Goal: Task Accomplishment & Management: Use online tool/utility

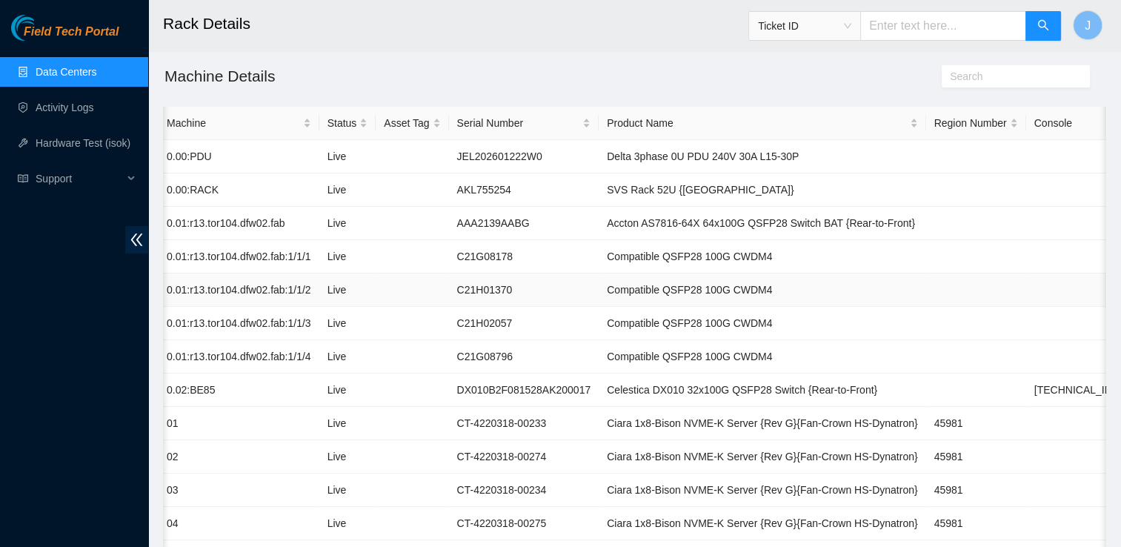
scroll to position [121, 0]
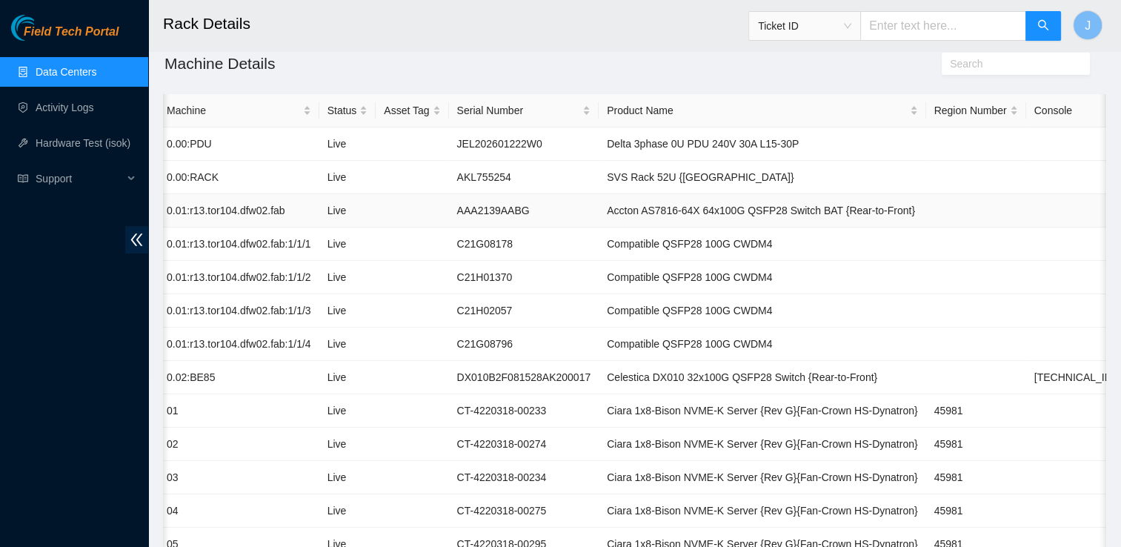
click at [96, 66] on link "Data Centers" at bounding box center [66, 72] width 61 height 12
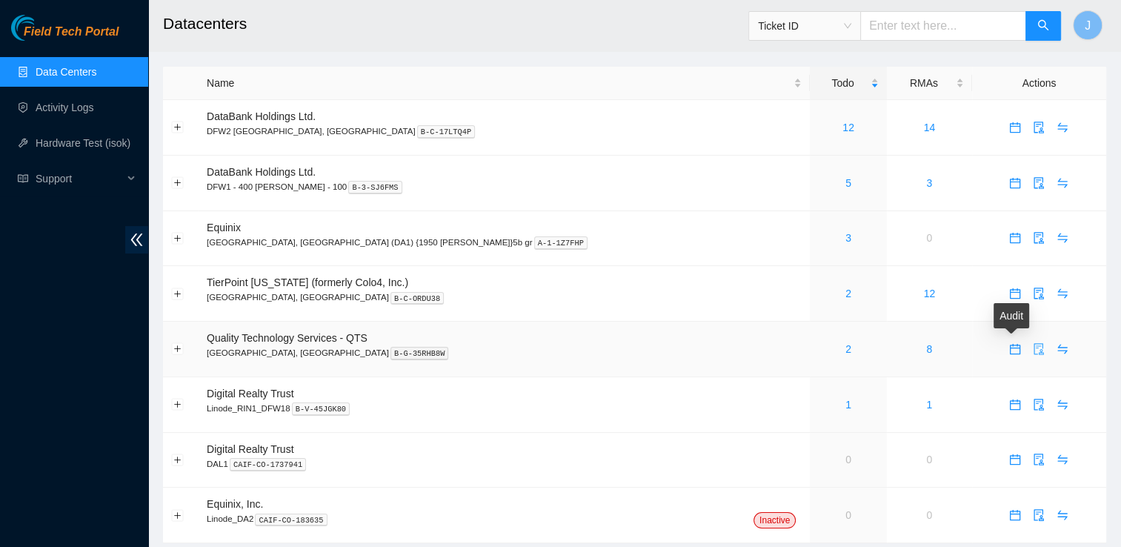
click at [1033, 355] on icon "audit" at bounding box center [1039, 349] width 12 height 12
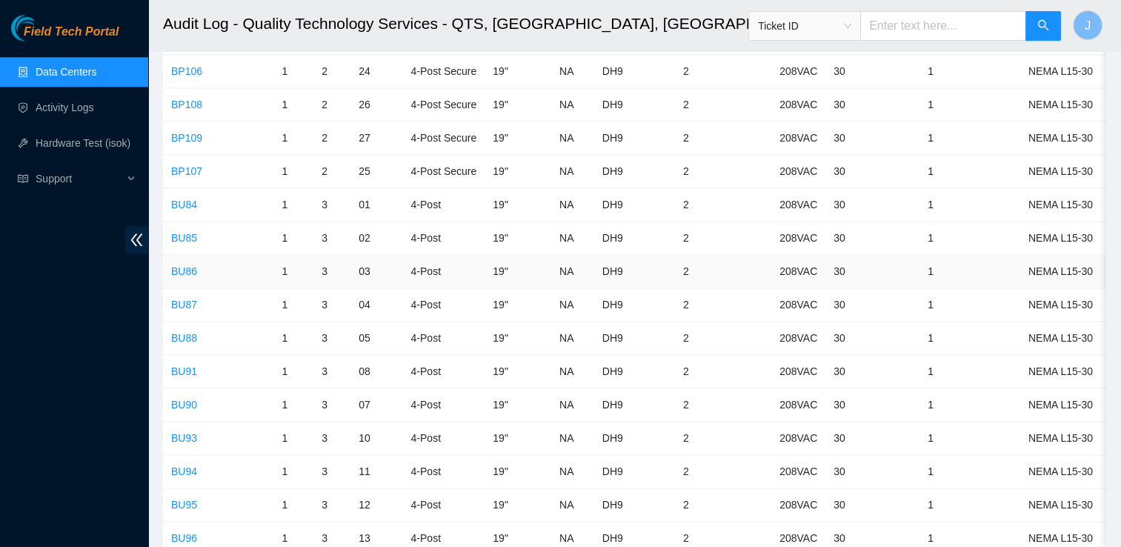
scroll to position [1679, 0]
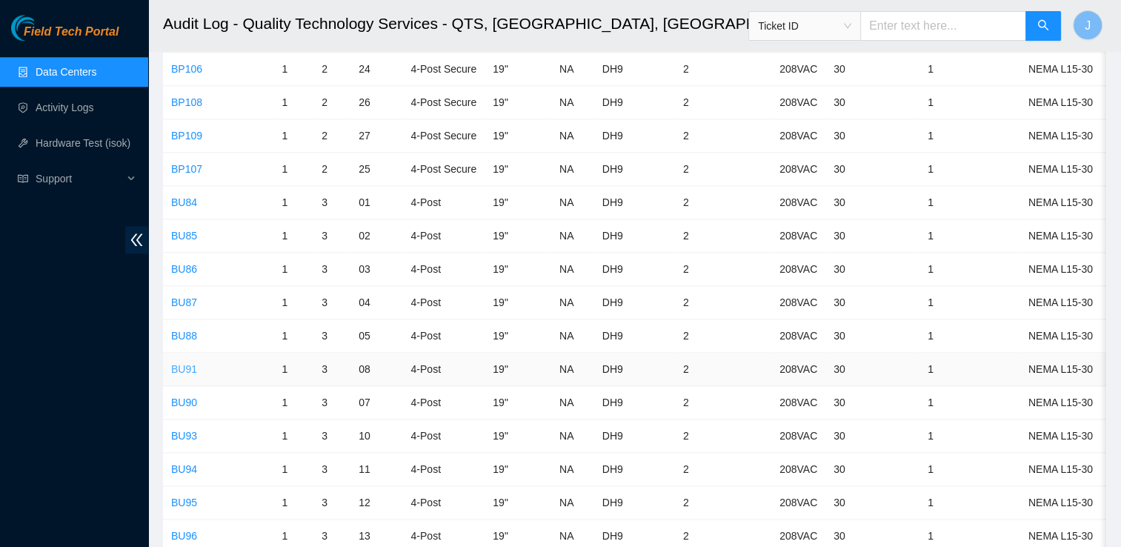
click at [184, 363] on link "BU91" at bounding box center [184, 369] width 26 height 12
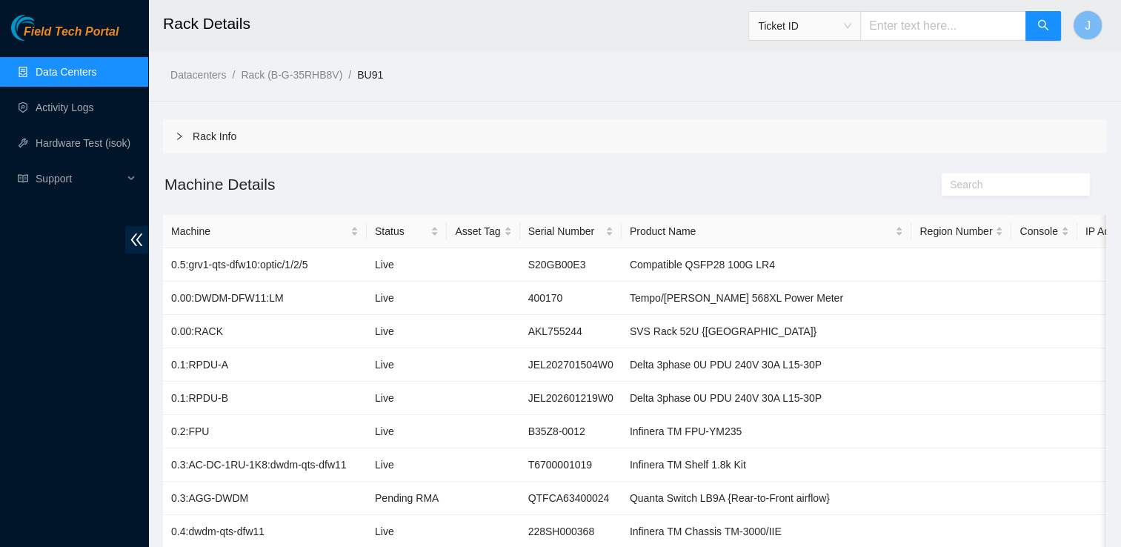
click at [96, 66] on link "Data Centers" at bounding box center [66, 72] width 61 height 12
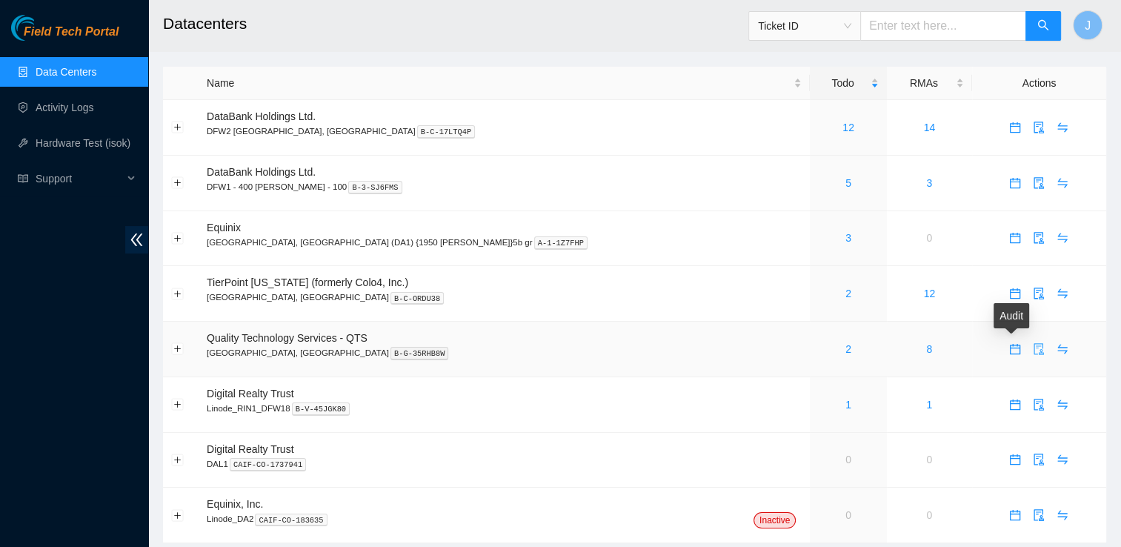
click at [1033, 351] on icon "audit" at bounding box center [1039, 349] width 12 height 12
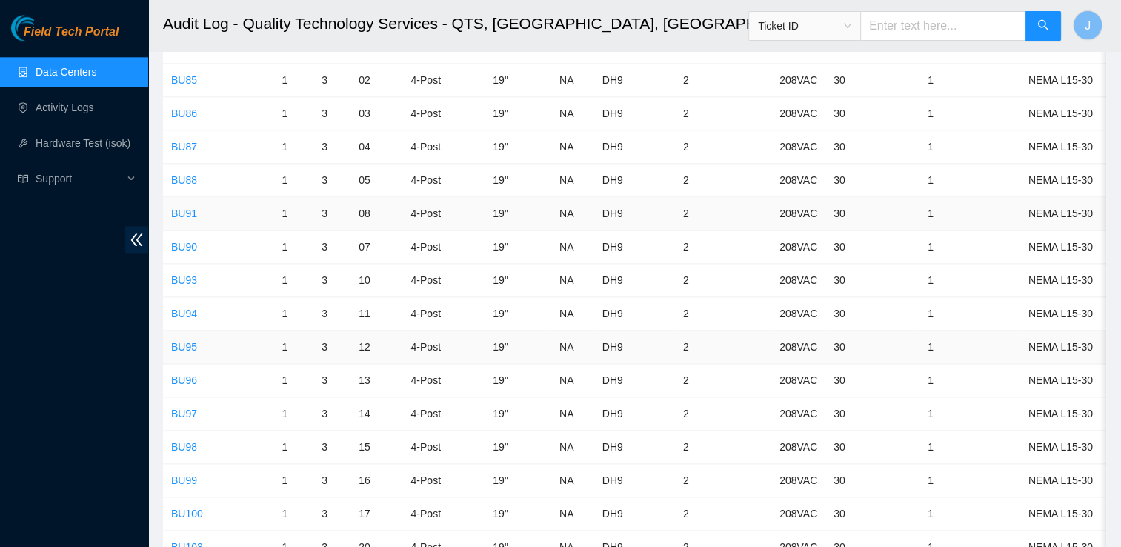
scroll to position [1834, 0]
click at [184, 175] on link "BU88" at bounding box center [184, 181] width 26 height 12
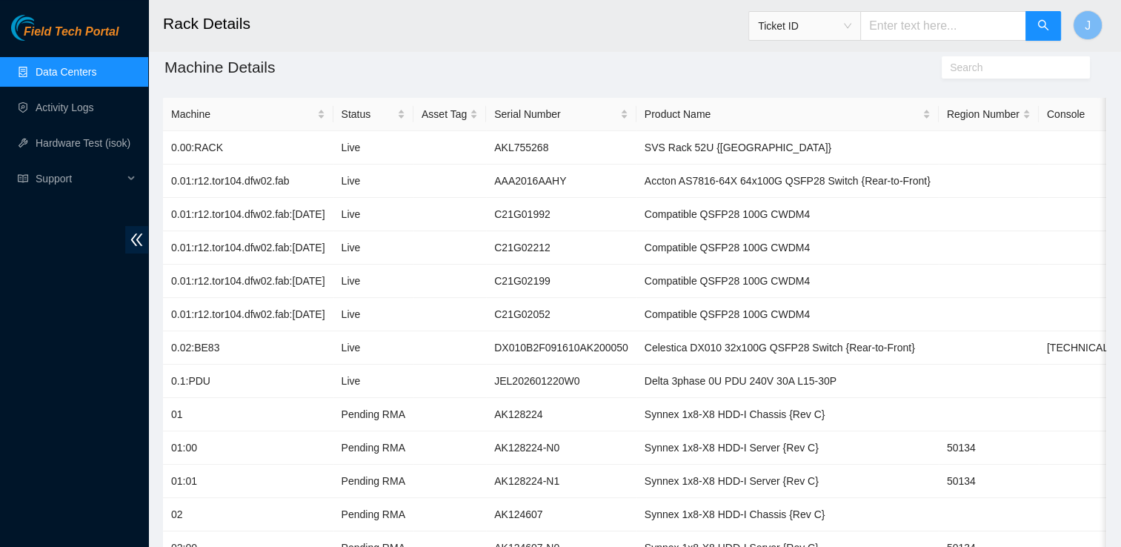
scroll to position [124, 0]
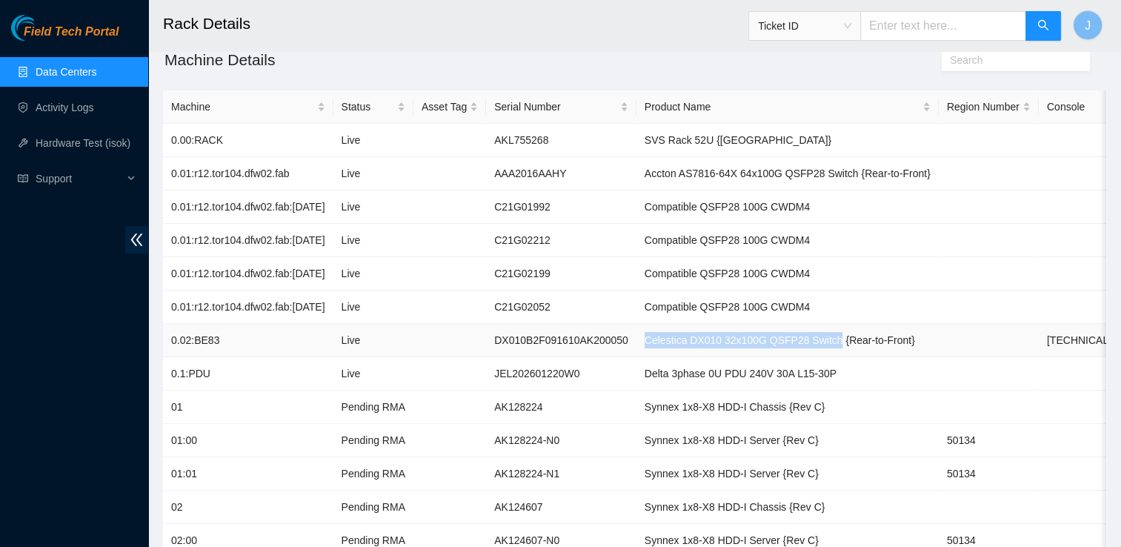
drag, startPoint x: 629, startPoint y: 339, endPoint x: 813, endPoint y: 336, distance: 183.8
click at [813, 336] on td "Celestica DX010 32x100G QSFP28 Switch {Rear-to-Front}" at bounding box center [788, 340] width 302 height 33
copy td "Celestica DX010 32x100G QSFP28 Switch"
click at [744, 386] on td "Delta 3phase 0U PDU 240V 30A L15-30P" at bounding box center [788, 373] width 302 height 33
drag, startPoint x: 1021, startPoint y: 341, endPoint x: 1083, endPoint y: 345, distance: 62.4
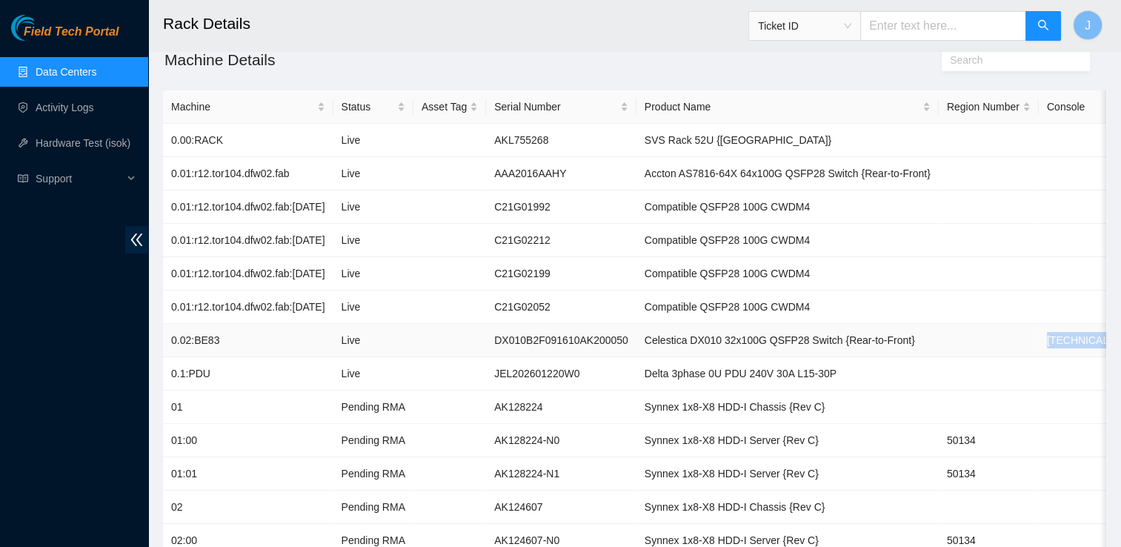
click at [1083, 345] on td "[TECHNICAL_ID]" at bounding box center [1087, 340] width 97 height 33
copy td "[TECHNICAL_ID]"
click at [707, 310] on td "Compatible QSFP28 100G CWDM4" at bounding box center [788, 306] width 302 height 33
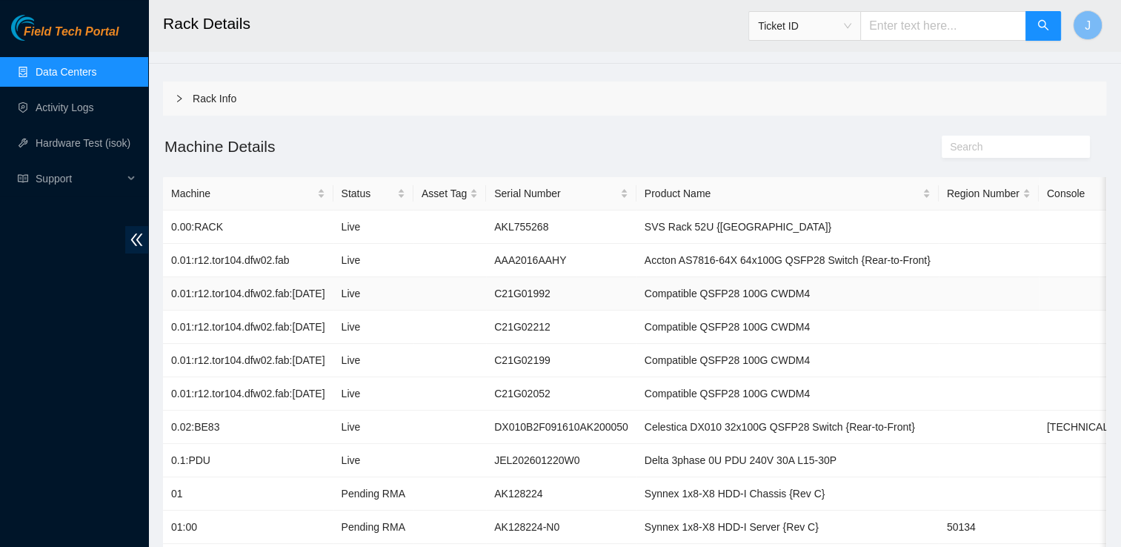
scroll to position [39, 0]
drag, startPoint x: 628, startPoint y: 419, endPoint x: 818, endPoint y: 428, distance: 189.9
click at [818, 428] on td "Celestica DX010 32x100G QSFP28 Switch {Rear-to-Front}" at bounding box center [788, 426] width 302 height 33
copy td "Celestica DX010 32x100G QSFP28 Switch"
click at [64, 67] on link "Data Centers" at bounding box center [66, 72] width 61 height 12
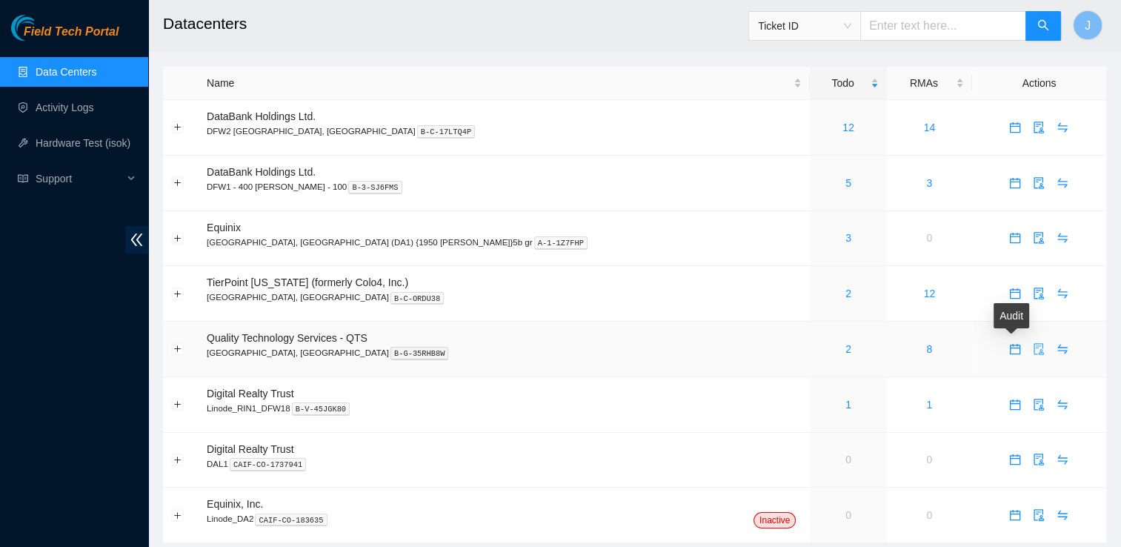
click at [1033, 350] on icon "audit" at bounding box center [1039, 349] width 12 height 12
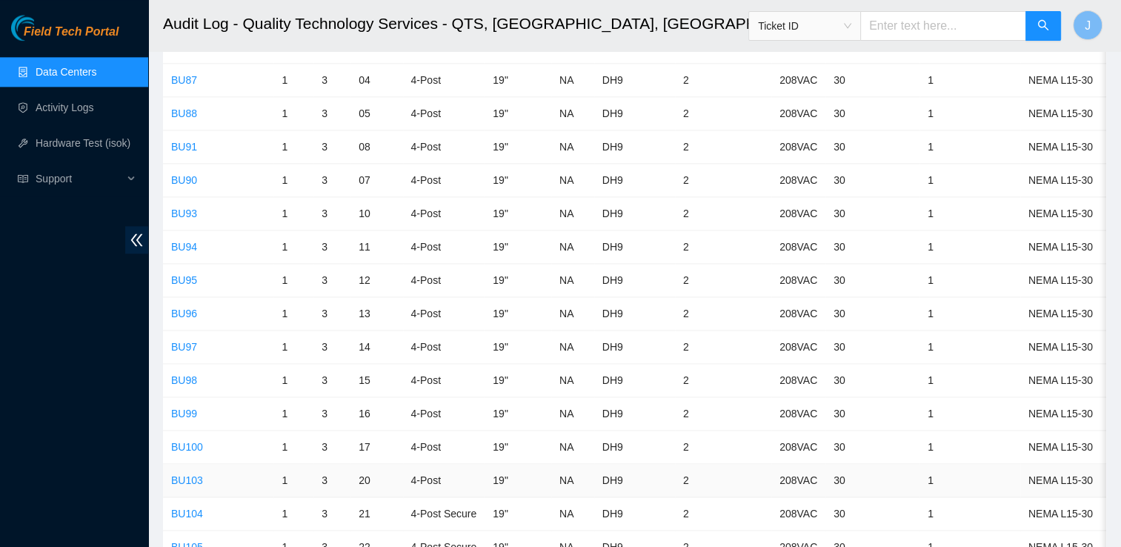
scroll to position [1900, 0]
click at [187, 76] on link "BU87" at bounding box center [184, 82] width 26 height 12
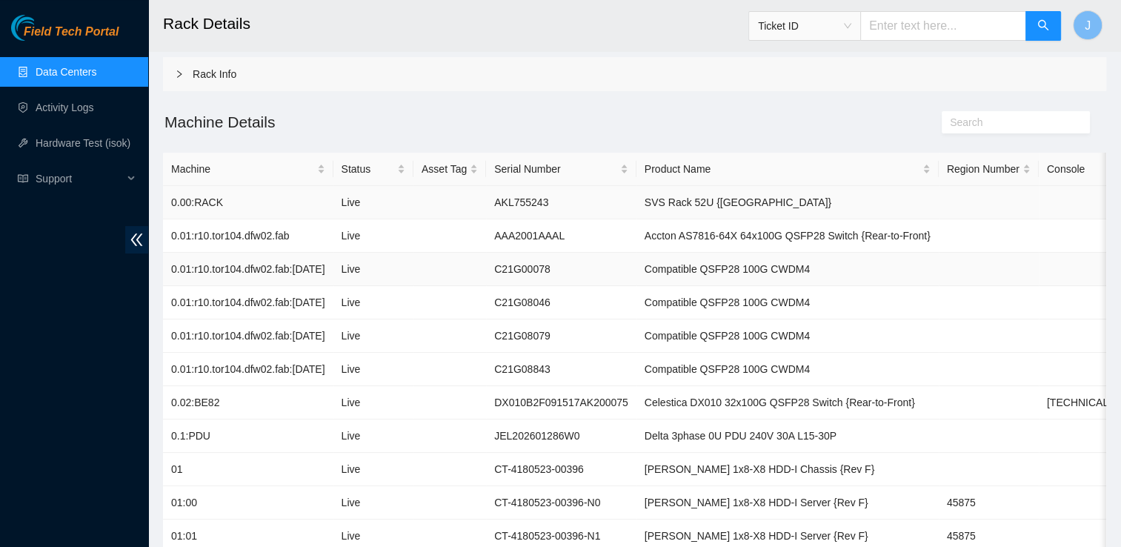
scroll to position [129, 0]
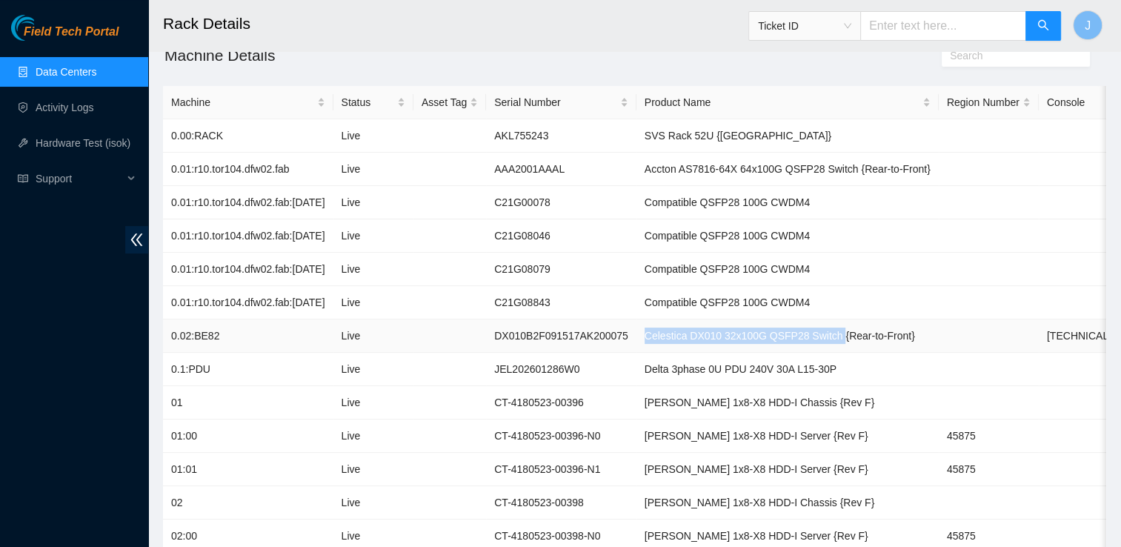
drag, startPoint x: 627, startPoint y: 333, endPoint x: 817, endPoint y: 335, distance: 189.7
click at [817, 335] on td "Celestica DX010 32x100G QSFP28 Switch {Rear-to-Front}" at bounding box center [788, 335] width 302 height 33
copy td "Celestica DX010 32x100G QSFP28 Switch"
click at [693, 378] on td "Delta 3phase 0U PDU 240V 30A L15-30P" at bounding box center [788, 369] width 302 height 33
drag, startPoint x: 1078, startPoint y: 336, endPoint x: 1010, endPoint y: 336, distance: 68.2
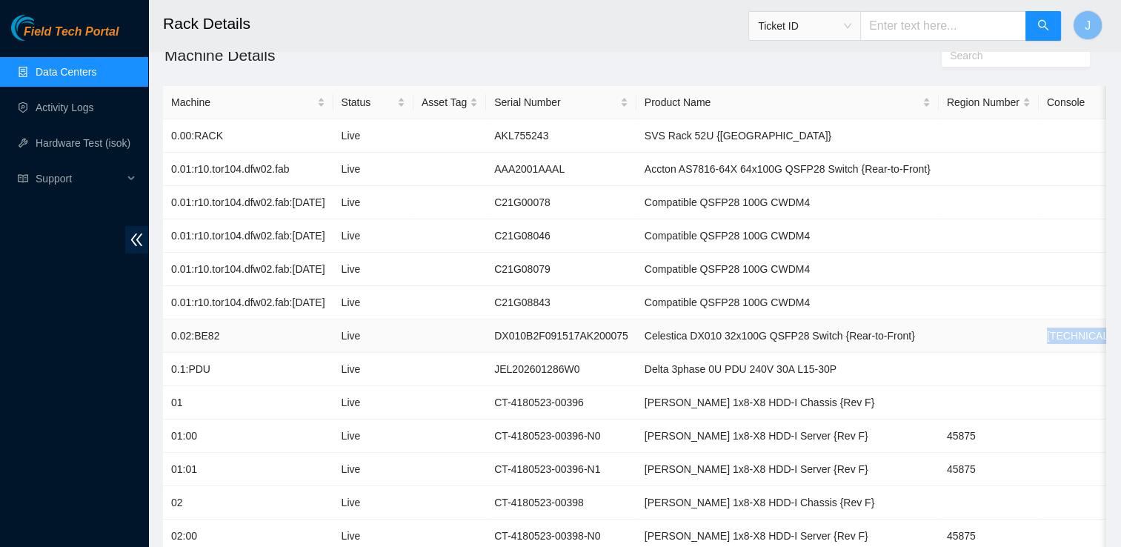
click at [1010, 336] on tr "0.02:BE82 Live DX010B2F091517AK200075 Celestica DX010 32x100G QSFP28 Switch {Re…" at bounding box center [794, 335] width 1263 height 33
copy tr "[TECHNICAL_ID]"
click at [96, 76] on link "Data Centers" at bounding box center [66, 72] width 61 height 12
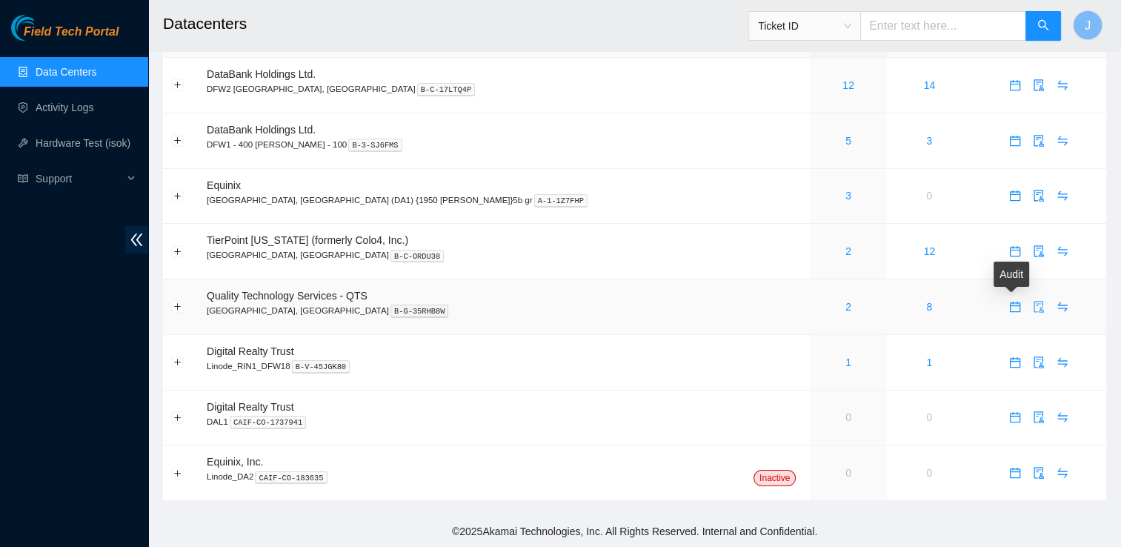
click at [1033, 310] on icon "audit" at bounding box center [1039, 307] width 12 height 12
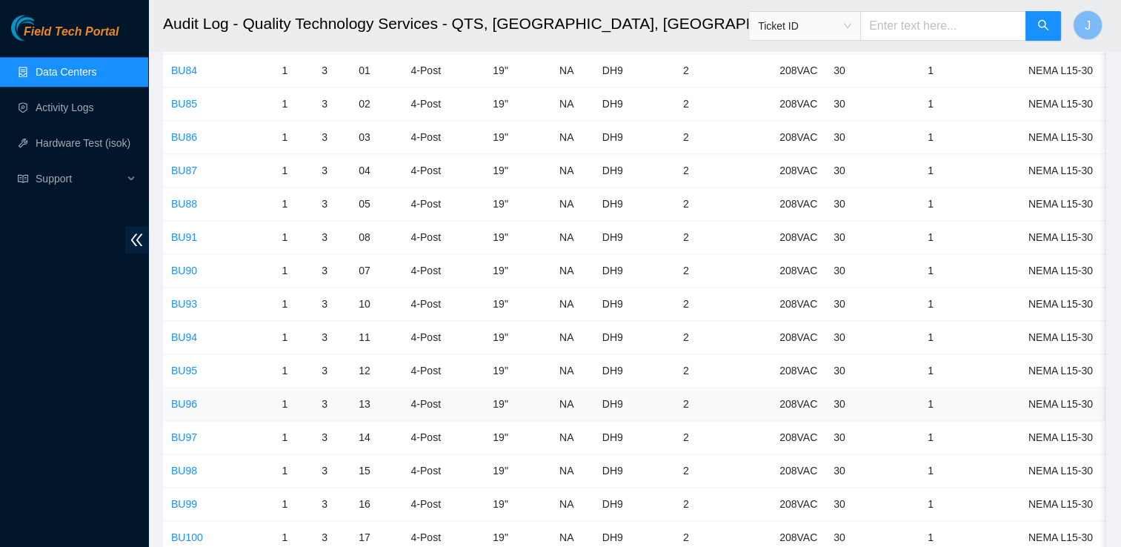
scroll to position [1787, 0]
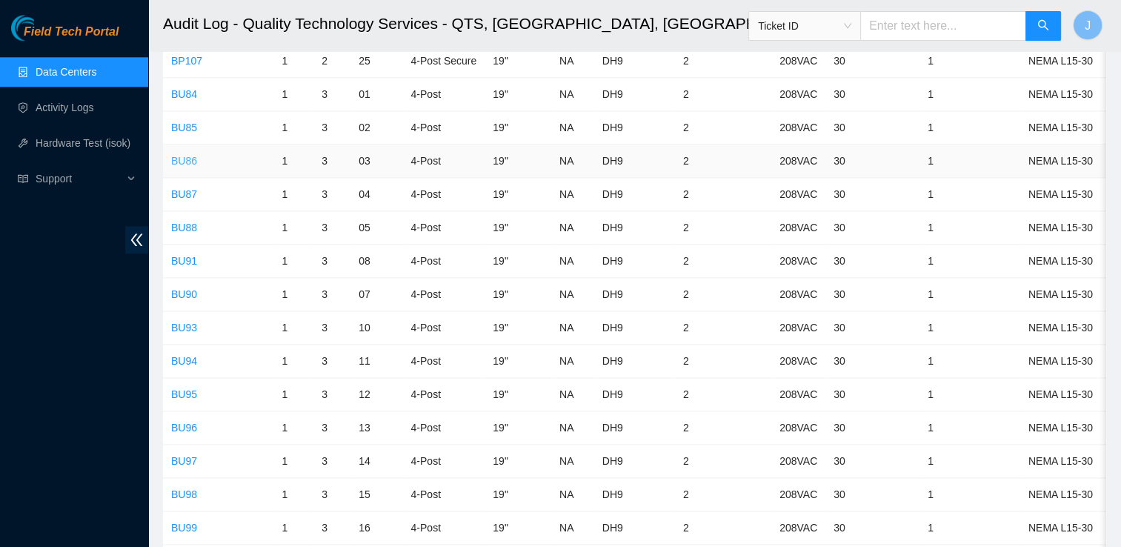
click at [190, 155] on link "BU86" at bounding box center [184, 161] width 26 height 12
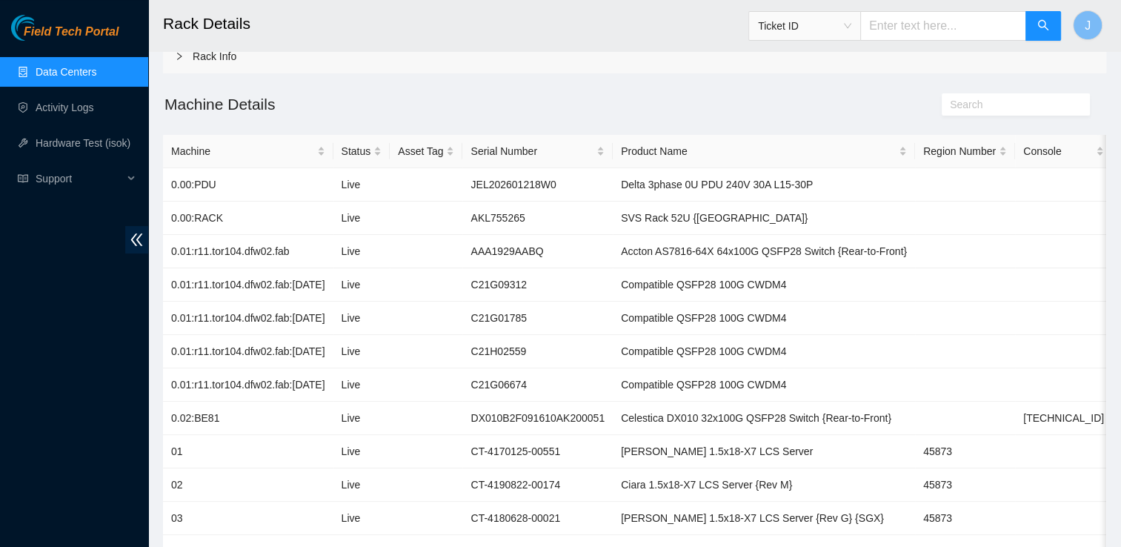
scroll to position [89, 0]
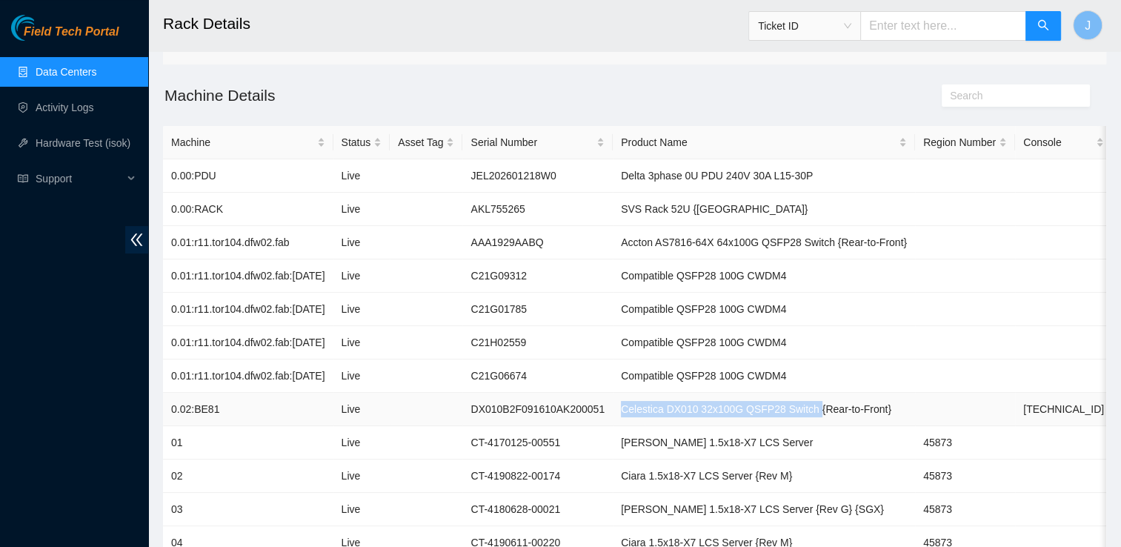
drag, startPoint x: 605, startPoint y: 411, endPoint x: 797, endPoint y: 414, distance: 192.0
click at [797, 414] on td "Celestica DX010 32x100G QSFP28 Switch {Rear-to-Front}" at bounding box center [764, 409] width 302 height 33
copy td "Celestica DX010 32x100G QSFP28 Switch"
click at [1070, 402] on td "[TECHNICAL_ID]" at bounding box center [1063, 409] width 97 height 33
drag, startPoint x: 1064, startPoint y: 406, endPoint x: 992, endPoint y: 412, distance: 72.9
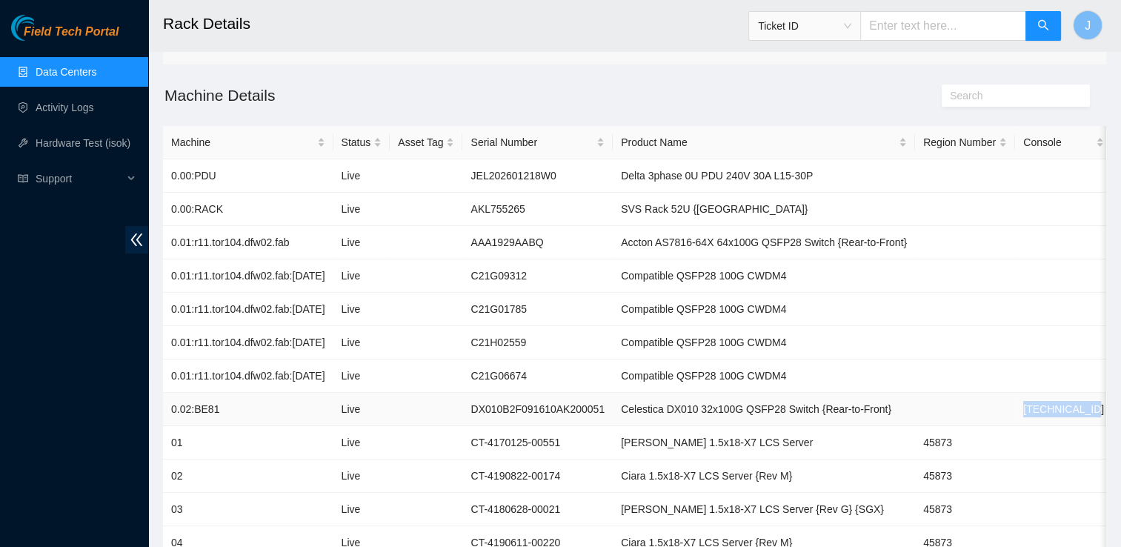
click at [1015, 412] on td "[TECHNICAL_ID]" at bounding box center [1063, 409] width 97 height 33
copy td "[TECHNICAL_ID]"
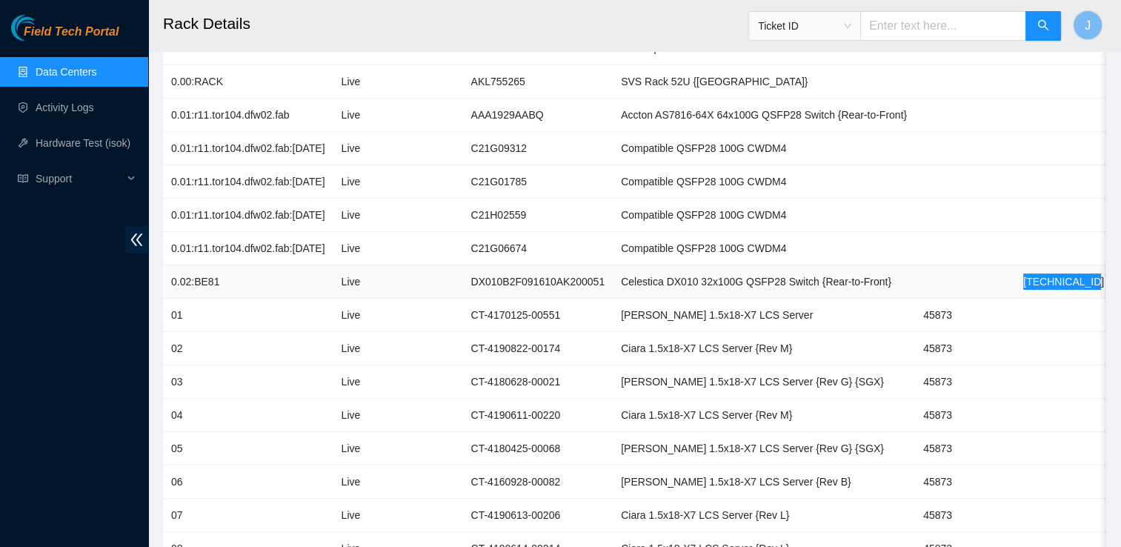
scroll to position [227, 0]
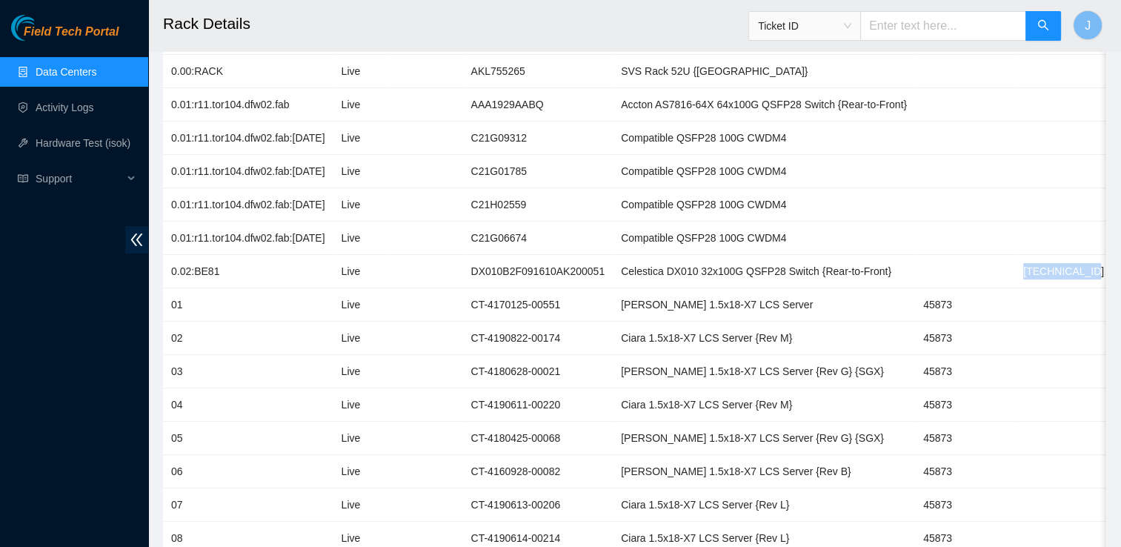
click at [90, 66] on link "Data Centers" at bounding box center [66, 72] width 61 height 12
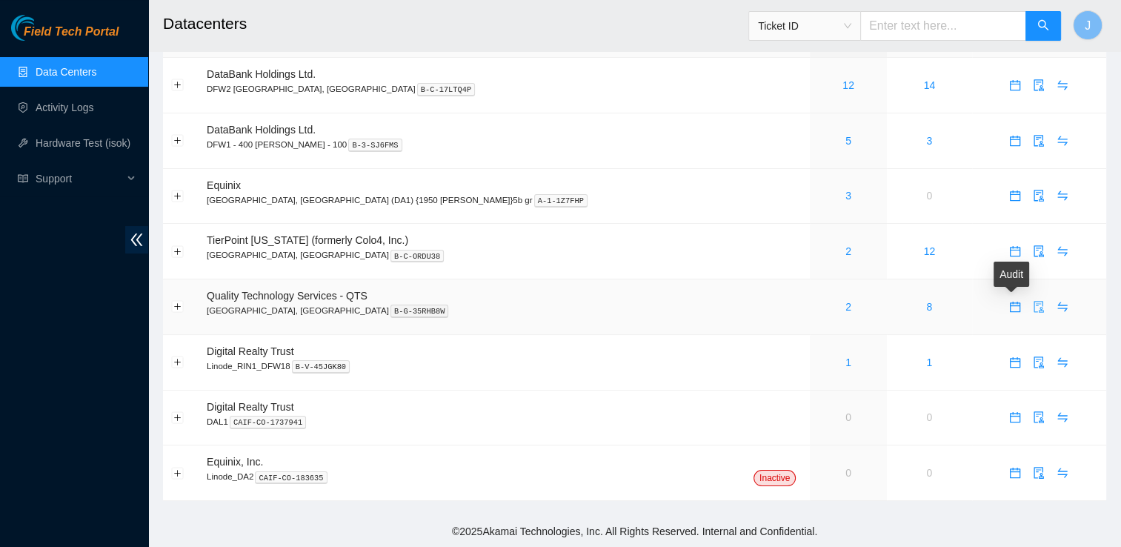
click at [1033, 312] on icon "audit" at bounding box center [1039, 307] width 12 height 12
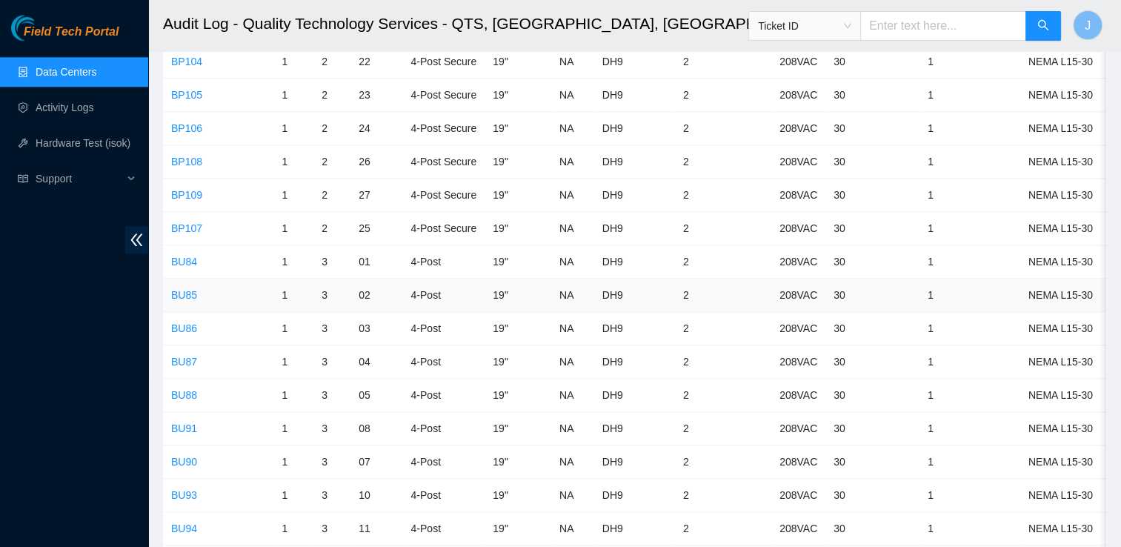
scroll to position [1621, 0]
click at [188, 288] on link "BU85" at bounding box center [184, 294] width 26 height 12
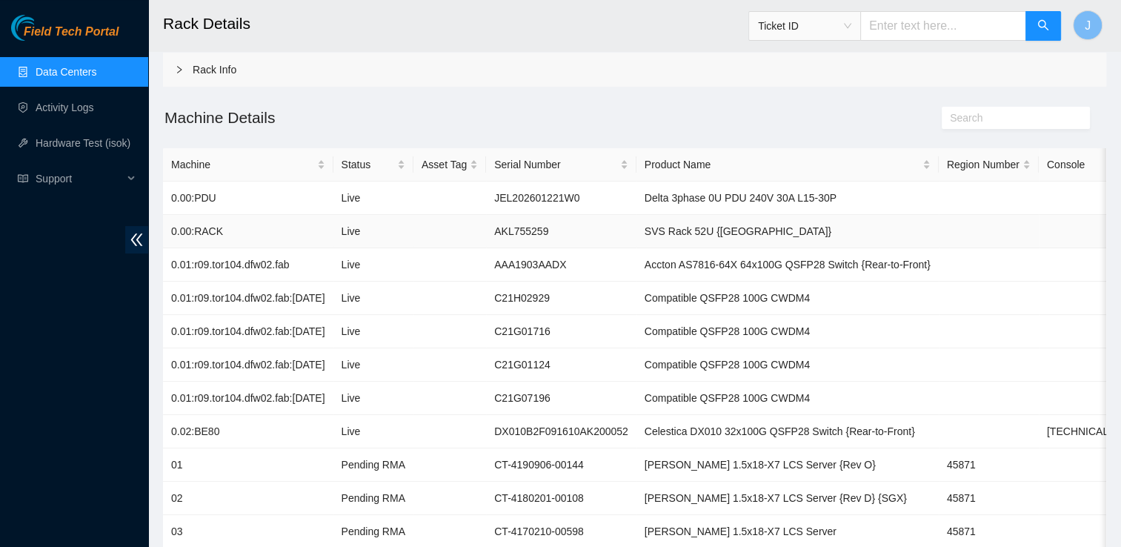
scroll to position [73, 0]
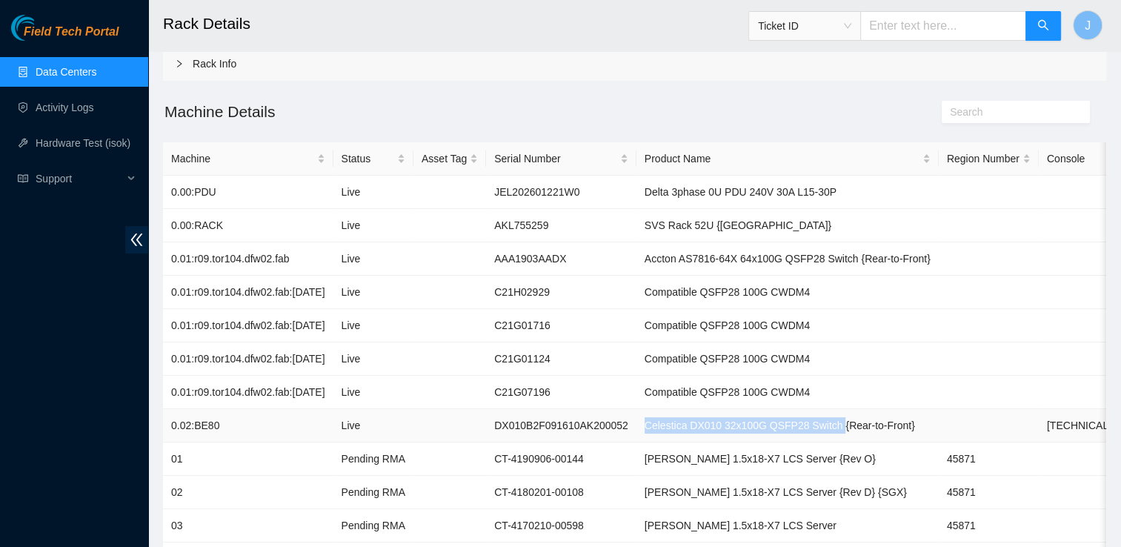
drag, startPoint x: 630, startPoint y: 422, endPoint x: 817, endPoint y: 430, distance: 187.6
click at [817, 430] on td "Celestica DX010 32x100G QSFP28 Switch {Rear-to-Front}" at bounding box center [788, 425] width 302 height 33
copy td "Celestica DX010 32x100G QSFP28 Switch"
click at [1072, 387] on td at bounding box center [1087, 392] width 97 height 33
click at [1072, 413] on td "[TECHNICAL_ID]" at bounding box center [1087, 425] width 97 height 33
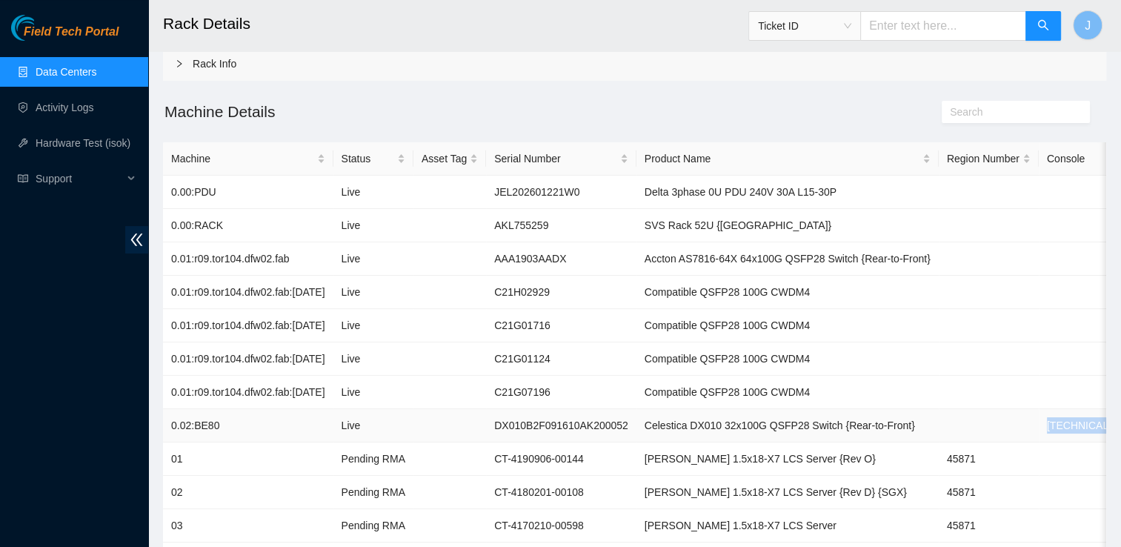
drag, startPoint x: 1089, startPoint y: 425, endPoint x: 1017, endPoint y: 422, distance: 72.7
click at [1039, 422] on td "[TECHNICAL_ID]" at bounding box center [1087, 425] width 97 height 33
copy td "[TECHNICAL_ID]"
click at [96, 71] on link "Data Centers" at bounding box center [66, 72] width 61 height 12
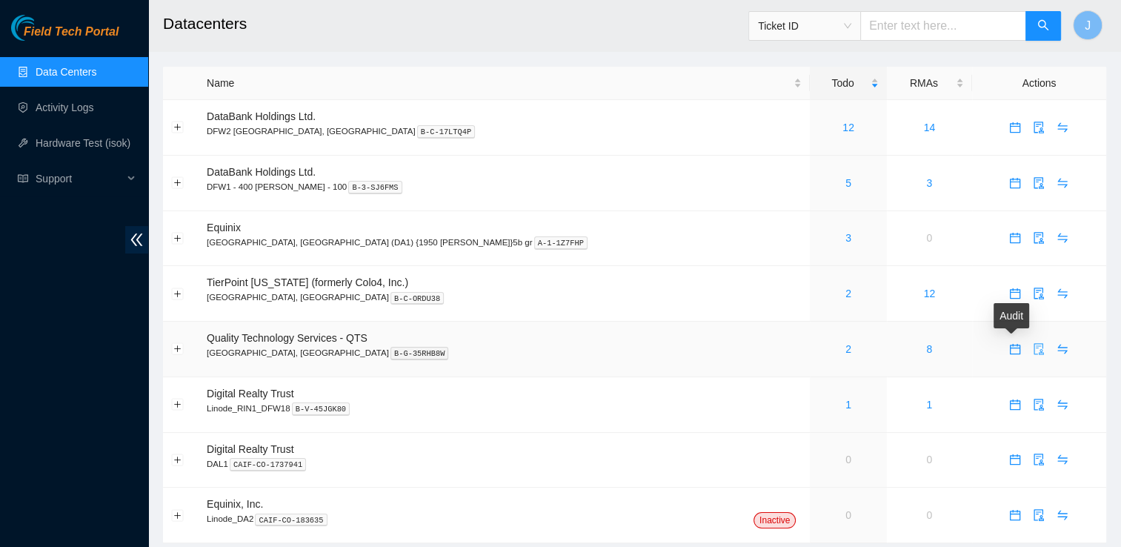
click at [1033, 353] on icon "audit" at bounding box center [1039, 349] width 12 height 12
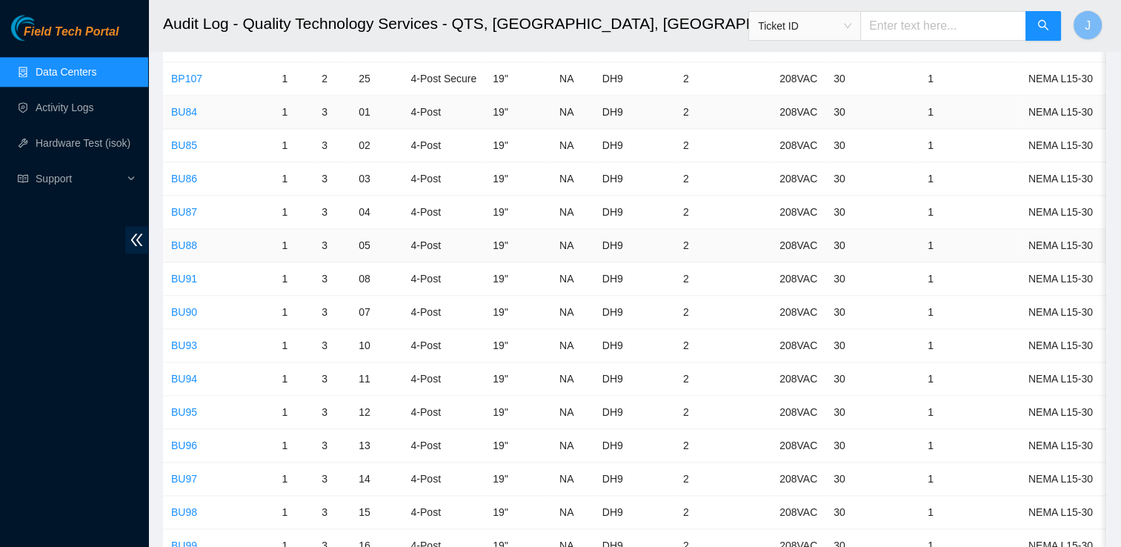
scroll to position [1770, 0]
click at [184, 106] on link "BU84" at bounding box center [184, 112] width 26 height 12
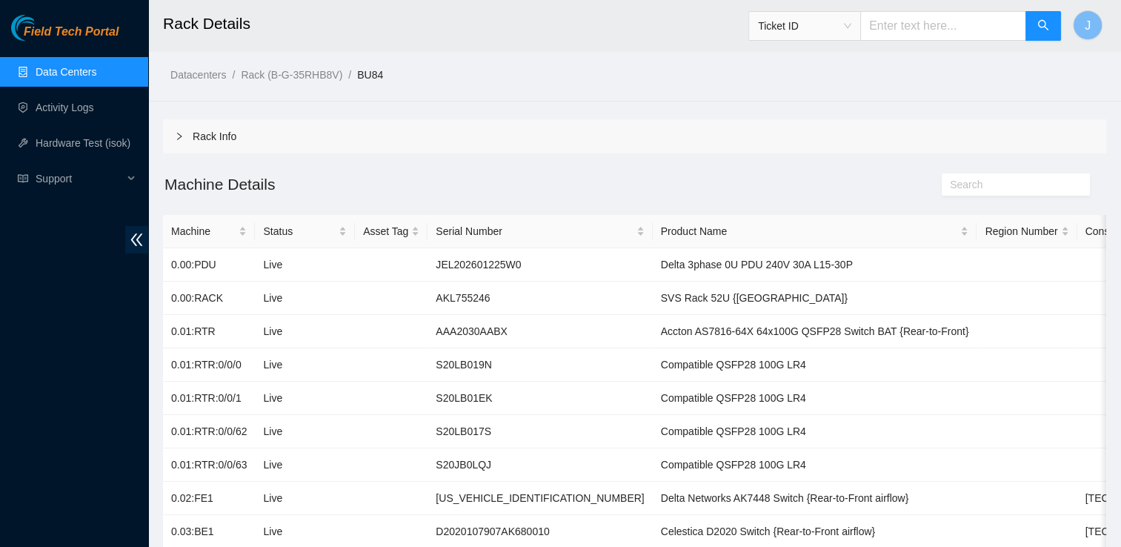
click at [750, 119] on div "Rack Info" at bounding box center [634, 136] width 943 height 34
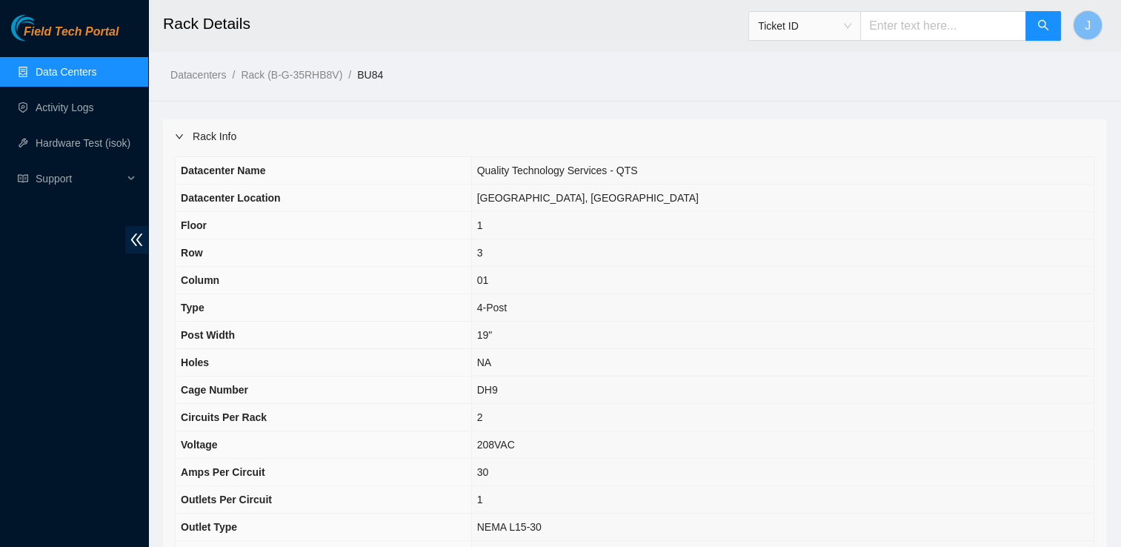
click at [750, 119] on div "Rack Info" at bounding box center [634, 136] width 943 height 34
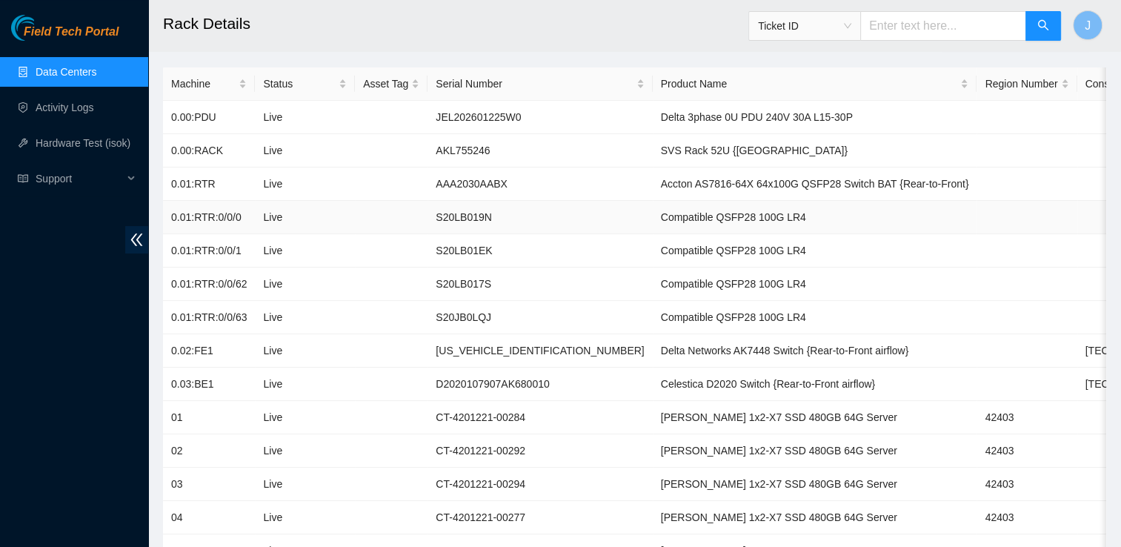
scroll to position [148, 0]
drag, startPoint x: 560, startPoint y: 350, endPoint x: 700, endPoint y: 358, distance: 139.6
click at [700, 358] on td "Delta Networks AK7448 Switch {Rear-to-Front airflow}" at bounding box center [815, 349] width 325 height 33
copy td "Delta Networks AK7448 Switch"
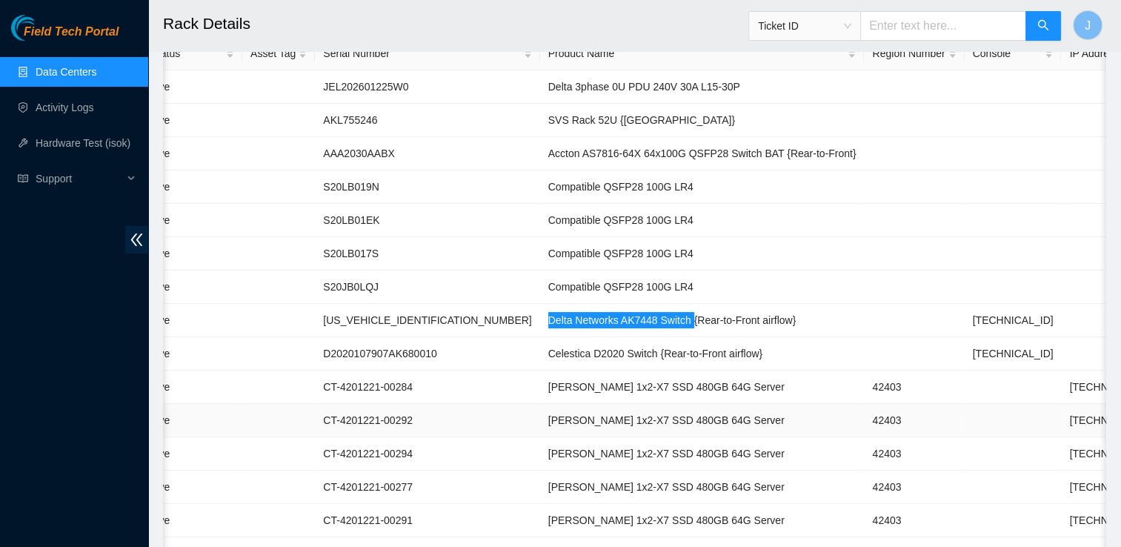
scroll to position [0, 0]
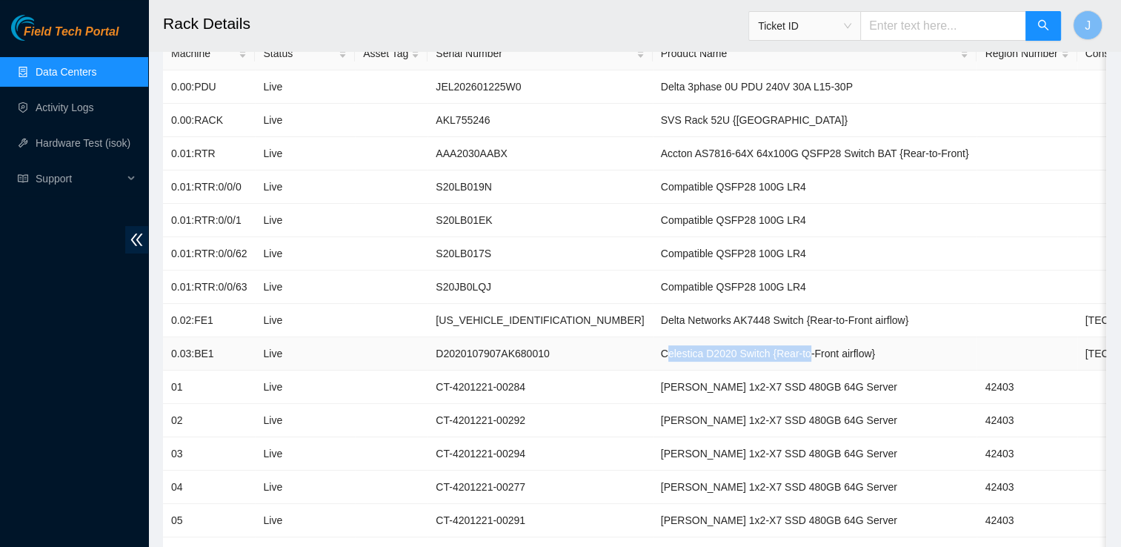
drag, startPoint x: 560, startPoint y: 351, endPoint x: 703, endPoint y: 366, distance: 143.0
click at [703, 366] on td "Celestica D2020 Switch {Rear-to-Front airflow}" at bounding box center [815, 353] width 325 height 33
drag, startPoint x: 703, startPoint y: 366, endPoint x: 580, endPoint y: 363, distance: 122.3
click at [653, 363] on td "Celestica D2020 Switch {Rear-to-Front airflow}" at bounding box center [815, 353] width 325 height 33
click at [653, 360] on td "Celestica D2020 Switch {Rear-to-Front airflow}" at bounding box center [815, 353] width 325 height 33
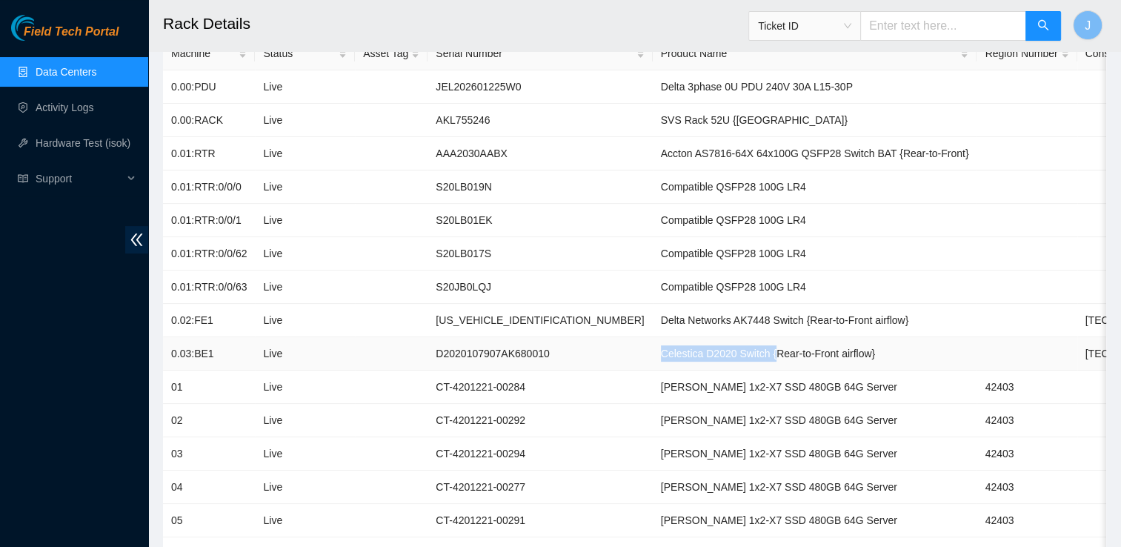
drag, startPoint x: 556, startPoint y: 352, endPoint x: 667, endPoint y: 353, distance: 111.2
click at [667, 353] on td "Celestica D2020 Switch {Rear-to-Front airflow}" at bounding box center [815, 353] width 325 height 33
drag, startPoint x: 667, startPoint y: 353, endPoint x: 800, endPoint y: 322, distance: 137.1
click at [800, 322] on td "Delta Networks AK7448 Switch {Rear-to-Front airflow}" at bounding box center [815, 320] width 325 height 33
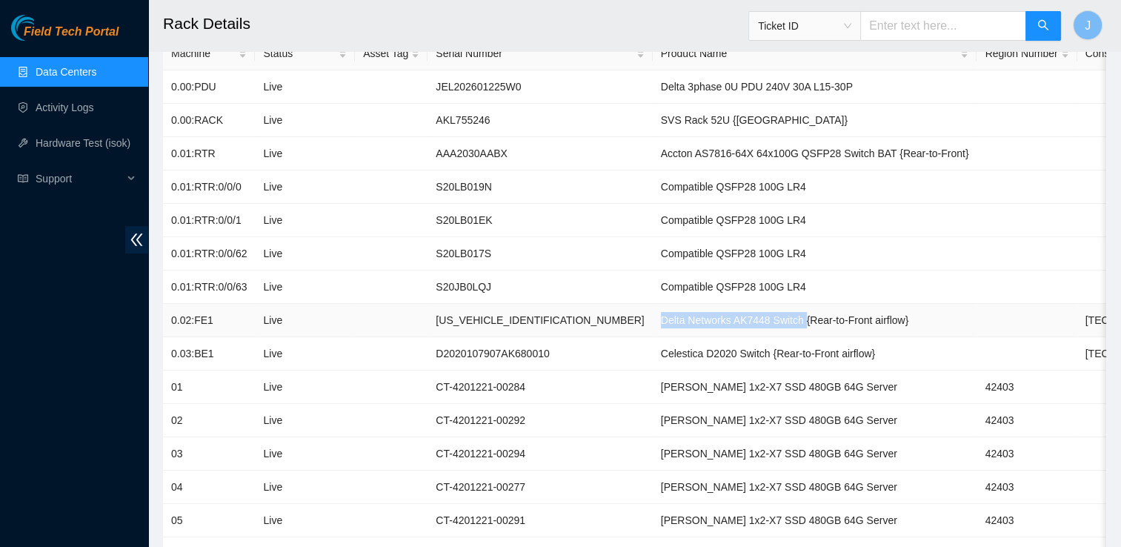
drag, startPoint x: 557, startPoint y: 319, endPoint x: 700, endPoint y: 325, distance: 143.1
click at [700, 325] on td "Delta Networks AK7448 Switch {Rear-to-Front airflow}" at bounding box center [815, 320] width 325 height 33
drag, startPoint x: 971, startPoint y: 318, endPoint x: 1054, endPoint y: 331, distance: 83.2
click at [1054, 331] on tr "0.02:FE1 Live [US_VEHICLE_IDENTIFICATION_NUMBER] Delta Networks AK7448 Switch {…" at bounding box center [814, 320] width 1302 height 33
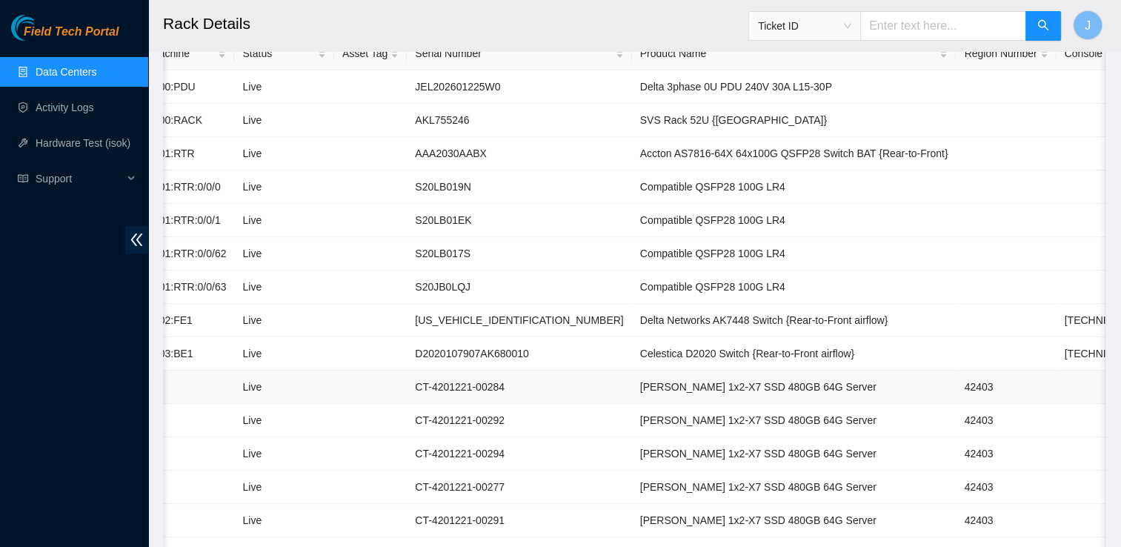
drag, startPoint x: 1024, startPoint y: 385, endPoint x: 1077, endPoint y: 388, distance: 53.4
drag, startPoint x: 537, startPoint y: 352, endPoint x: 641, endPoint y: 363, distance: 105.1
click at [641, 363] on td "Celestica D2020 Switch {Rear-to-Front airflow}" at bounding box center [794, 353] width 325 height 33
drag, startPoint x: 948, startPoint y: 319, endPoint x: 1011, endPoint y: 325, distance: 63.3
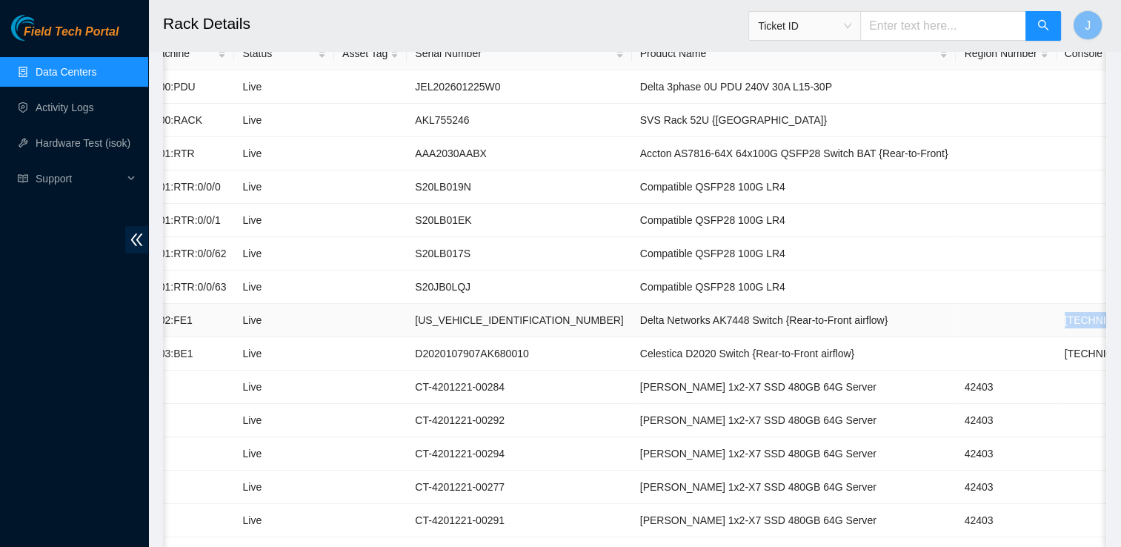
click at [1057, 325] on td "[TECHNICAL_ID]" at bounding box center [1105, 320] width 97 height 33
click at [96, 73] on link "Data Centers" at bounding box center [66, 72] width 61 height 12
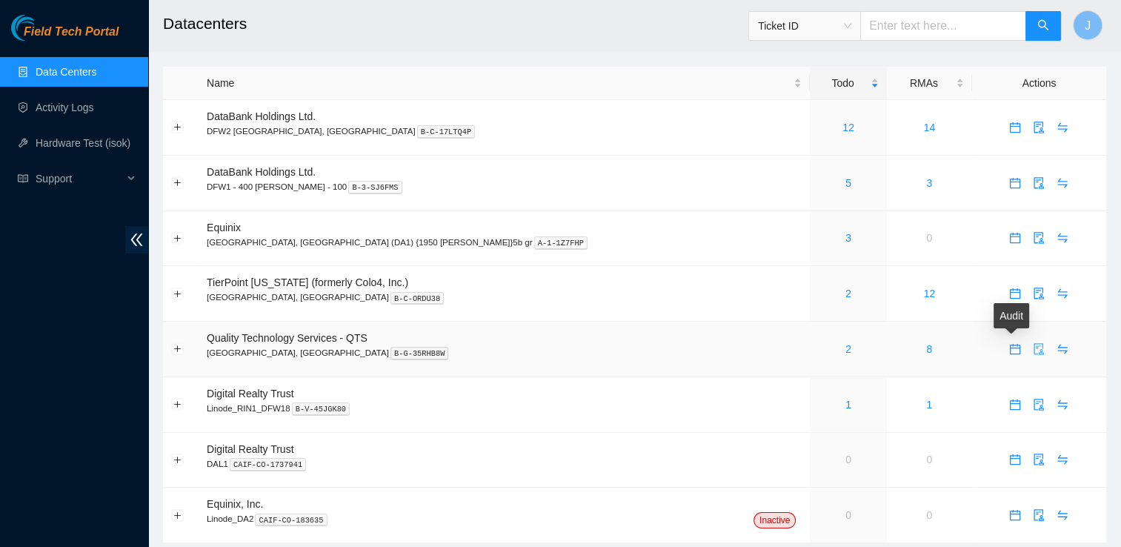
click at [1027, 357] on button "button" at bounding box center [1039, 349] width 24 height 24
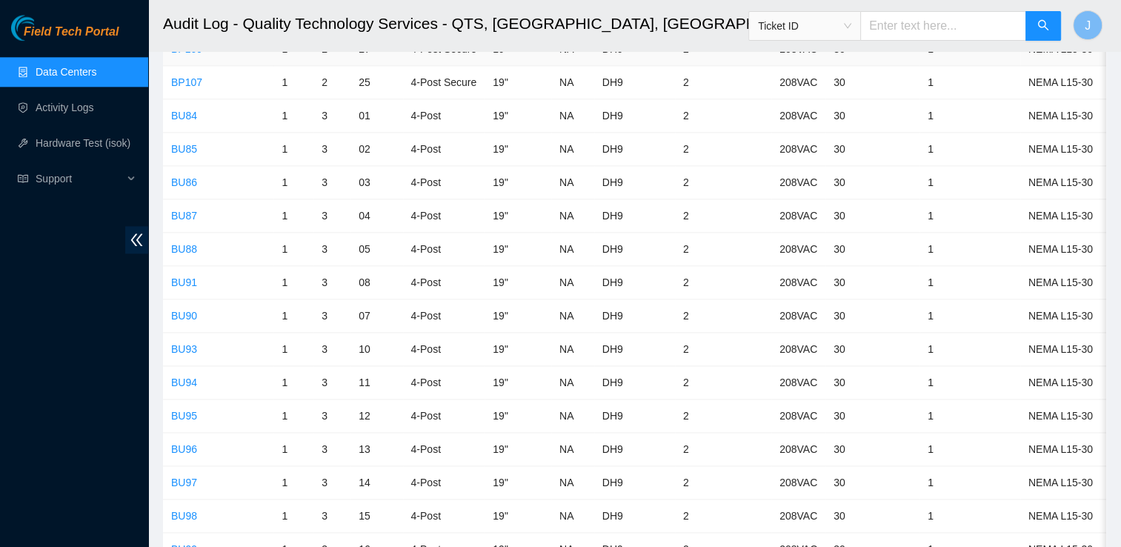
scroll to position [1767, 0]
click at [190, 176] on link "BU86" at bounding box center [184, 182] width 26 height 12
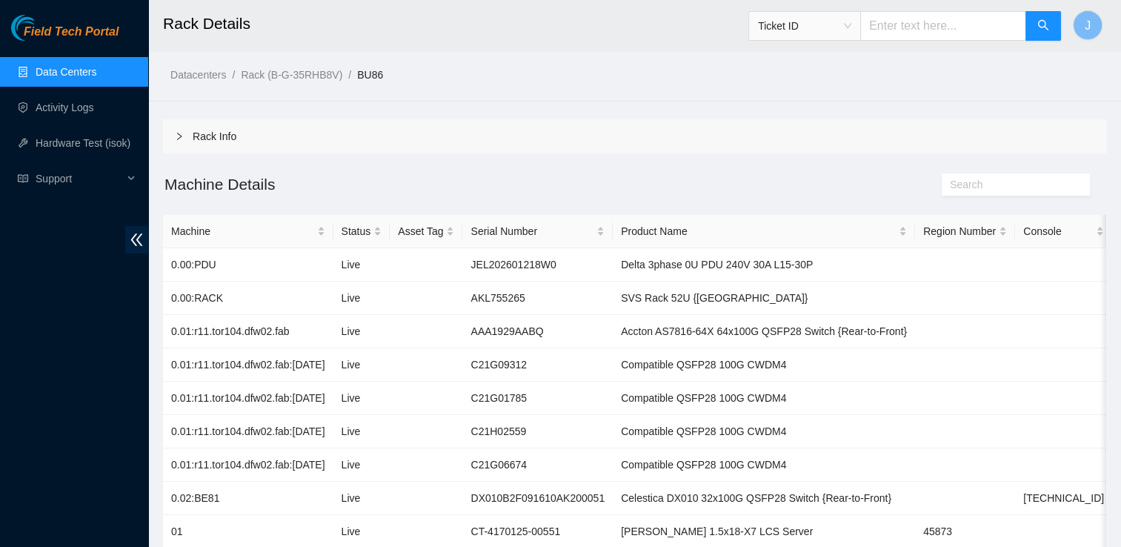
click at [87, 78] on link "Data Centers" at bounding box center [66, 72] width 61 height 12
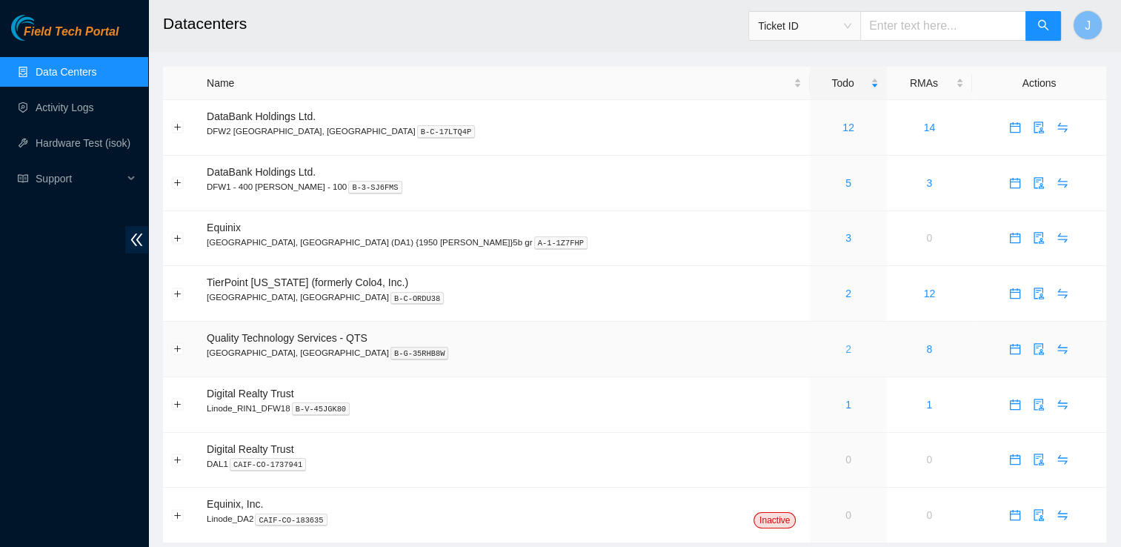
click at [846, 353] on link "2" at bounding box center [849, 349] width 6 height 12
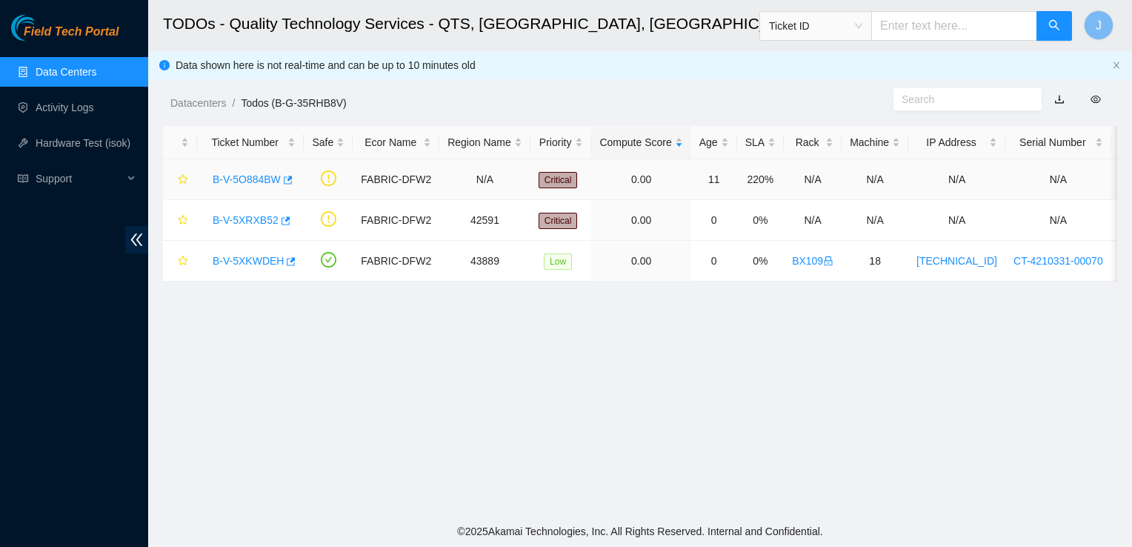
click at [256, 175] on link "B-V-5O884BW" at bounding box center [247, 179] width 68 height 12
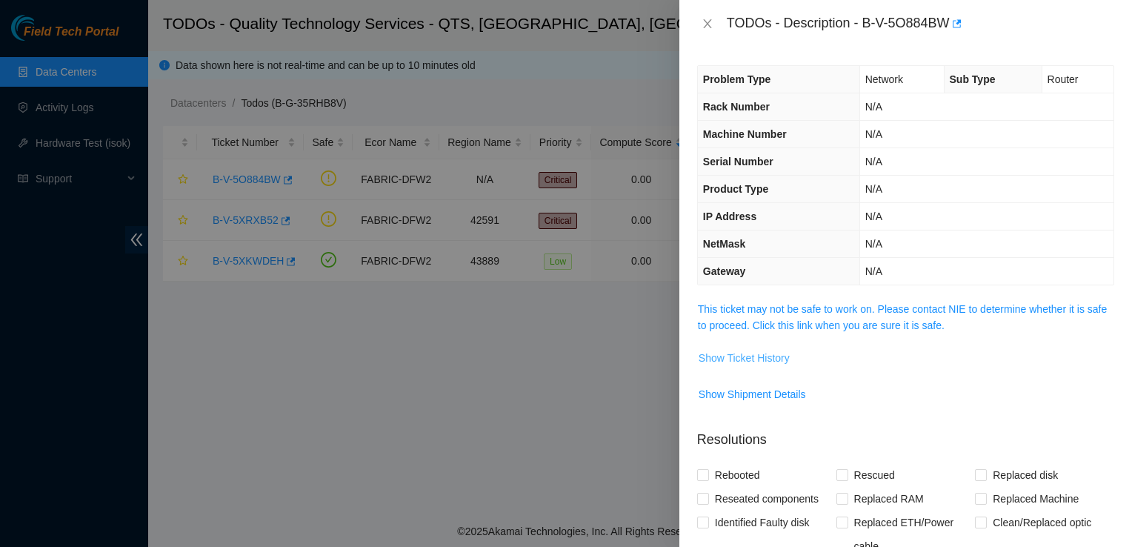
click at [771, 358] on span "Show Ticket History" at bounding box center [744, 358] width 91 height 16
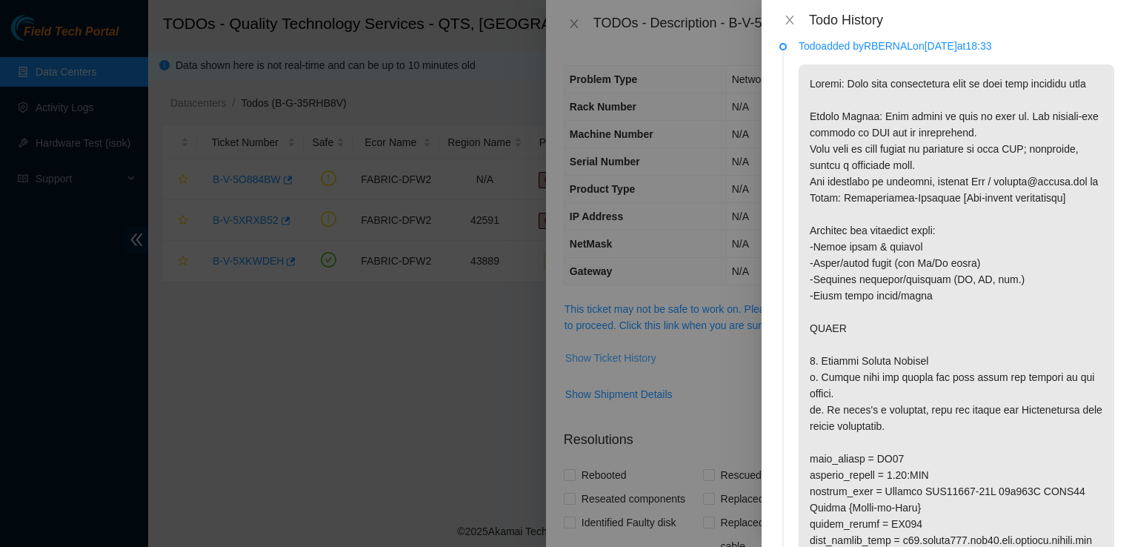
scroll to position [15, 0]
click at [792, 24] on icon "close" at bounding box center [789, 20] width 8 height 9
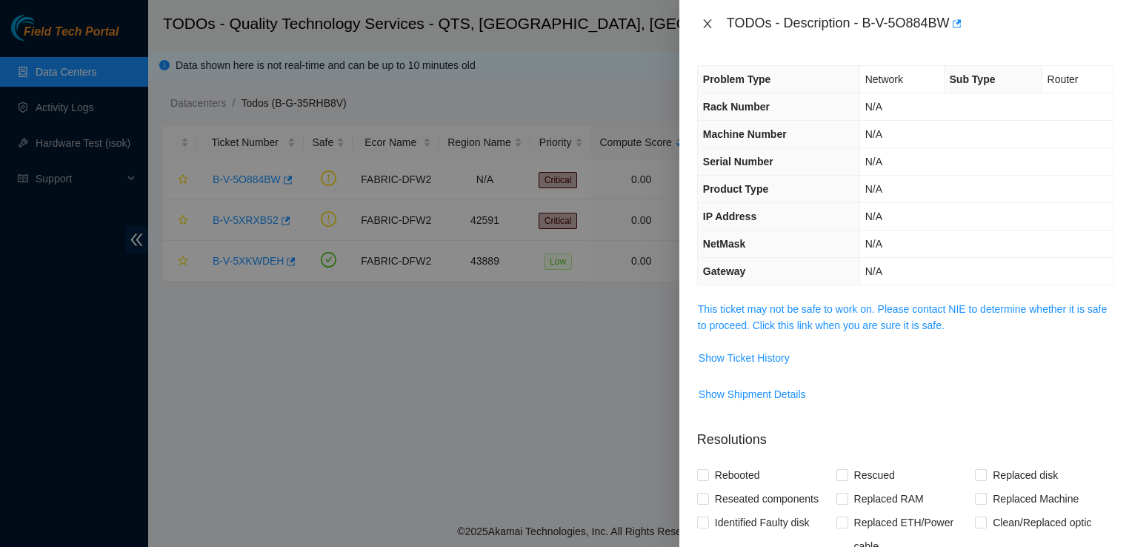
click at [708, 24] on icon "close" at bounding box center [708, 24] width 12 height 12
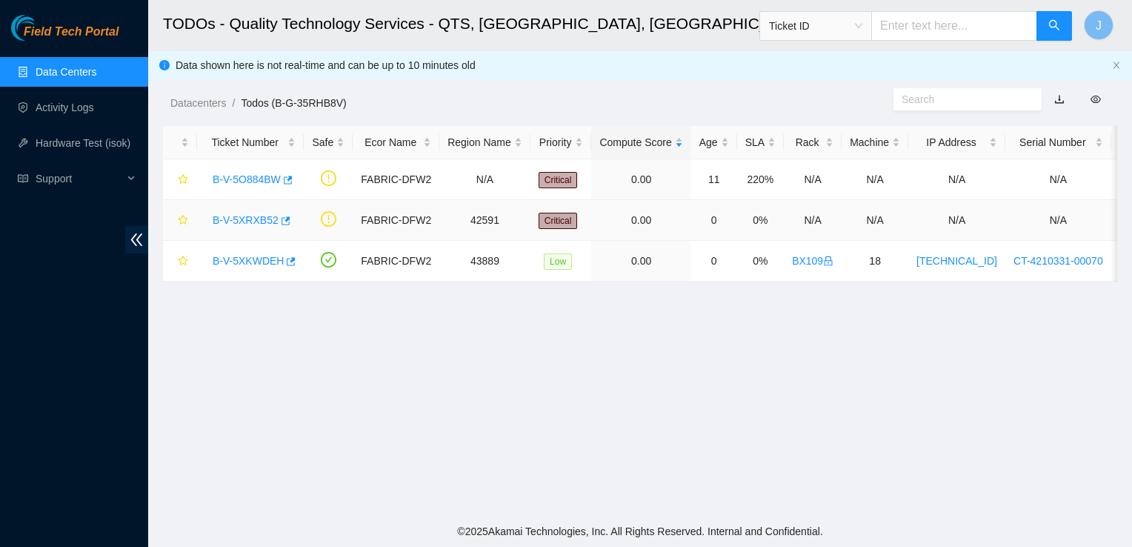
click at [243, 220] on link "B-V-5XRXB52" at bounding box center [246, 220] width 66 height 12
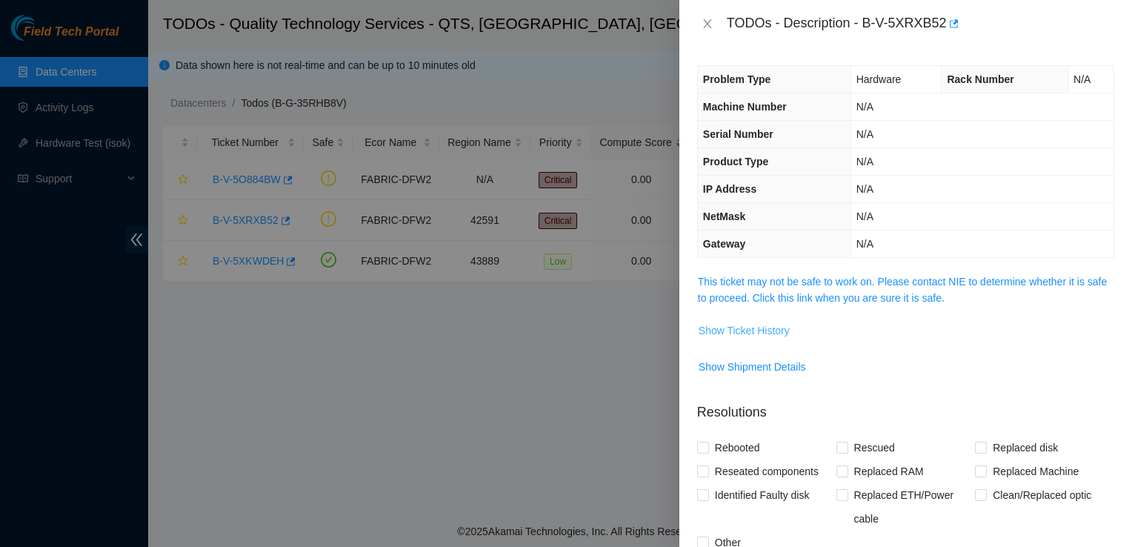
click at [726, 331] on span "Show Ticket History" at bounding box center [744, 330] width 91 height 16
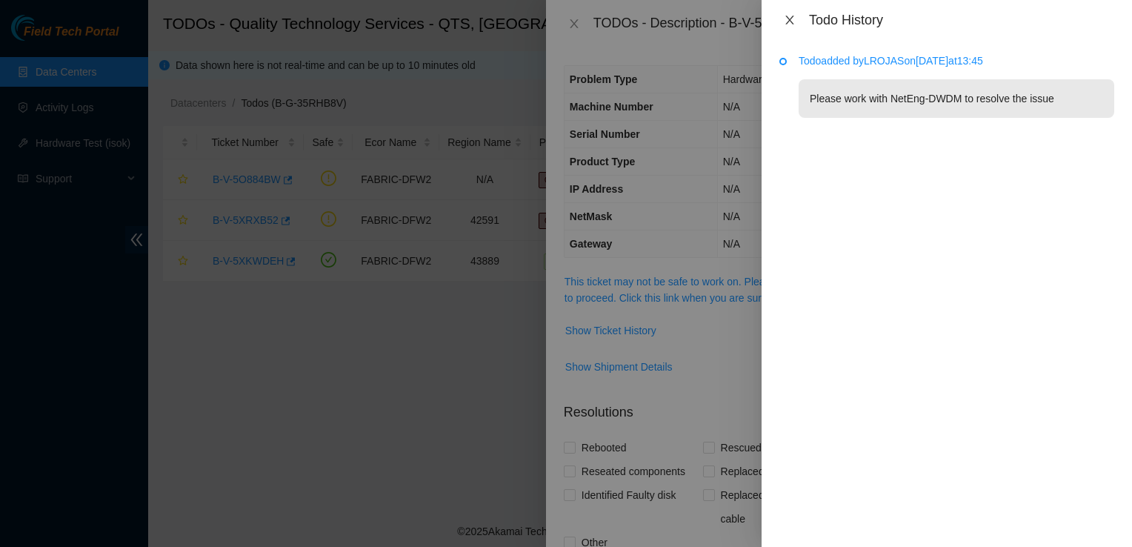
click at [794, 13] on button "Close" at bounding box center [790, 20] width 21 height 14
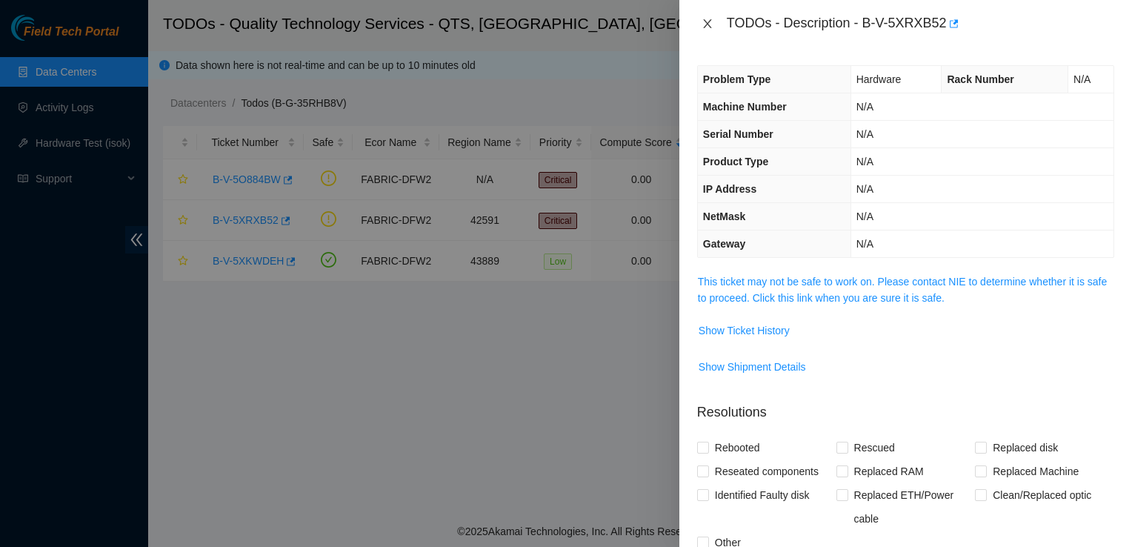
click at [708, 25] on icon "close" at bounding box center [708, 24] width 12 height 12
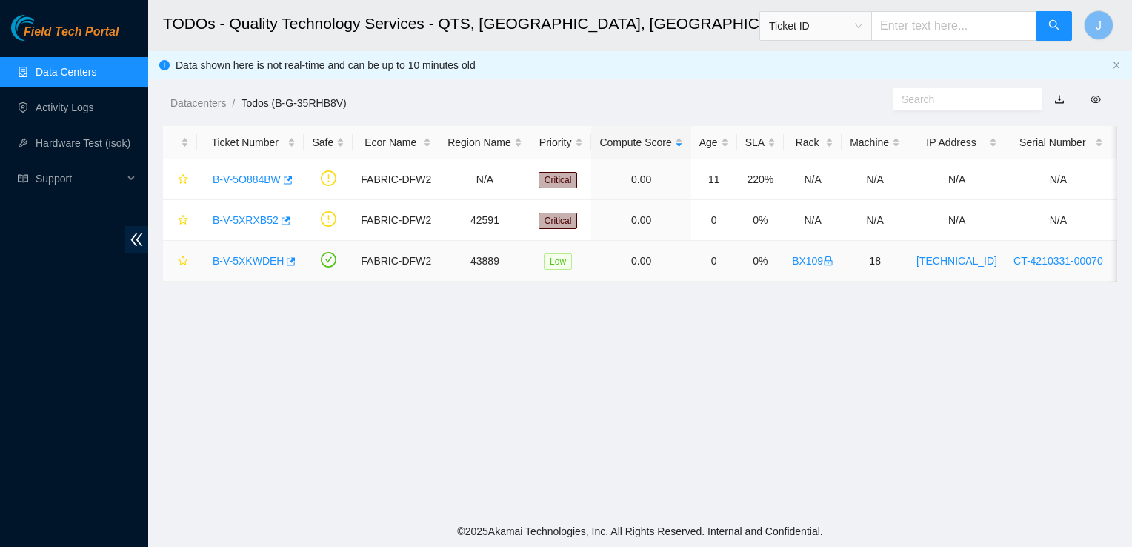
click at [261, 259] on link "B-V-5XKWDEH" at bounding box center [248, 261] width 71 height 12
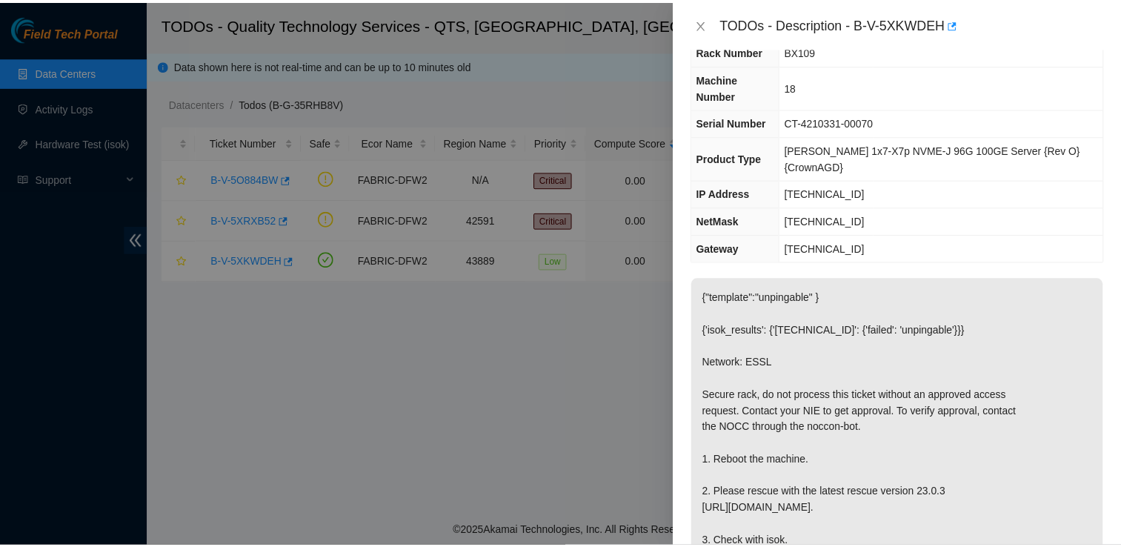
scroll to position [25, 0]
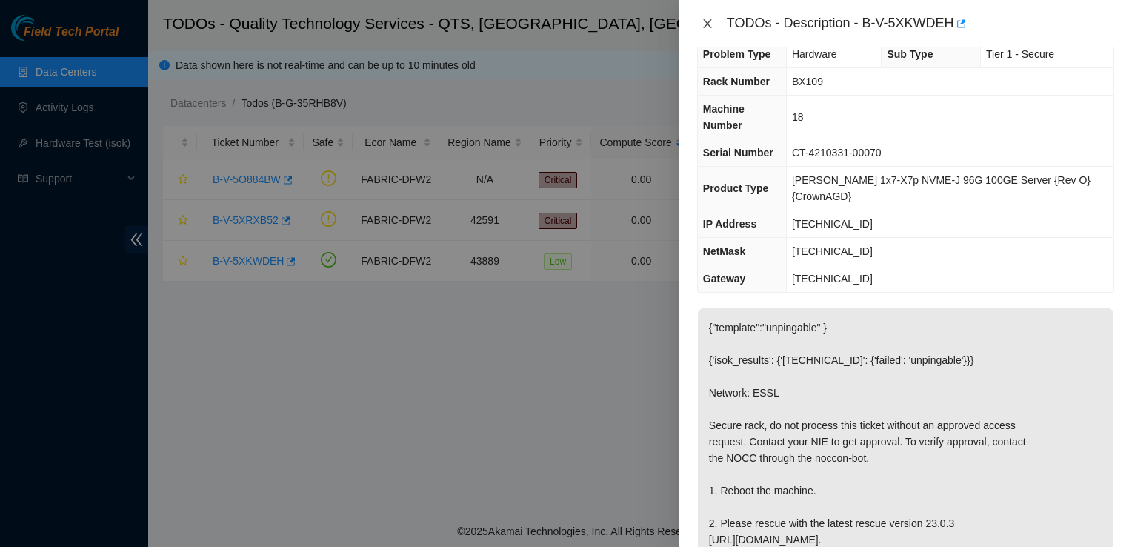
click at [707, 19] on icon "close" at bounding box center [708, 24] width 12 height 12
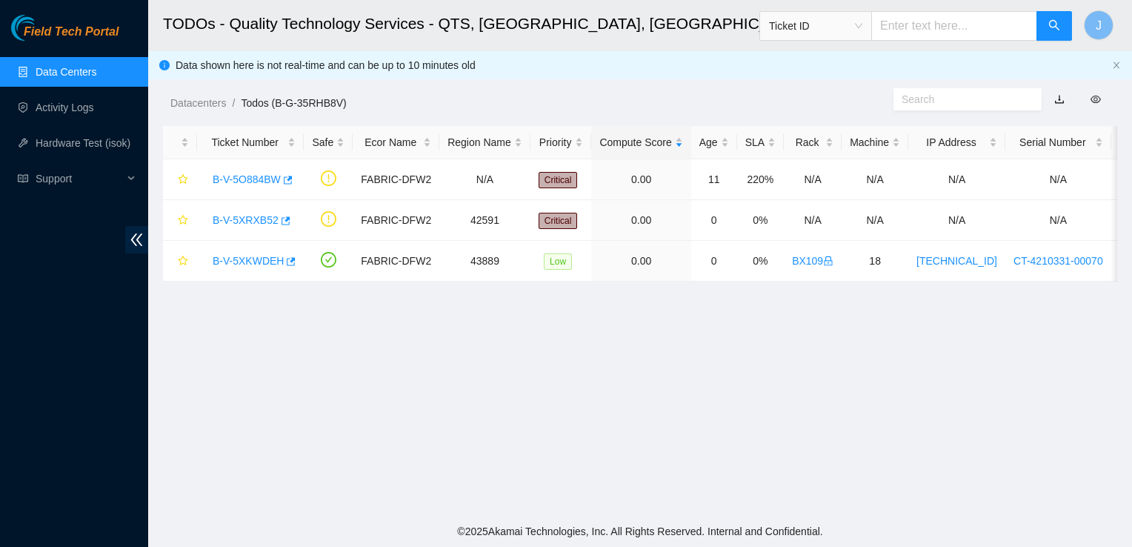
click at [93, 68] on link "Data Centers" at bounding box center [66, 72] width 61 height 12
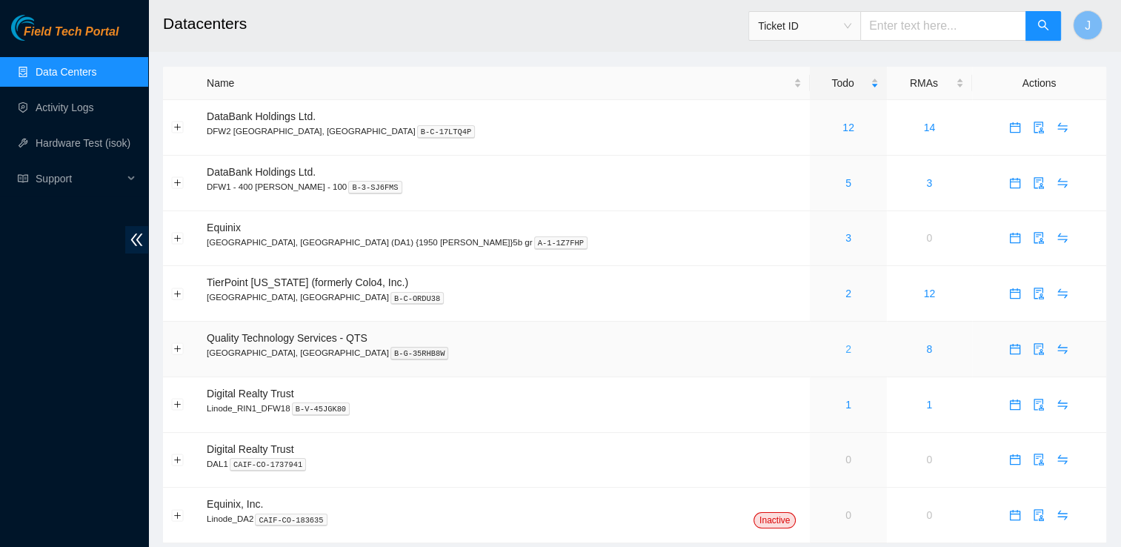
click at [846, 349] on link "2" at bounding box center [849, 349] width 6 height 12
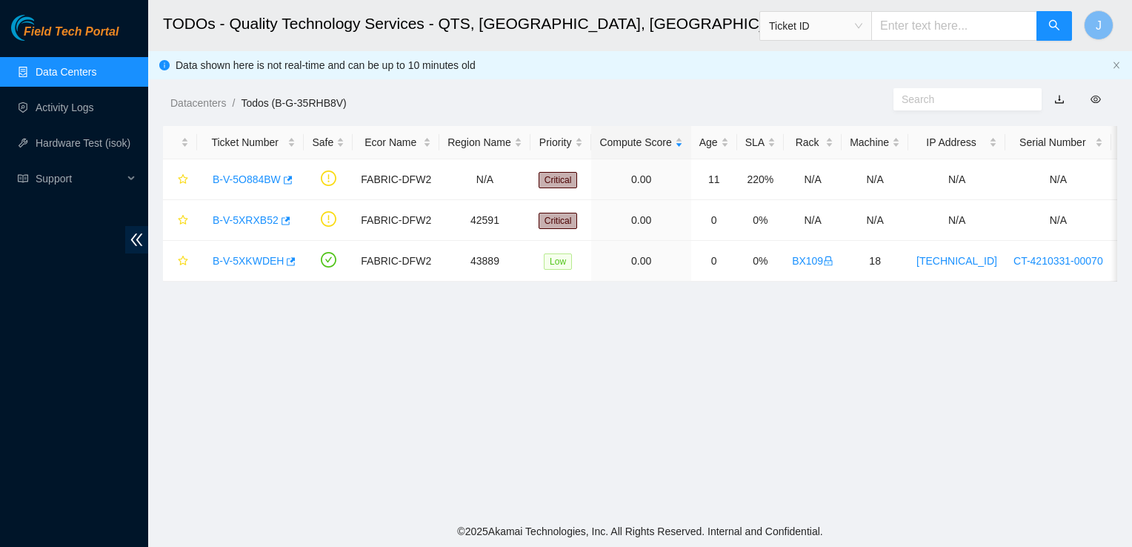
click at [87, 67] on link "Data Centers" at bounding box center [66, 72] width 61 height 12
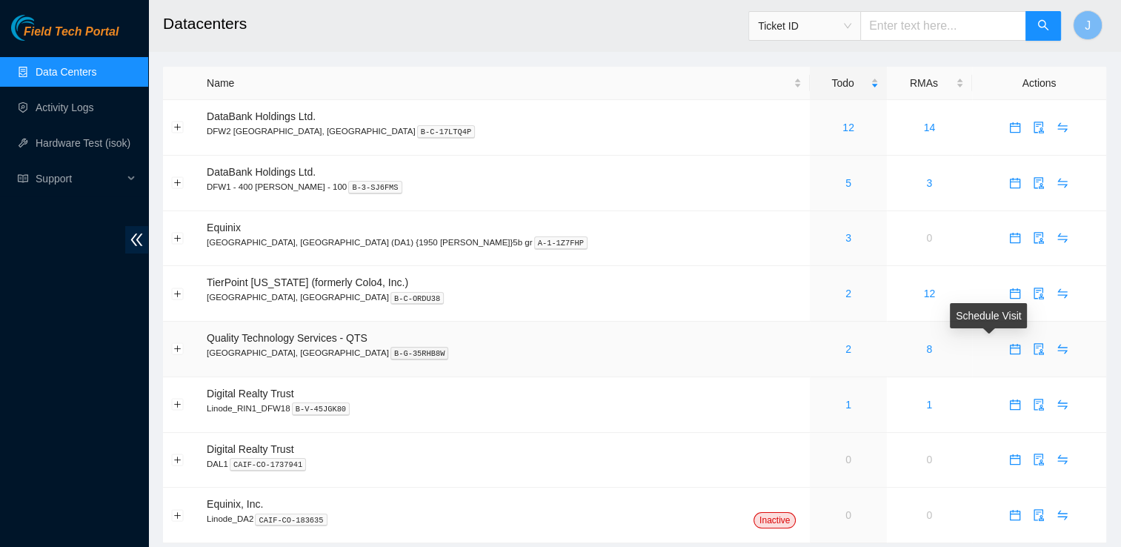
click at [1009, 351] on icon "calendar" at bounding box center [1015, 349] width 12 height 12
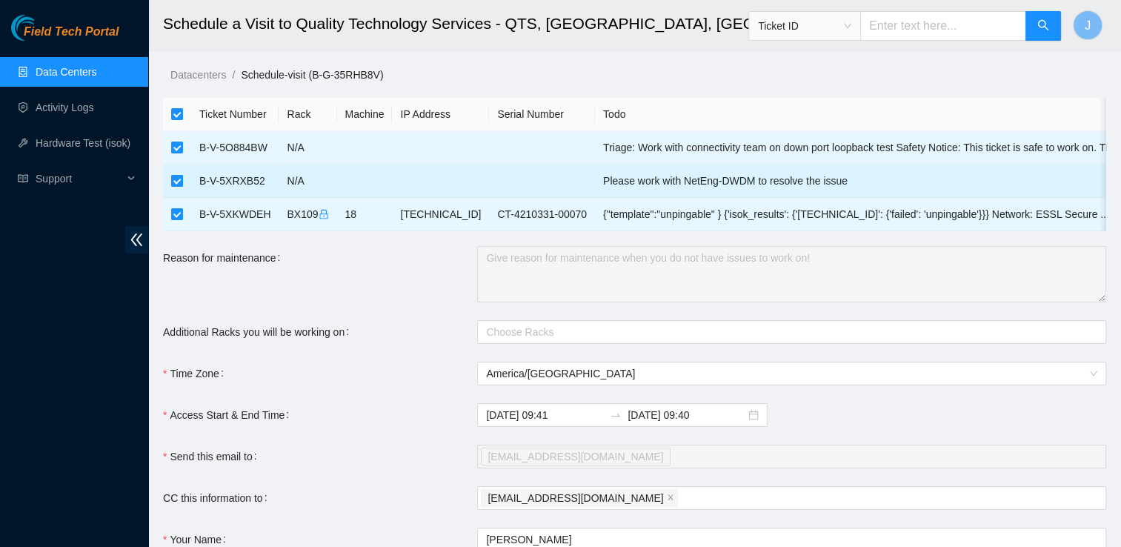
click at [180, 186] on input "checkbox" at bounding box center [177, 181] width 12 height 12
checkbox input "false"
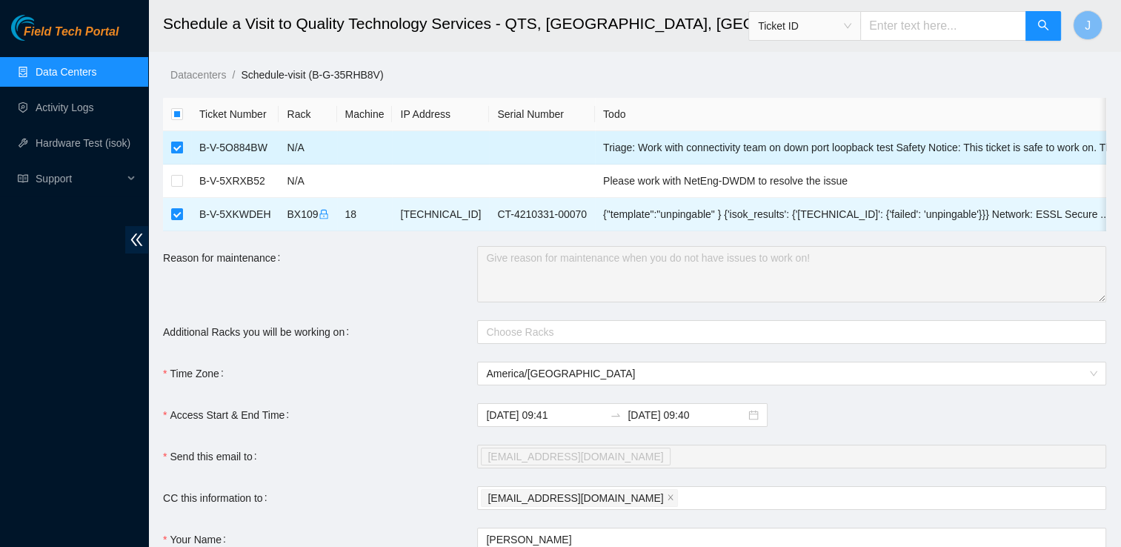
click at [178, 150] on input "checkbox" at bounding box center [177, 148] width 12 height 12
checkbox input "false"
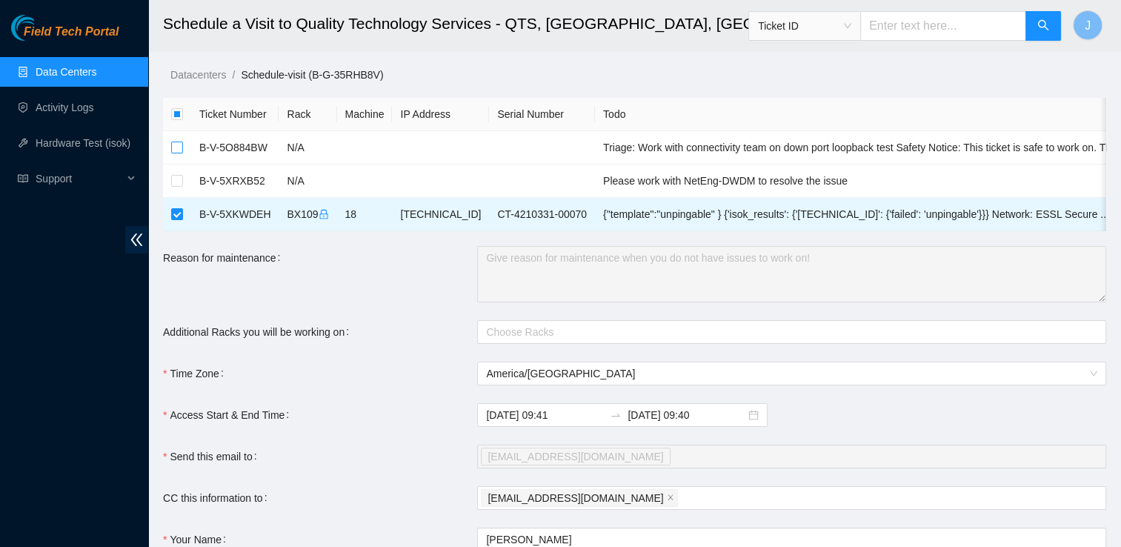
scroll to position [187, 0]
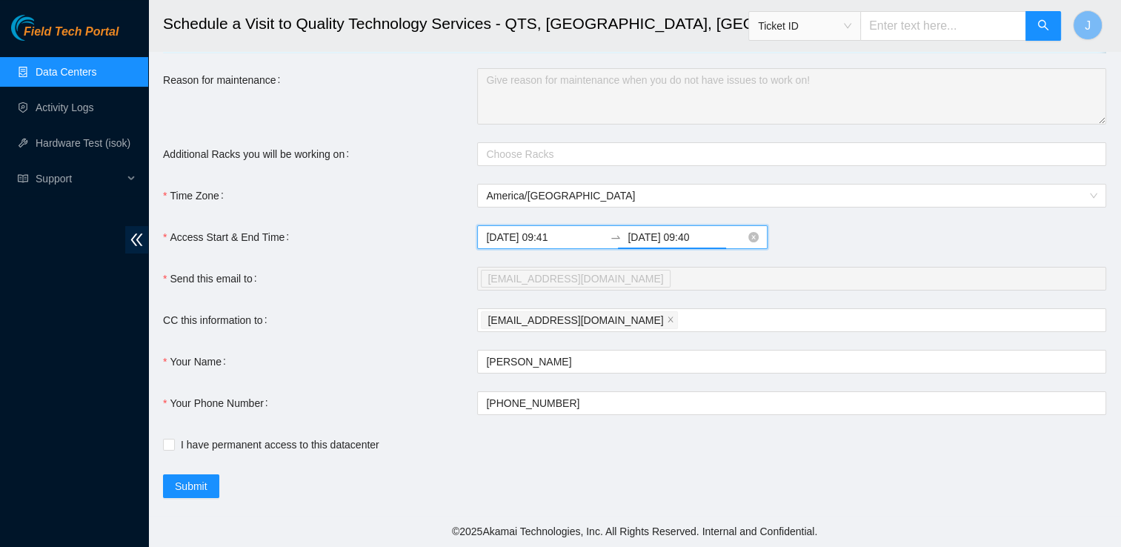
click at [686, 235] on input "[DATE] 09:40" at bounding box center [687, 237] width 118 height 16
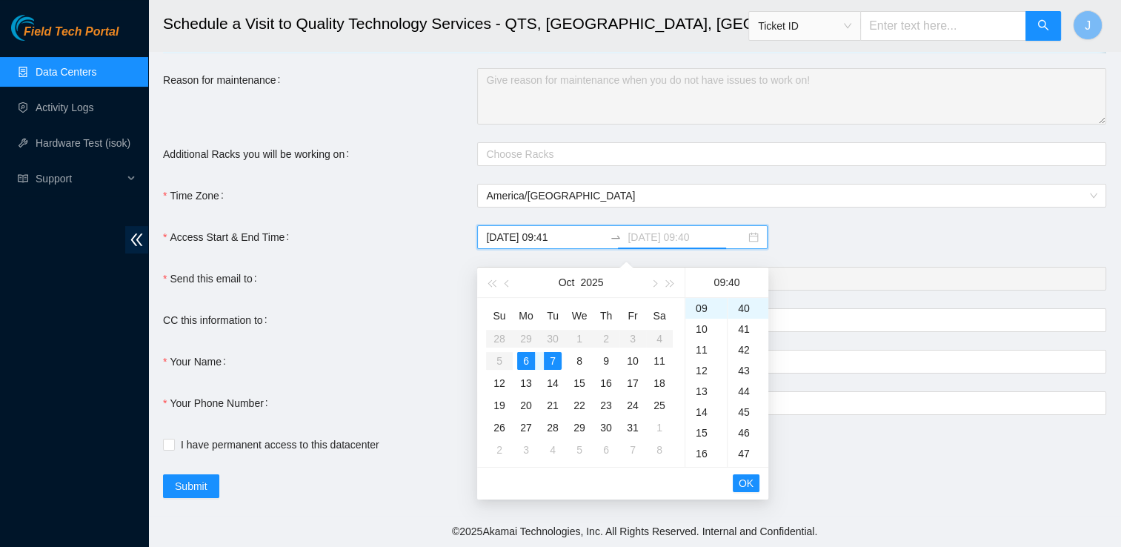
click at [530, 352] on div "6" at bounding box center [526, 361] width 18 height 18
click at [703, 356] on div "23" at bounding box center [705, 366] width 41 height 21
click at [743, 428] on div "59" at bounding box center [748, 435] width 41 height 21
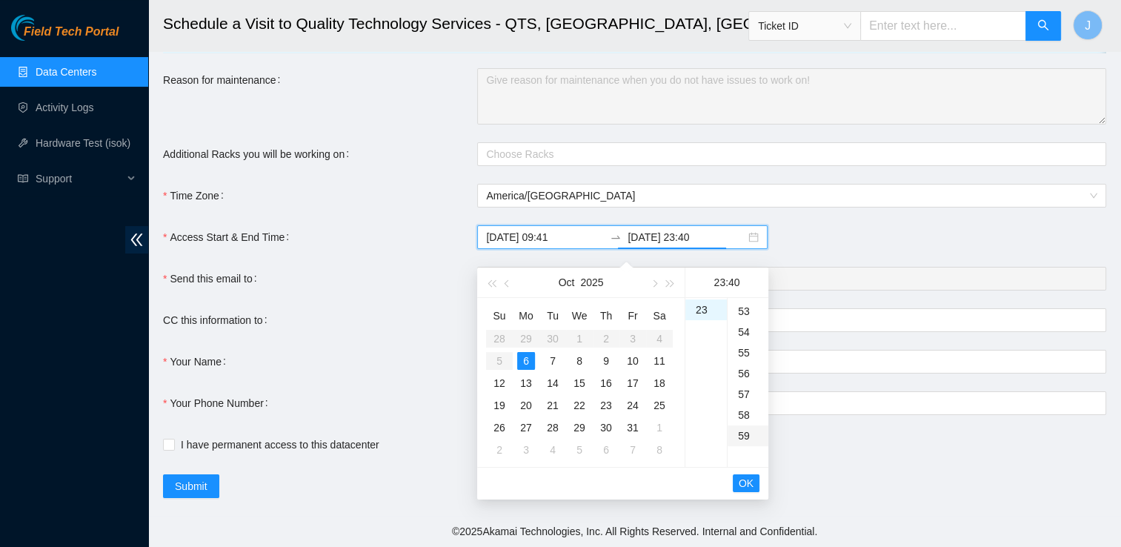
type input "[DATE] 23:59"
click at [747, 476] on span "OK" at bounding box center [746, 483] width 15 height 16
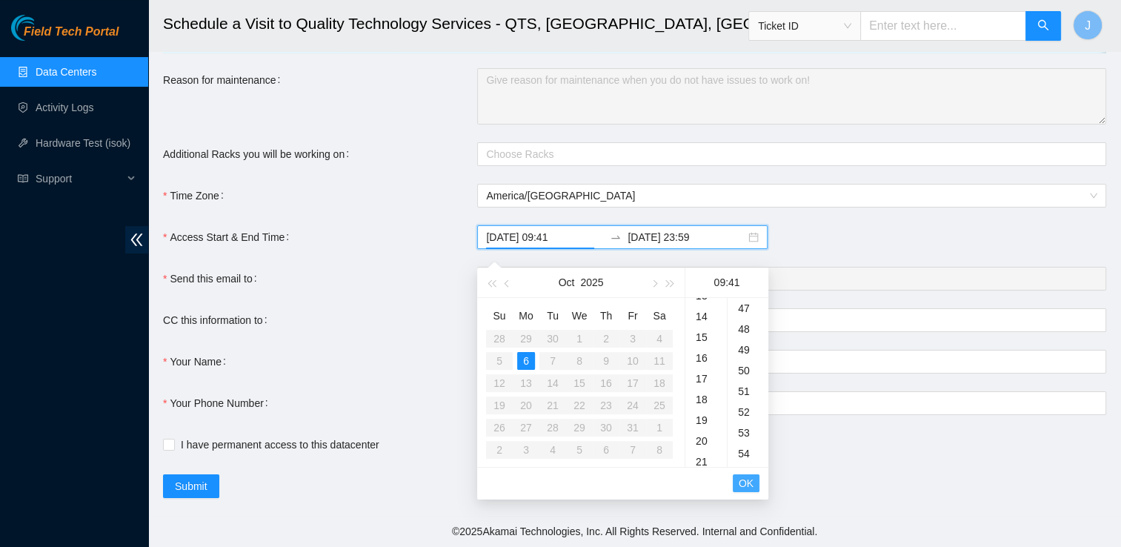
scroll to position [851, 0]
click at [745, 475] on span "OK" at bounding box center [746, 483] width 15 height 16
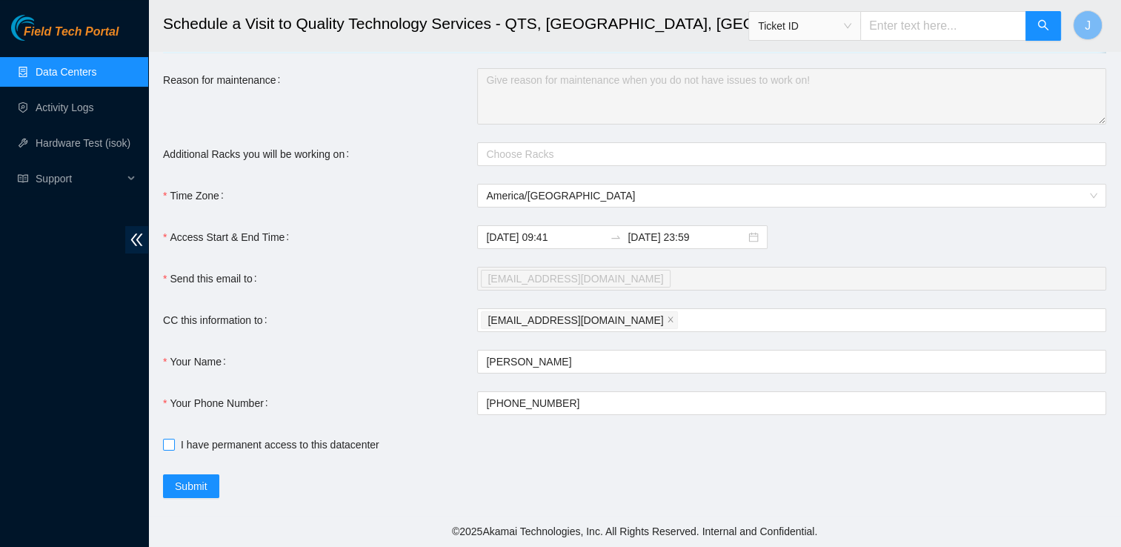
click at [174, 443] on span at bounding box center [169, 445] width 12 height 12
click at [173, 443] on input "I have permanent access to this datacenter" at bounding box center [168, 444] width 10 height 10
checkbox input "true"
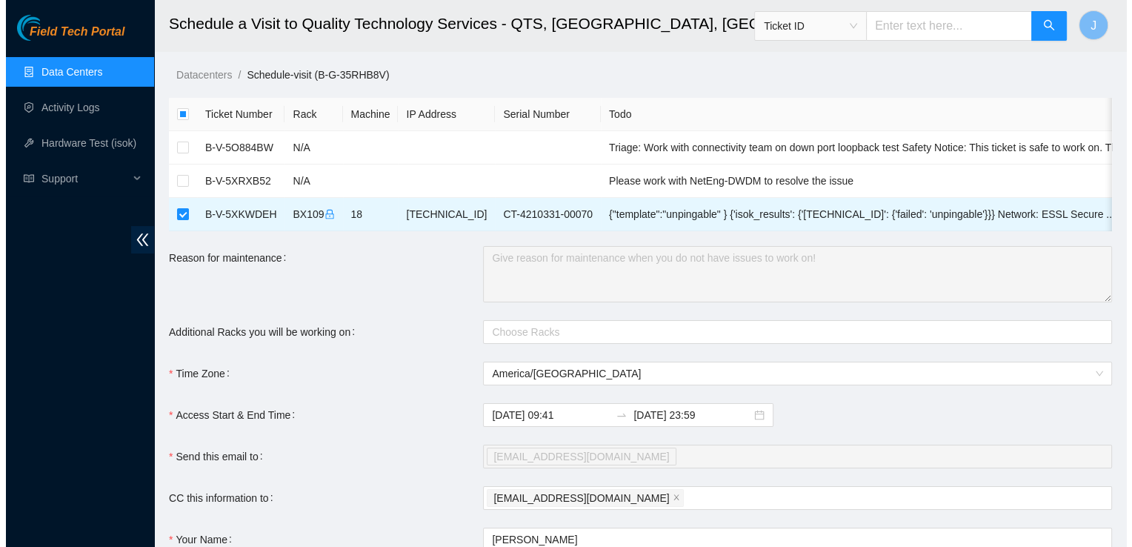
scroll to position [187, 0]
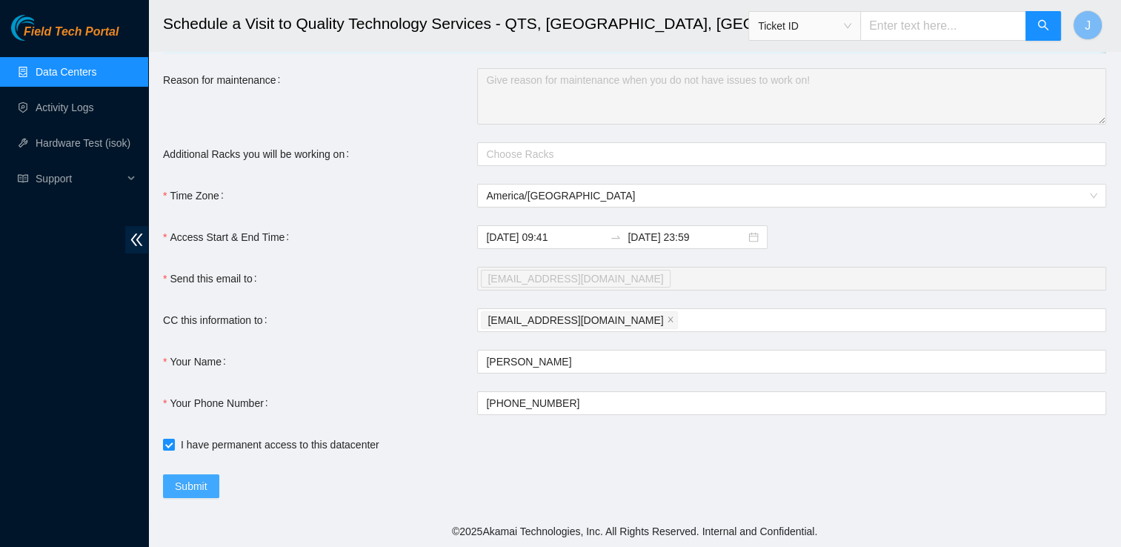
click at [198, 490] on span "Submit" at bounding box center [191, 486] width 33 height 16
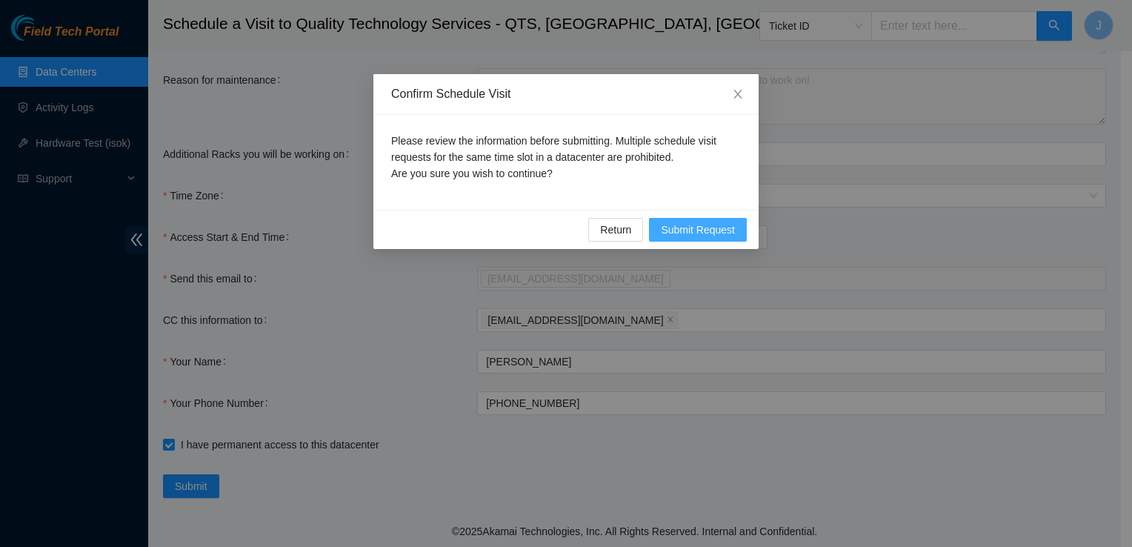
click at [696, 230] on span "Submit Request" at bounding box center [698, 230] width 74 height 16
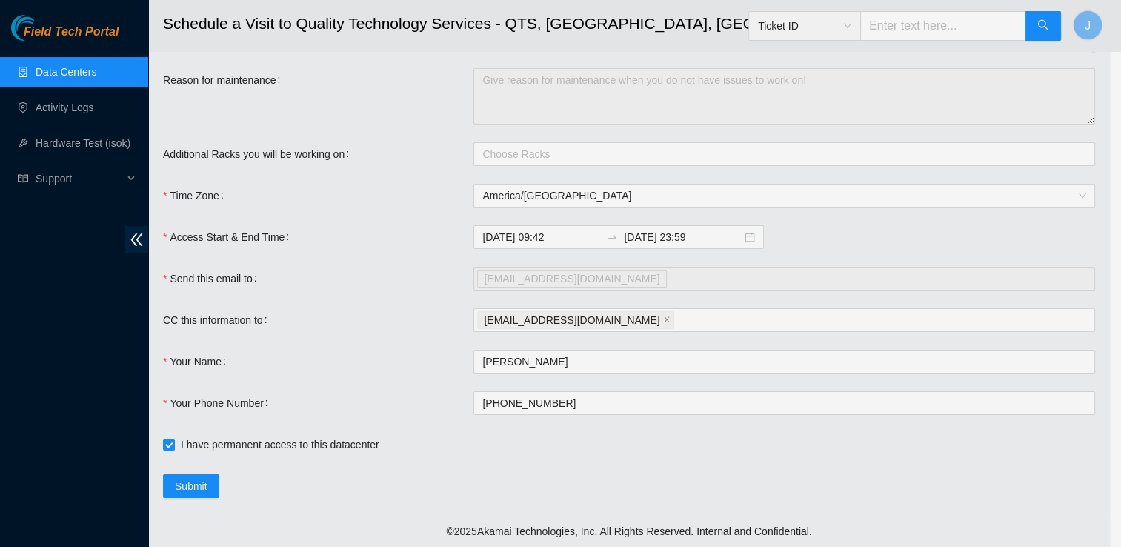
type input "[DATE] 09:42"
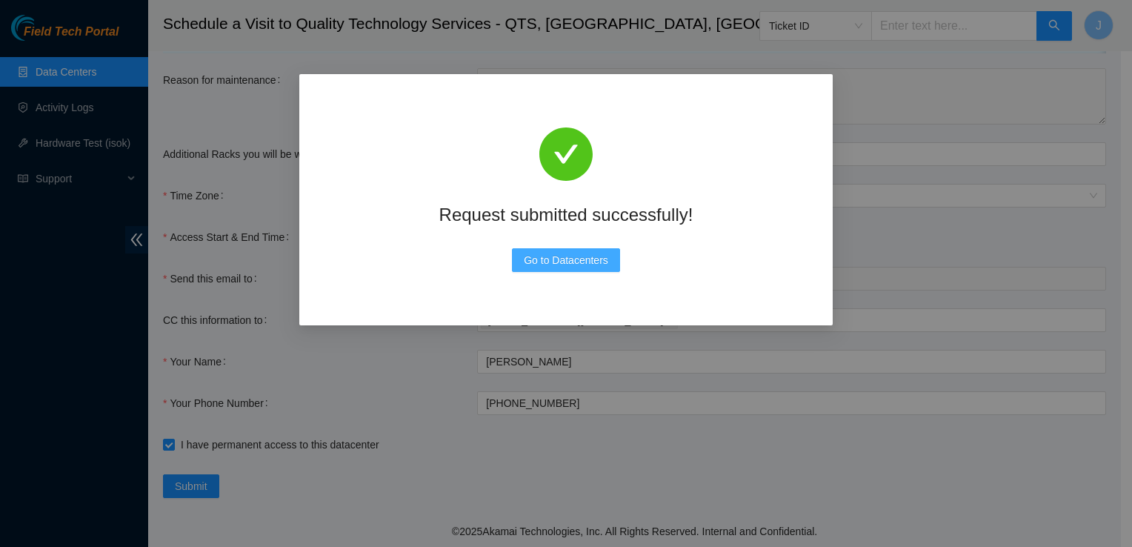
click at [562, 262] on span "Go to Datacenters" at bounding box center [566, 260] width 84 height 16
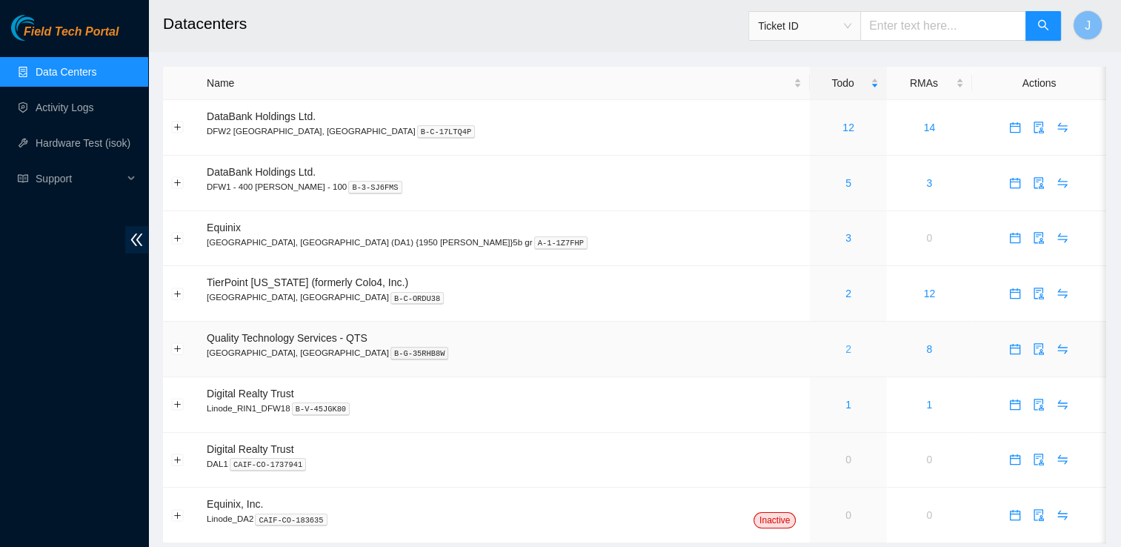
click at [846, 351] on link "2" at bounding box center [849, 349] width 6 height 12
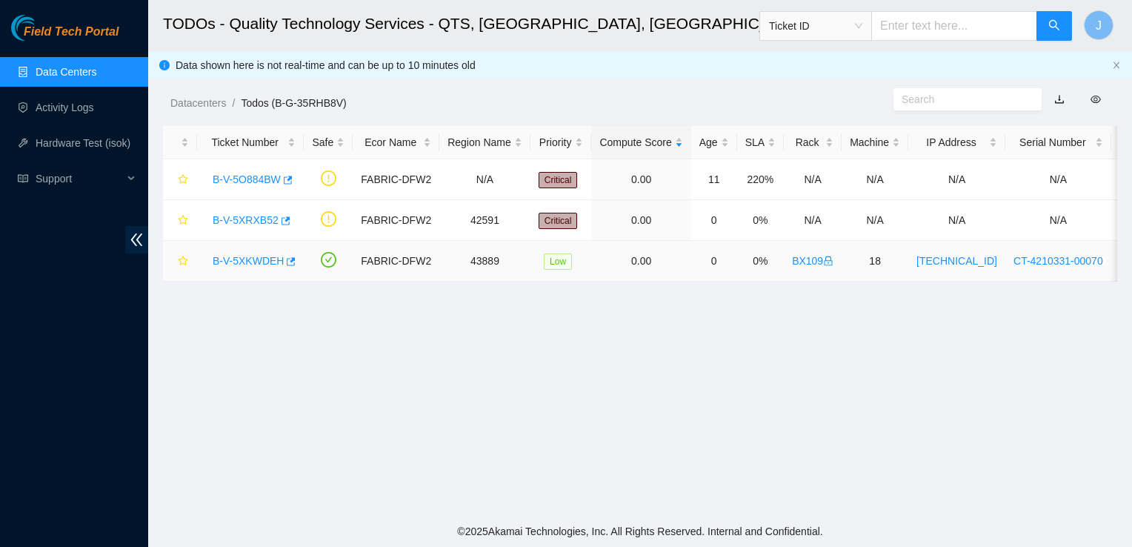
click at [237, 260] on link "B-V-5XKWDEH" at bounding box center [248, 261] width 71 height 12
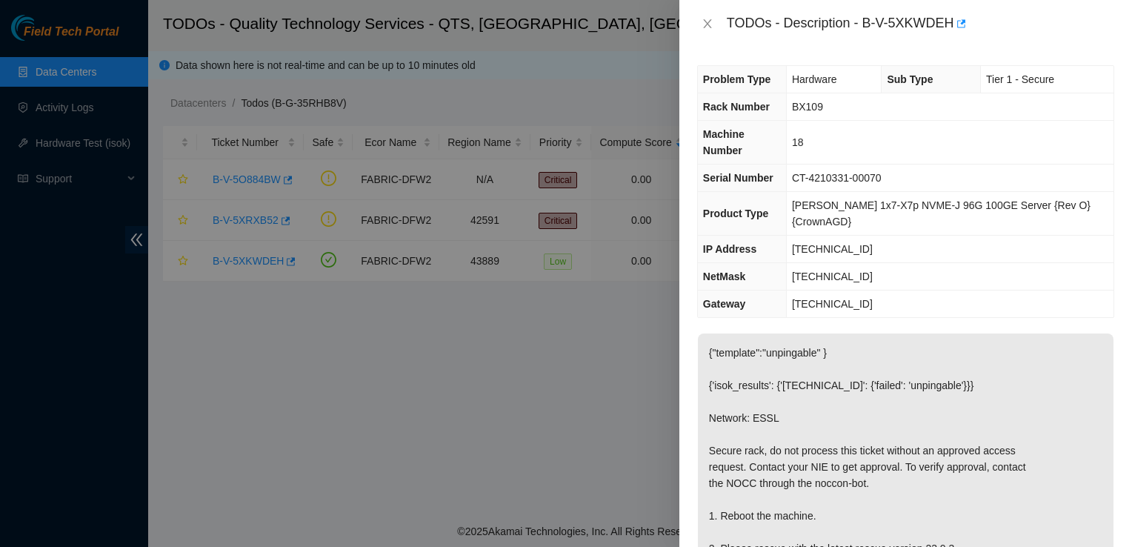
scroll to position [73, 0]
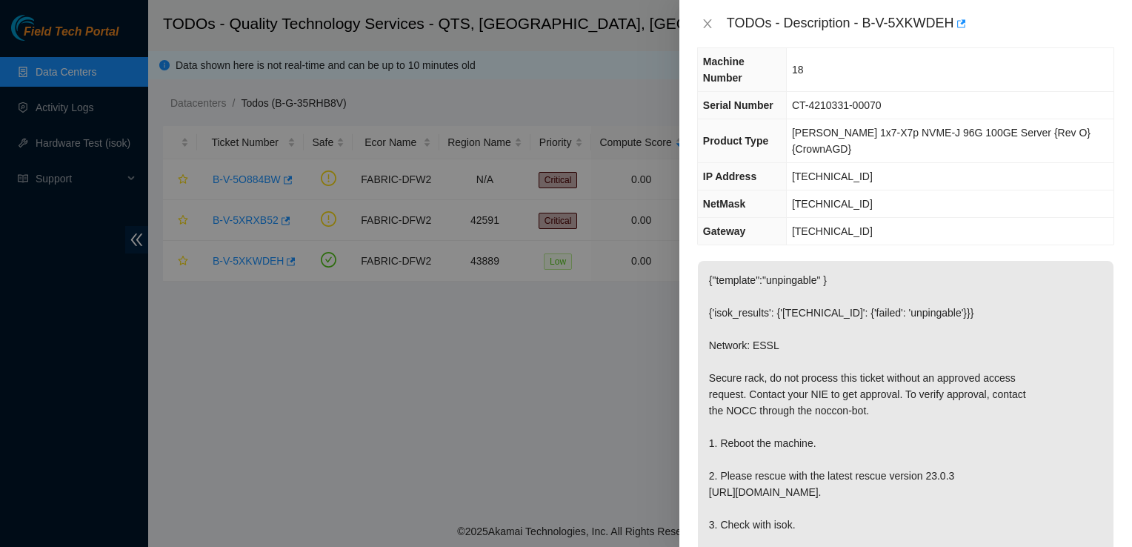
click at [648, 339] on div at bounding box center [566, 273] width 1132 height 547
click at [708, 24] on icon "close" at bounding box center [707, 23] width 8 height 9
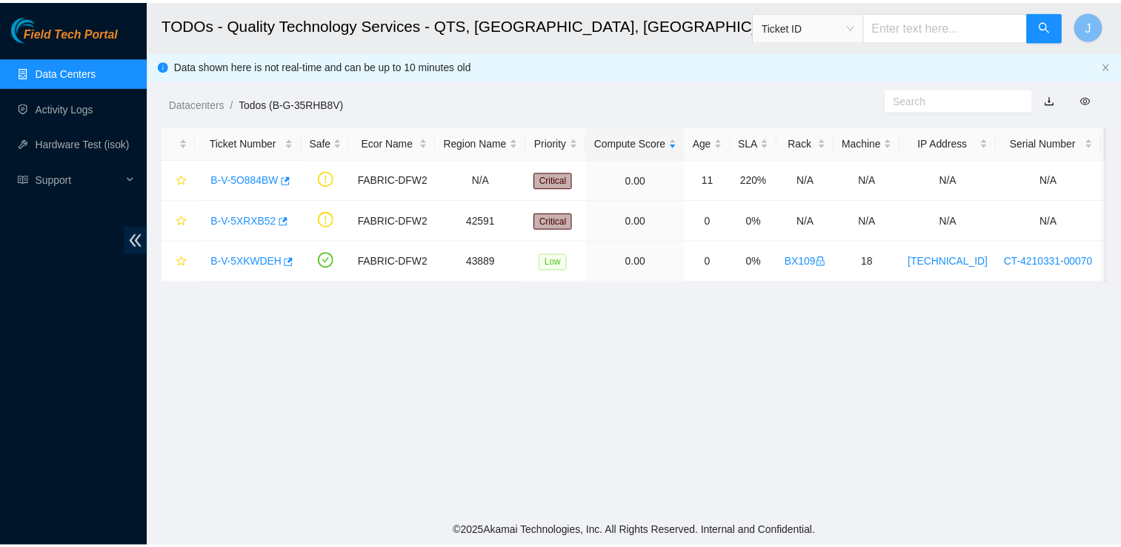
scroll to position [105, 0]
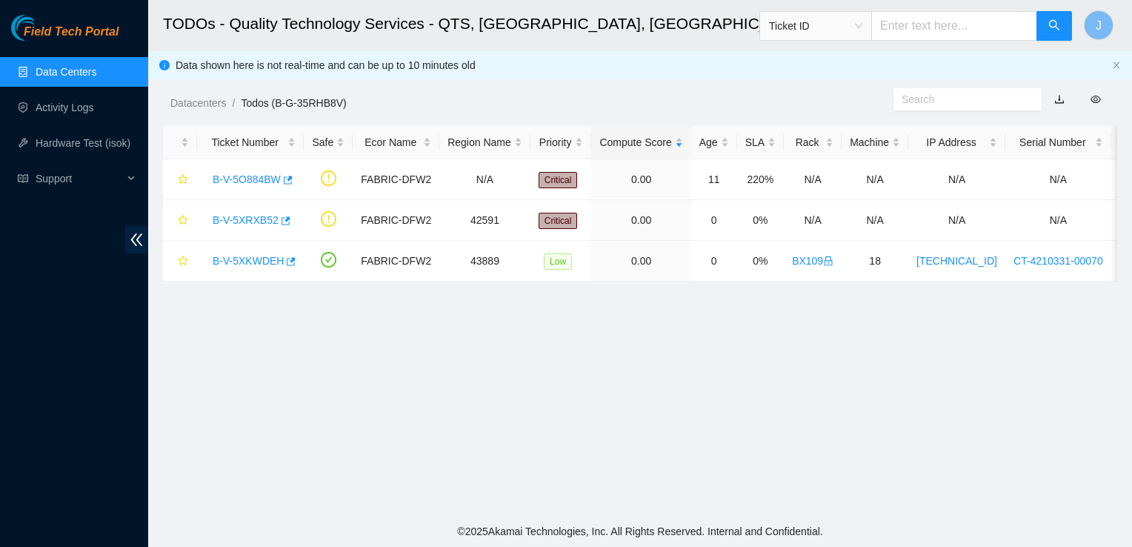
click at [96, 78] on link "Data Centers" at bounding box center [66, 72] width 61 height 12
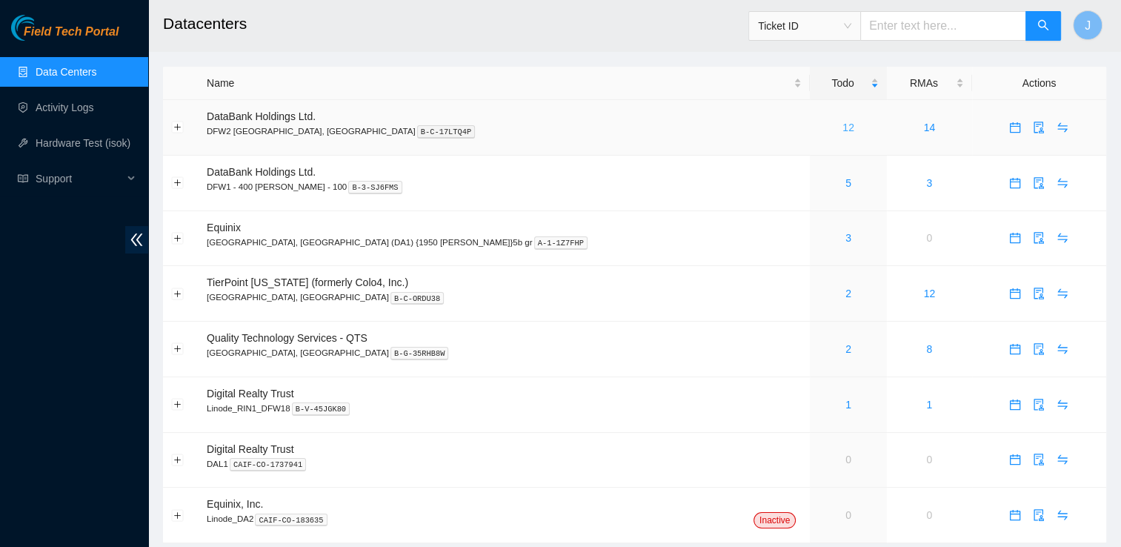
click at [843, 126] on link "12" at bounding box center [849, 128] width 12 height 12
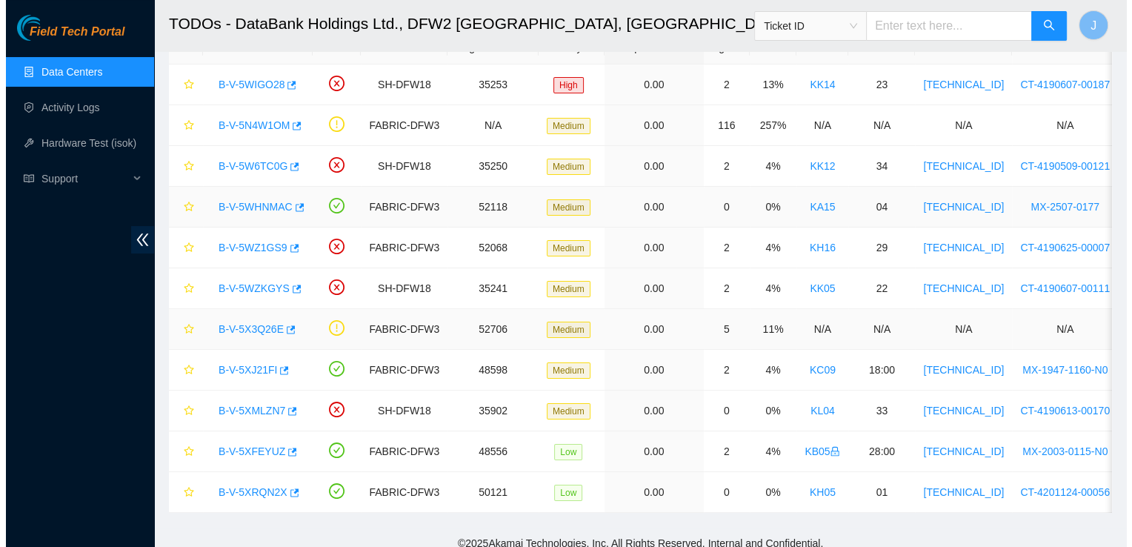
scroll to position [97, 0]
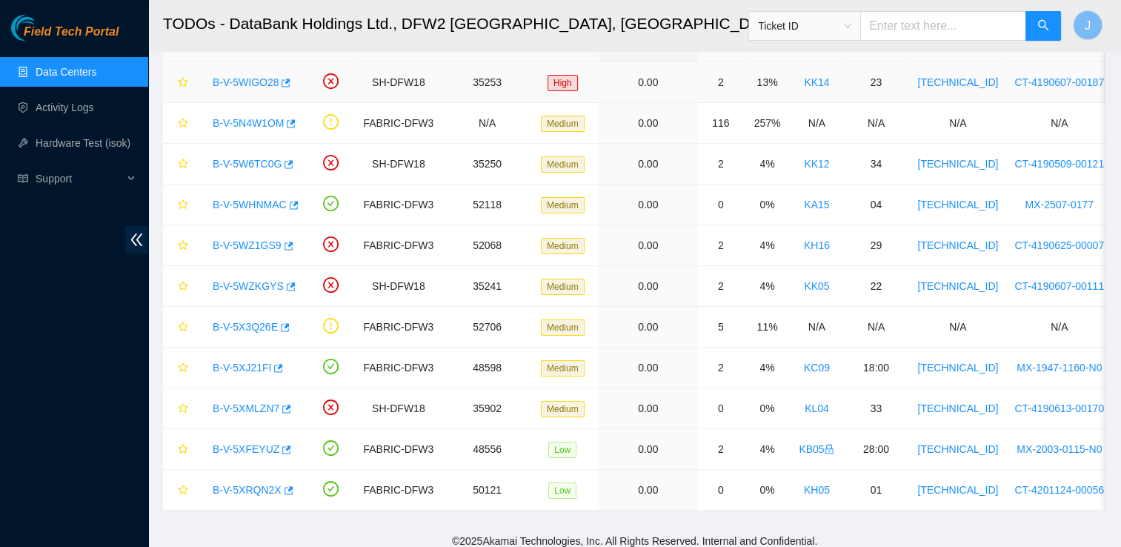
click at [256, 85] on link "B-V-5WIGO28" at bounding box center [246, 82] width 66 height 12
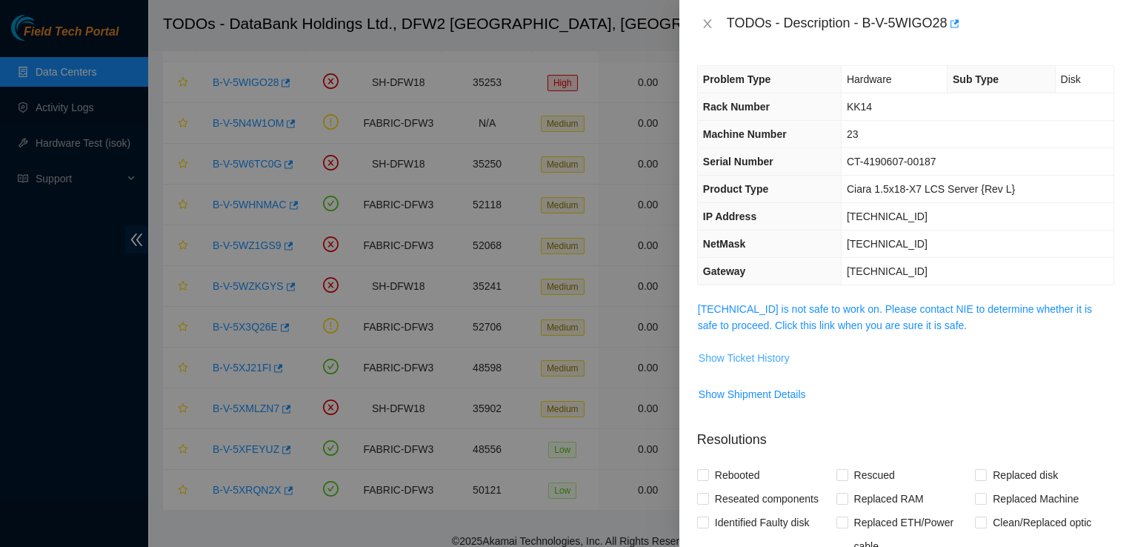
click at [777, 358] on span "Show Ticket History" at bounding box center [744, 358] width 91 height 16
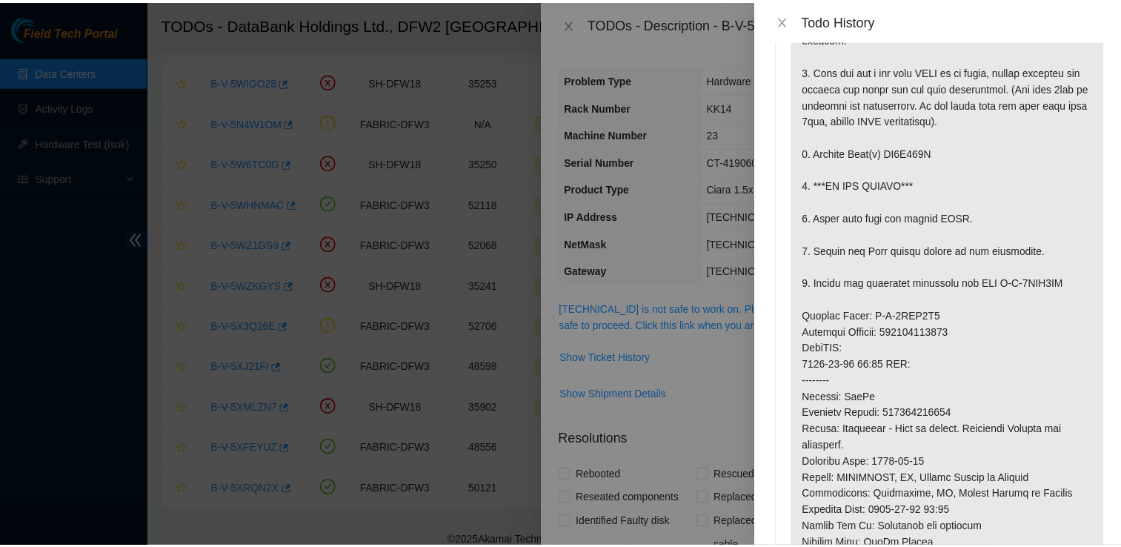
scroll to position [175, 0]
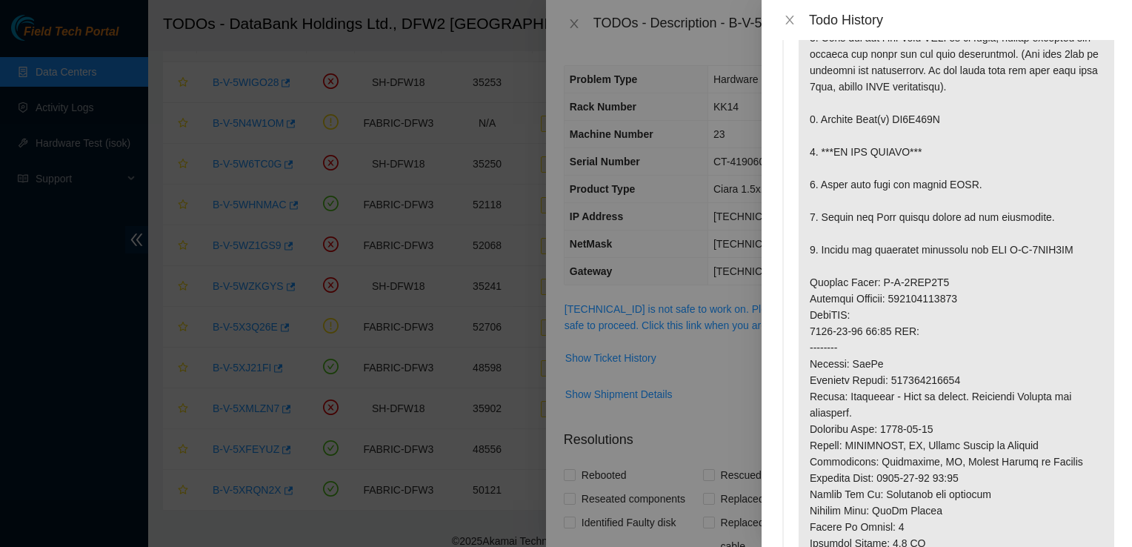
click at [654, 64] on div at bounding box center [566, 273] width 1132 height 547
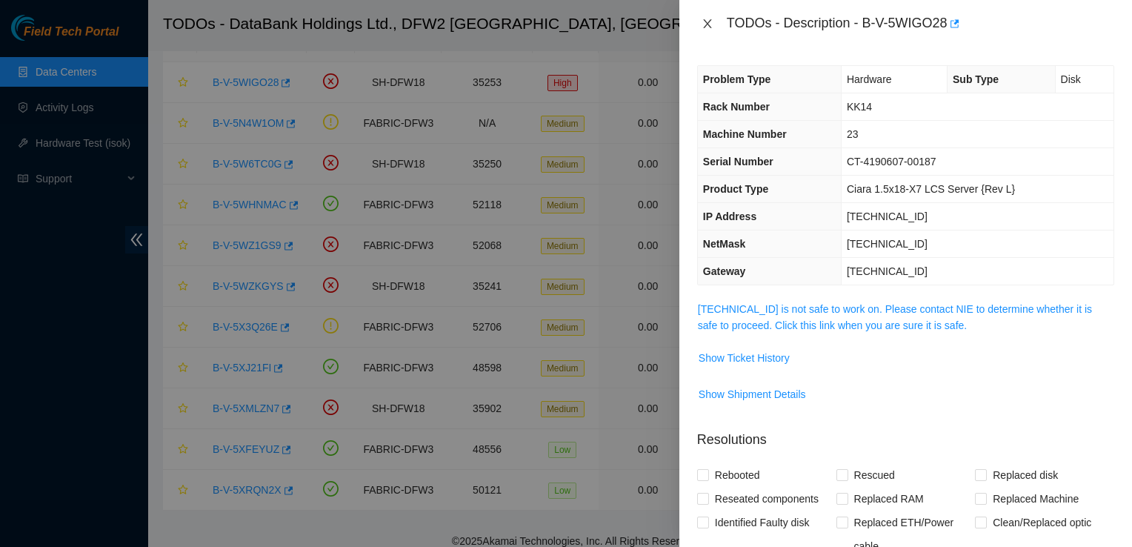
click at [704, 21] on icon "close" at bounding box center [708, 24] width 12 height 12
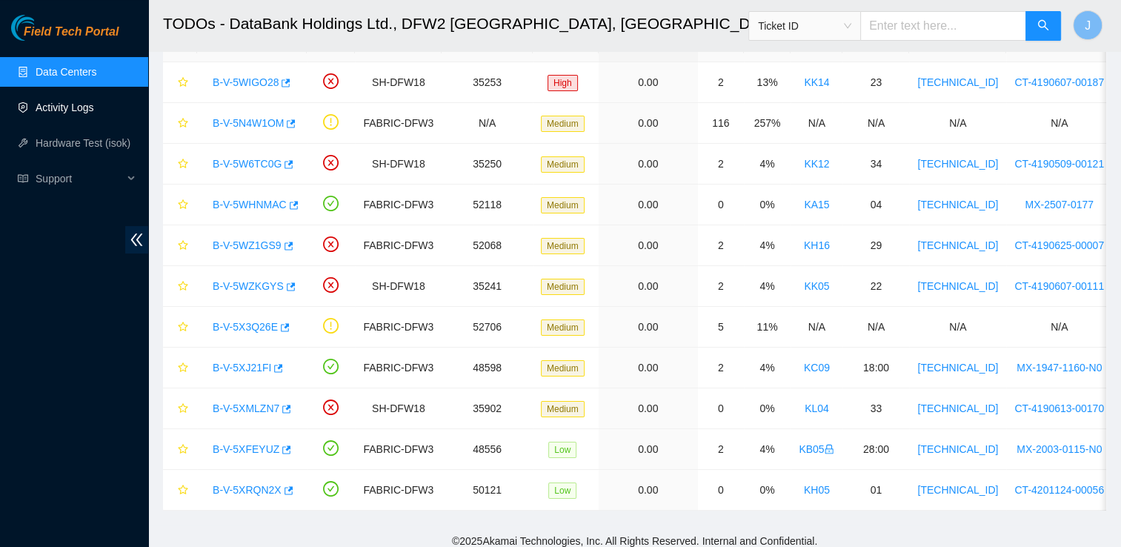
click at [85, 113] on link "Activity Logs" at bounding box center [65, 108] width 59 height 12
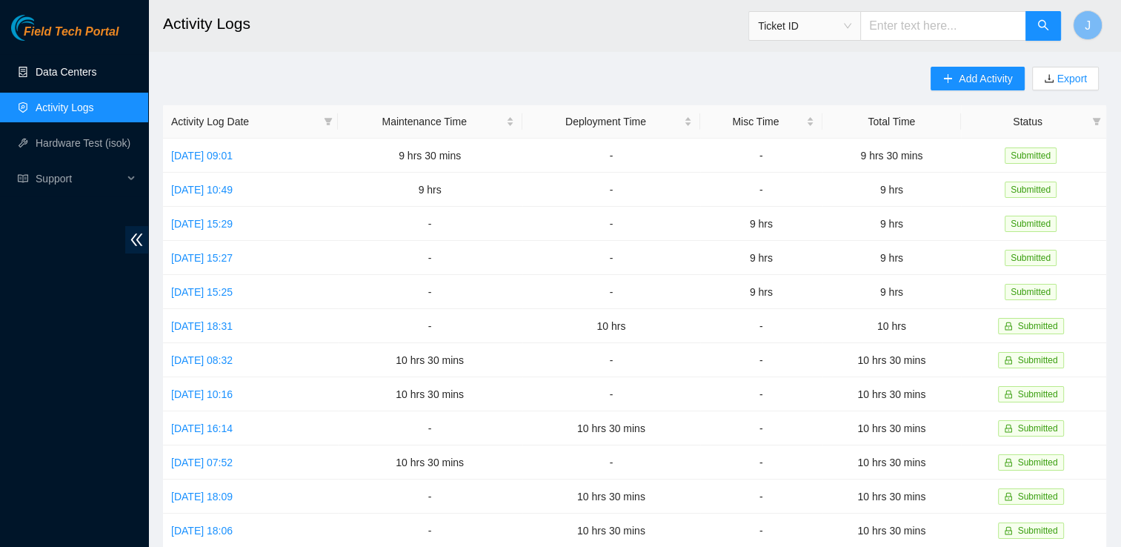
click at [96, 66] on link "Data Centers" at bounding box center [66, 72] width 61 height 12
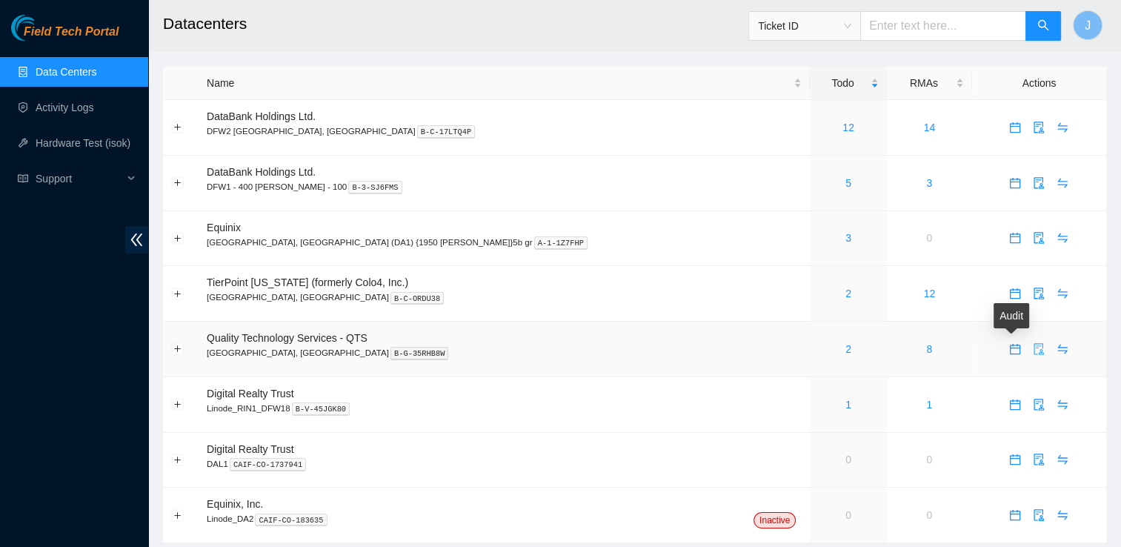
click at [1028, 348] on span "audit" at bounding box center [1039, 349] width 22 height 12
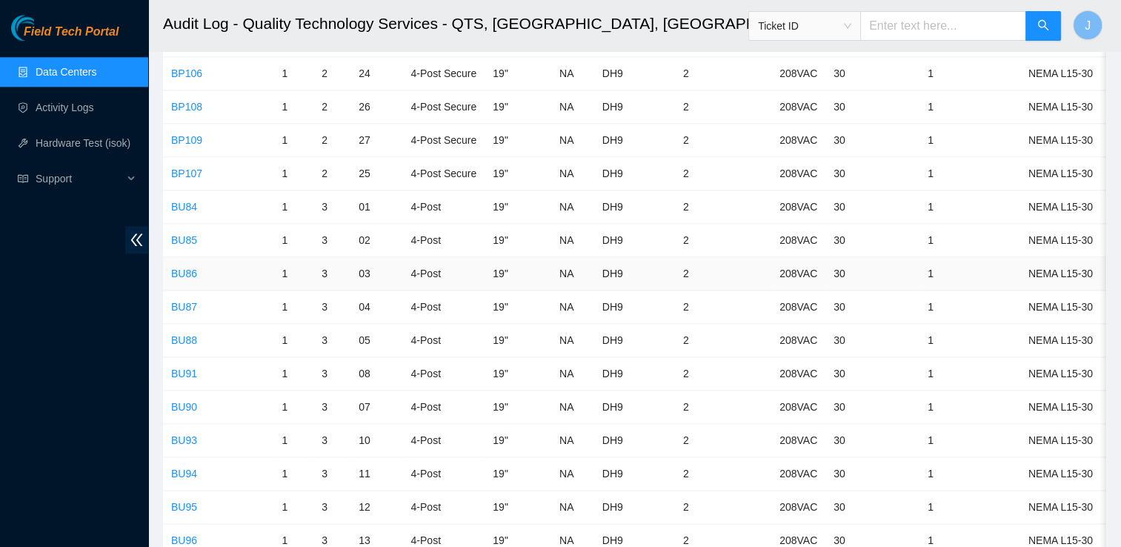
scroll to position [1675, 0]
click at [187, 334] on link "BU88" at bounding box center [184, 340] width 26 height 12
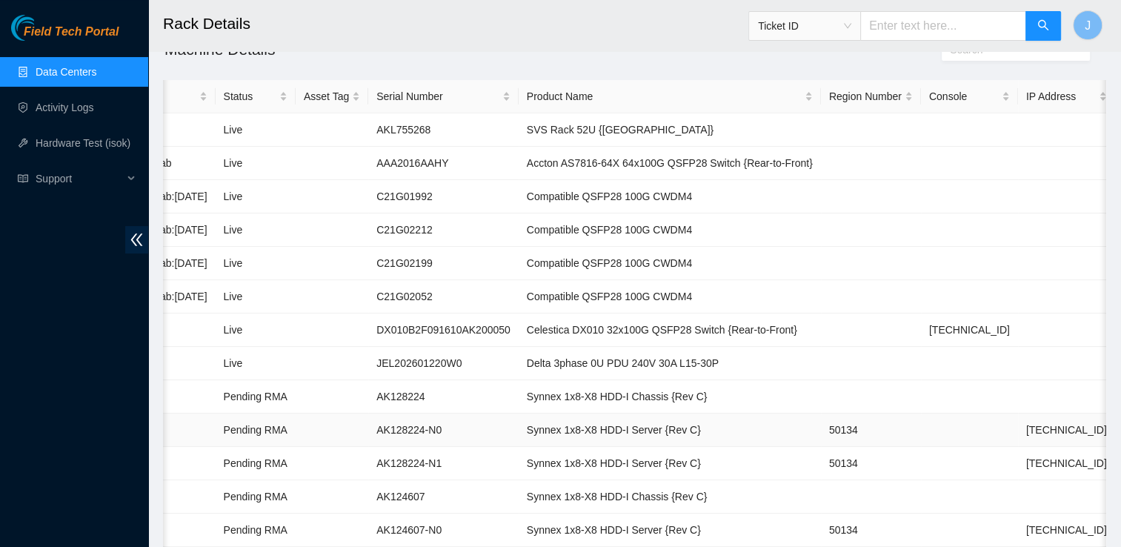
scroll to position [0, 142]
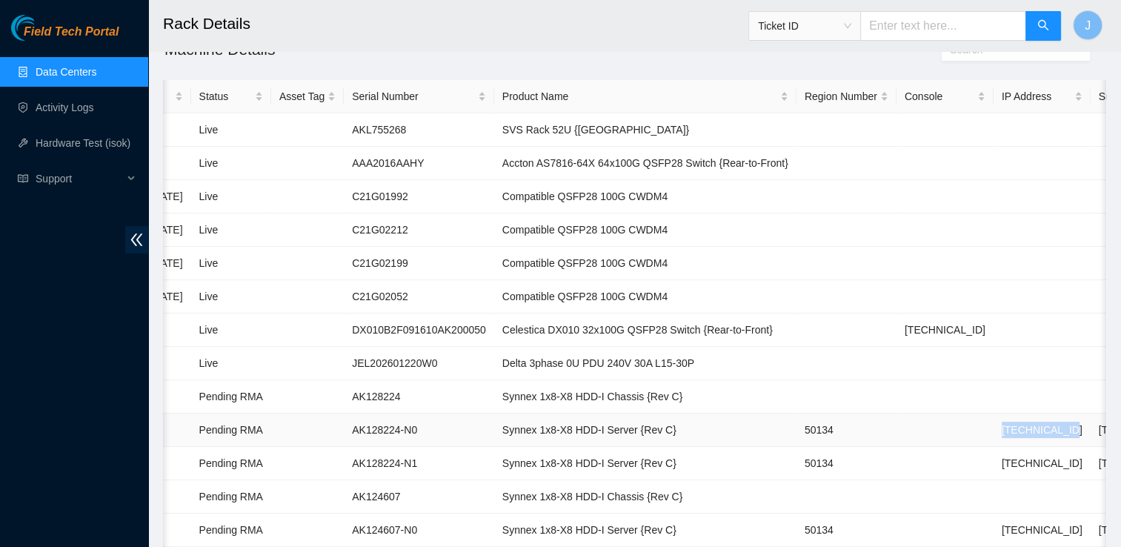
drag, startPoint x: 1018, startPoint y: 428, endPoint x: 946, endPoint y: 428, distance: 71.9
click at [994, 428] on td "[TECHNICAL_ID]" at bounding box center [1042, 429] width 97 height 33
copy td "[TECHNICAL_ID]"
click at [96, 66] on link "Data Centers" at bounding box center [66, 72] width 61 height 12
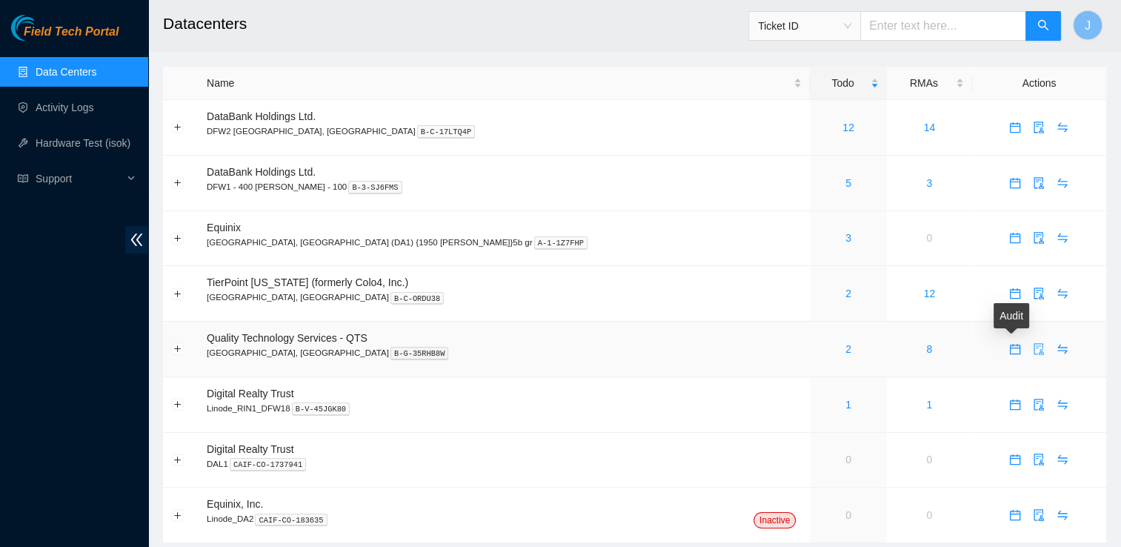
click at [1034, 345] on icon "audit" at bounding box center [1039, 349] width 10 height 12
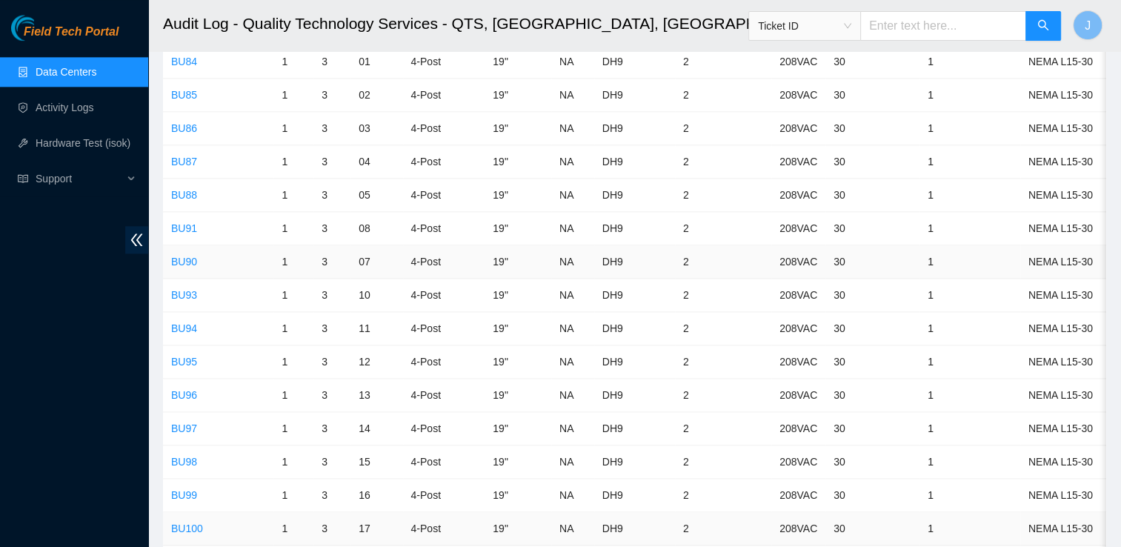
scroll to position [1818, 0]
click at [184, 157] on link "BU87" at bounding box center [184, 163] width 26 height 12
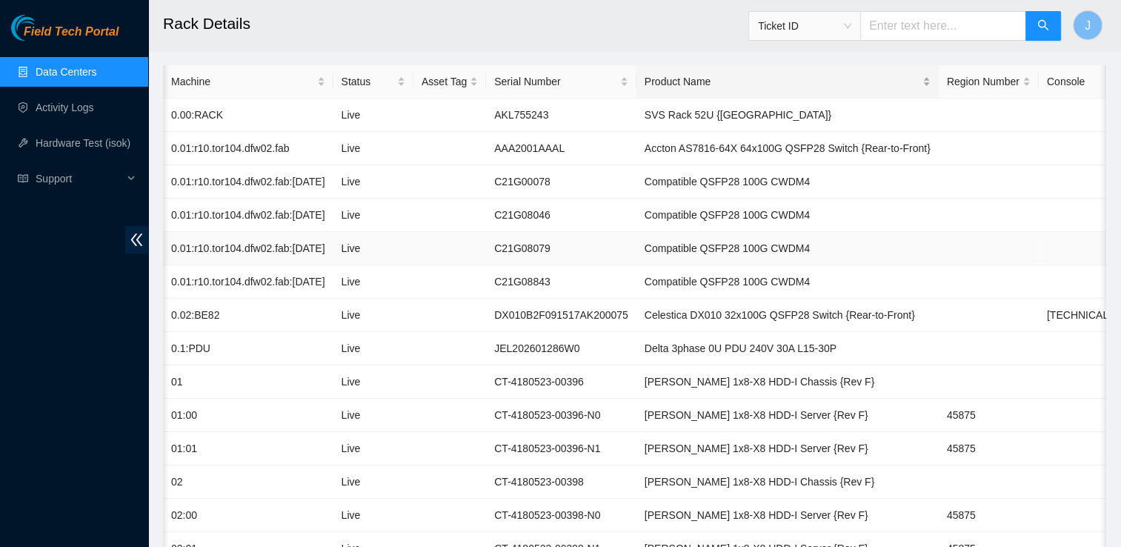
scroll to position [0, 169]
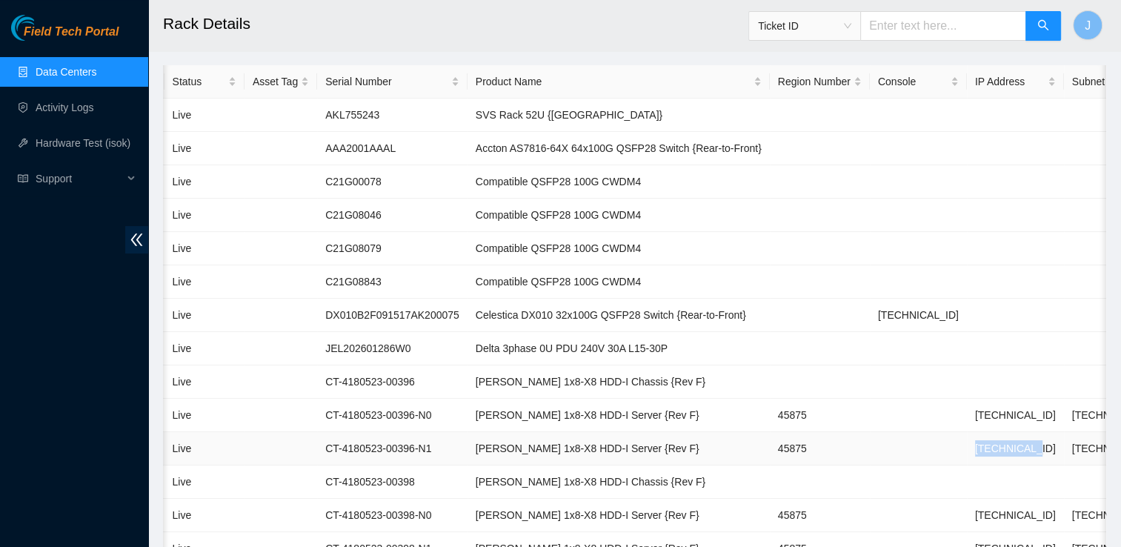
drag, startPoint x: 974, startPoint y: 446, endPoint x: 903, endPoint y: 446, distance: 70.4
click at [903, 446] on tr "01:01 Live CT-4180523-00396-N1 Ciara 1x8-X8 HDD-I Server {Rev F} 45875 23.33.14…" at bounding box center [625, 448] width 1263 height 33
copy tr "[TECHNICAL_ID]"
click at [1064, 449] on td "[TECHNICAL_ID]" at bounding box center [1112, 448] width 97 height 33
click at [1064, 432] on td "[TECHNICAL_ID]" at bounding box center [1112, 448] width 97 height 33
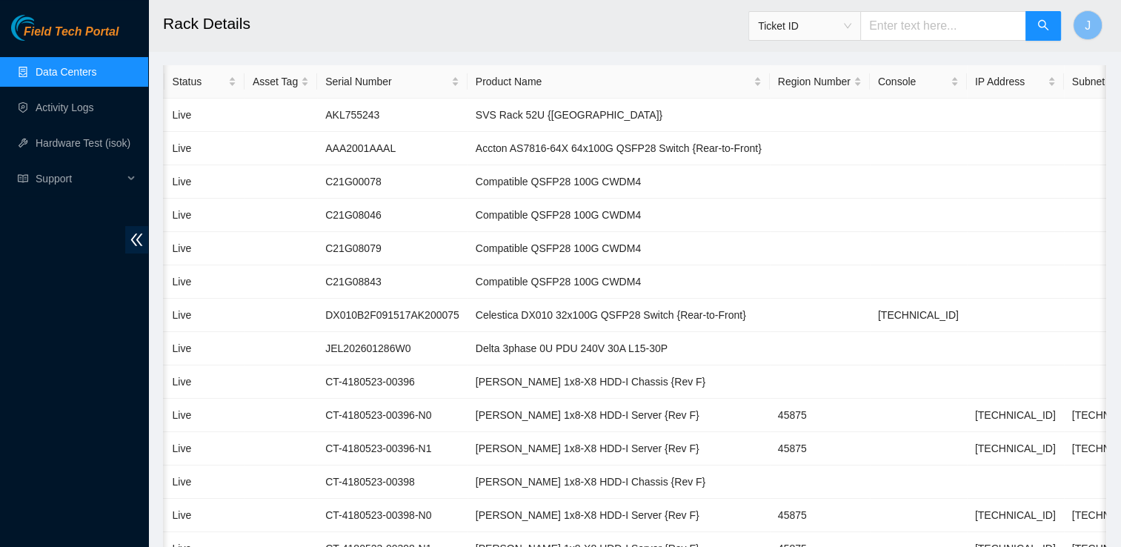
drag, startPoint x: 89, startPoint y: 56, endPoint x: 89, endPoint y: 65, distance: 9.6
click at [89, 56] on ul "Data Centers Activity Logs Hardware Test (isok) Support" at bounding box center [74, 125] width 148 height 142
click at [89, 70] on link "Data Centers" at bounding box center [66, 72] width 61 height 12
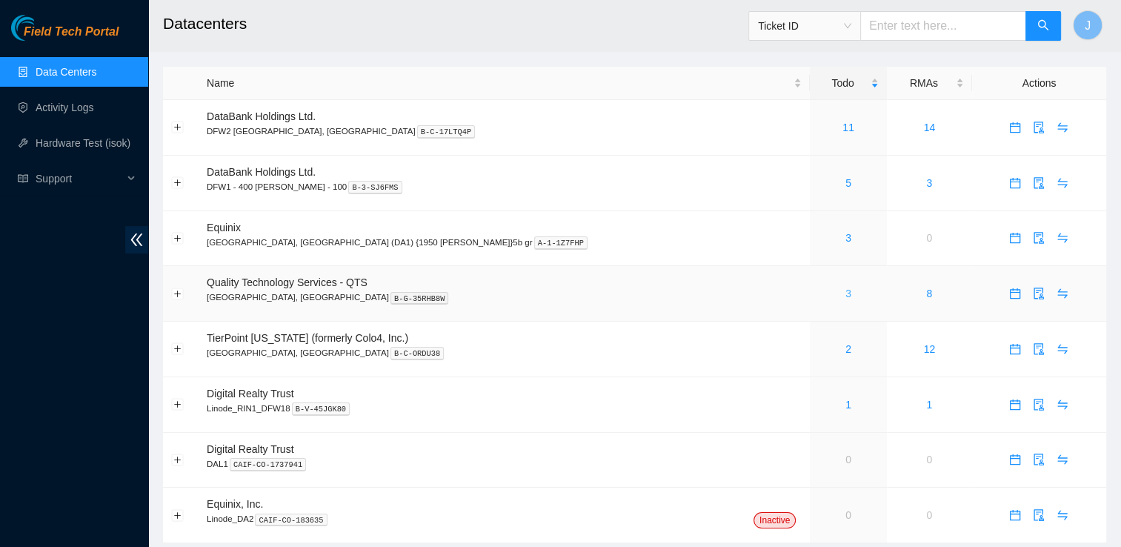
click at [846, 295] on link "3" at bounding box center [849, 294] width 6 height 12
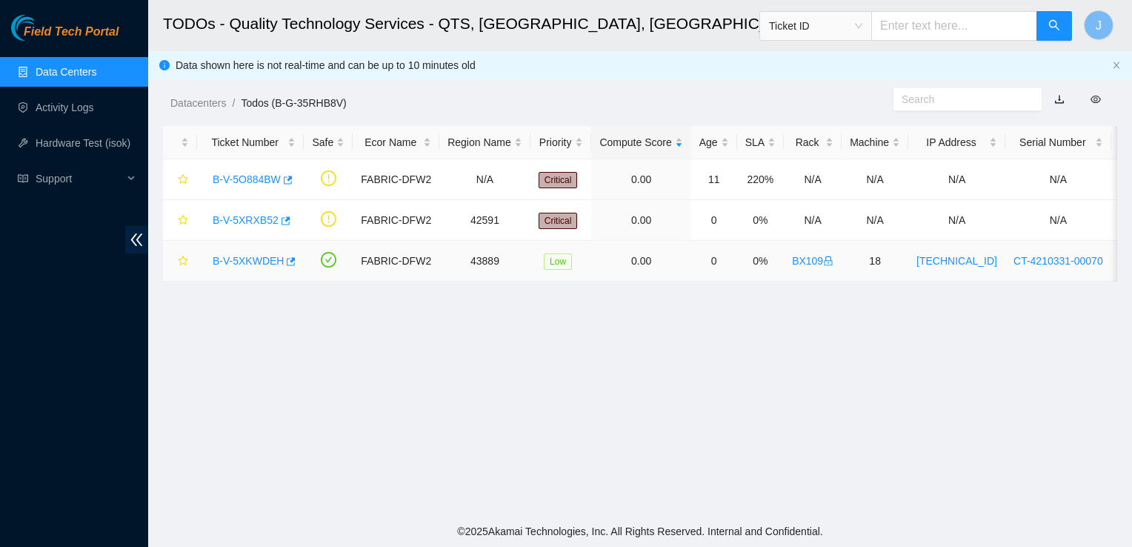
click at [261, 259] on link "B-V-5XKWDEH" at bounding box center [248, 261] width 71 height 12
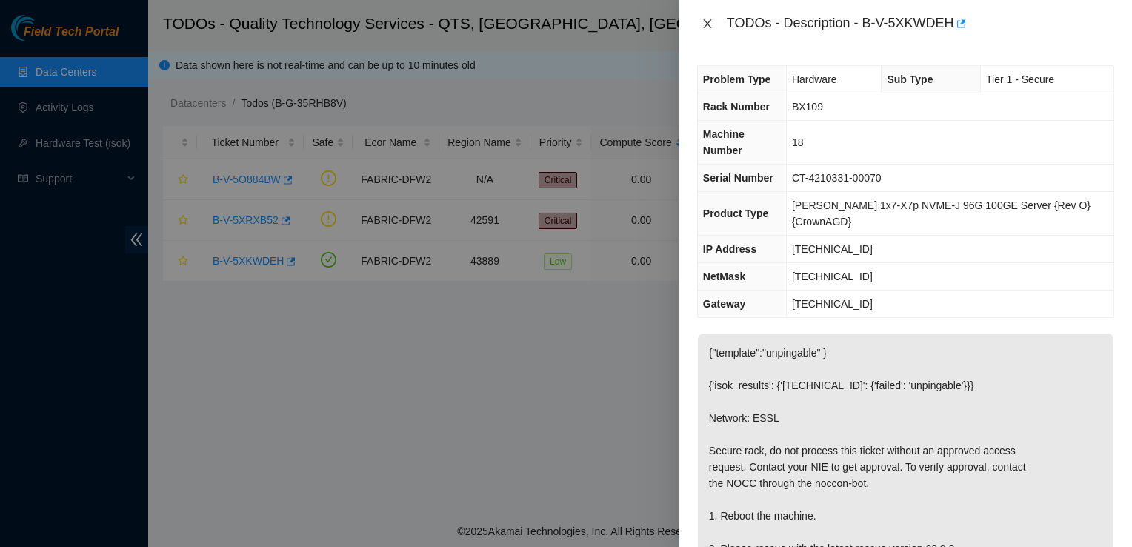
click at [716, 22] on button "Close" at bounding box center [707, 24] width 21 height 14
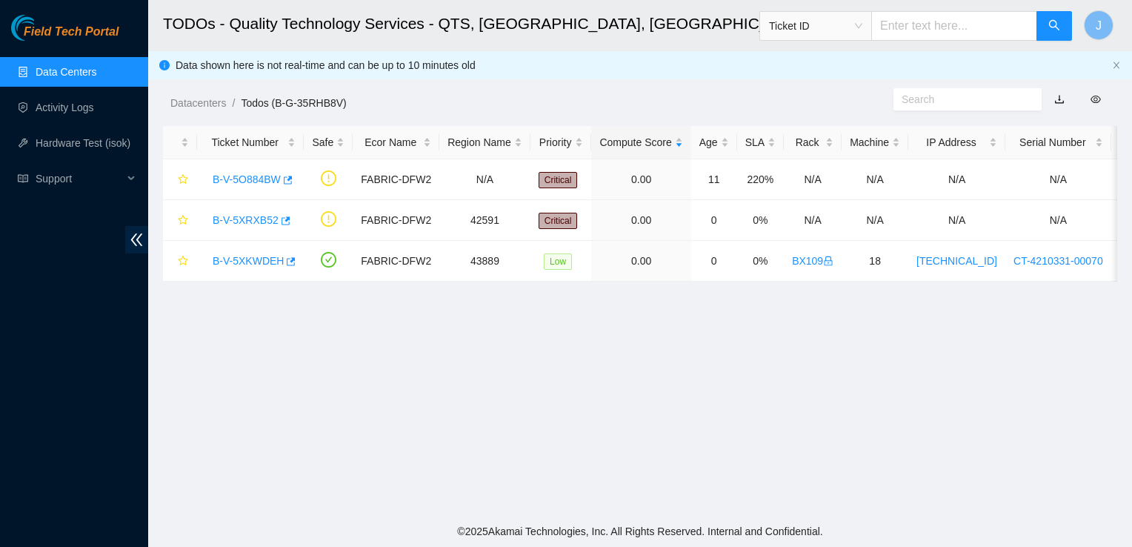
click at [927, 28] on input "text" at bounding box center [954, 26] width 166 height 30
paste input "B-V-5WJW44P"
type input "B-V-5WJW44P"
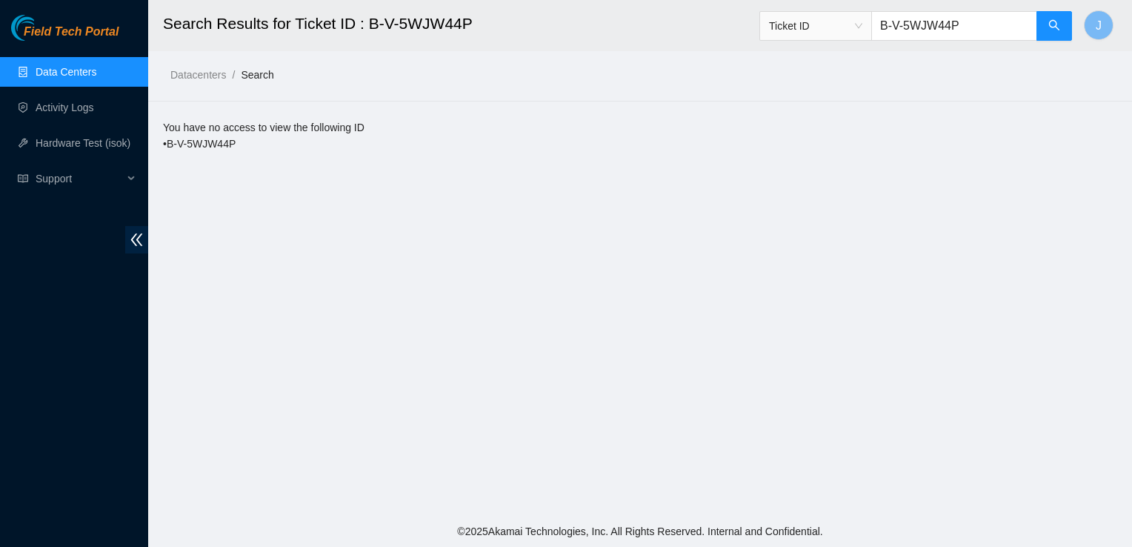
click at [977, 21] on input "B-V-5WJW44P" at bounding box center [954, 26] width 166 height 30
type input "B"
click at [68, 70] on link "Data Centers" at bounding box center [66, 72] width 61 height 12
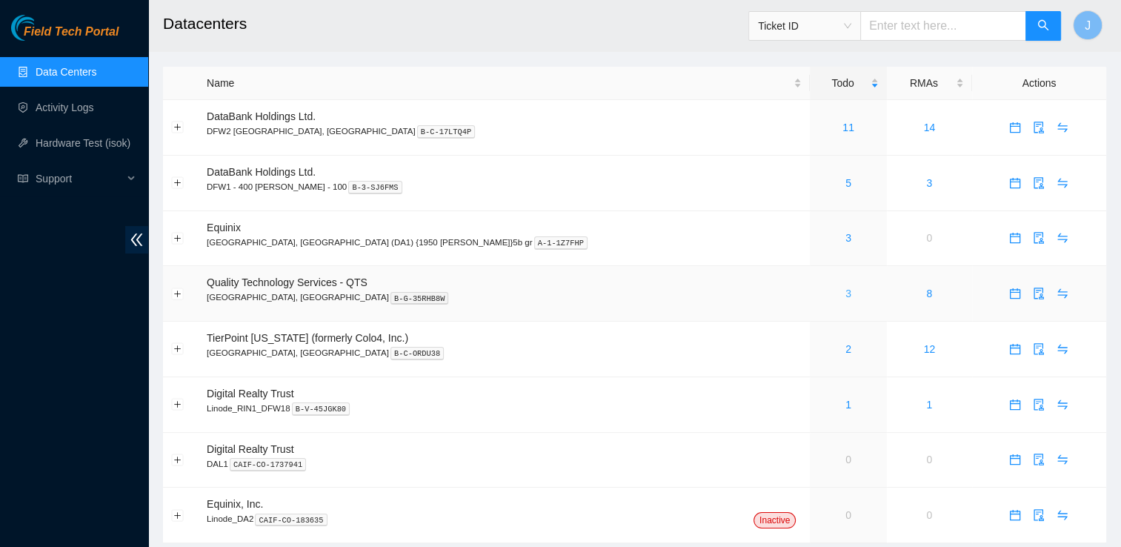
click at [846, 295] on link "3" at bounding box center [849, 294] width 6 height 12
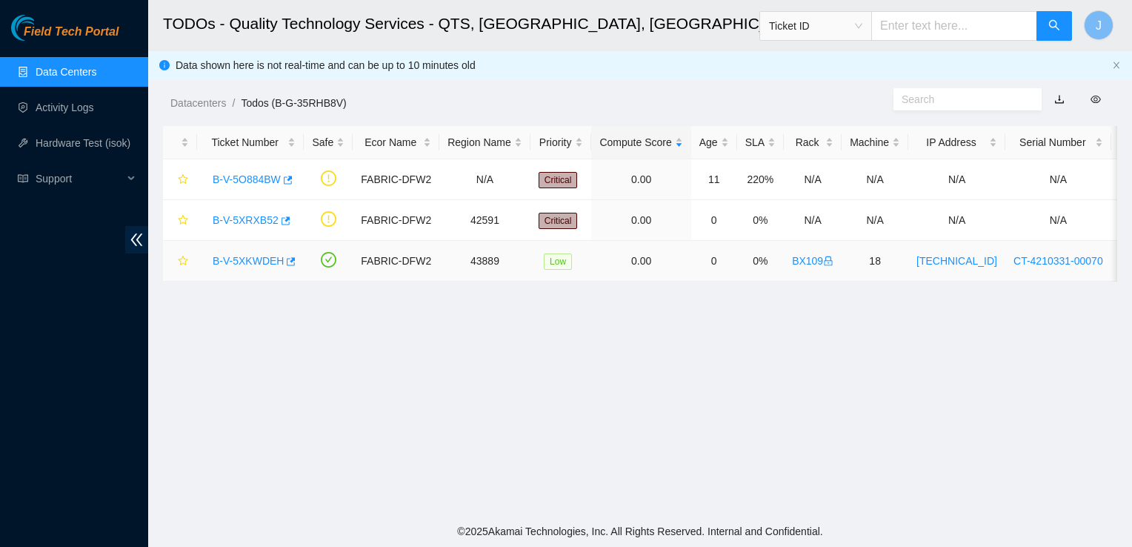
click at [267, 262] on link "B-V-5XKWDEH" at bounding box center [248, 261] width 71 height 12
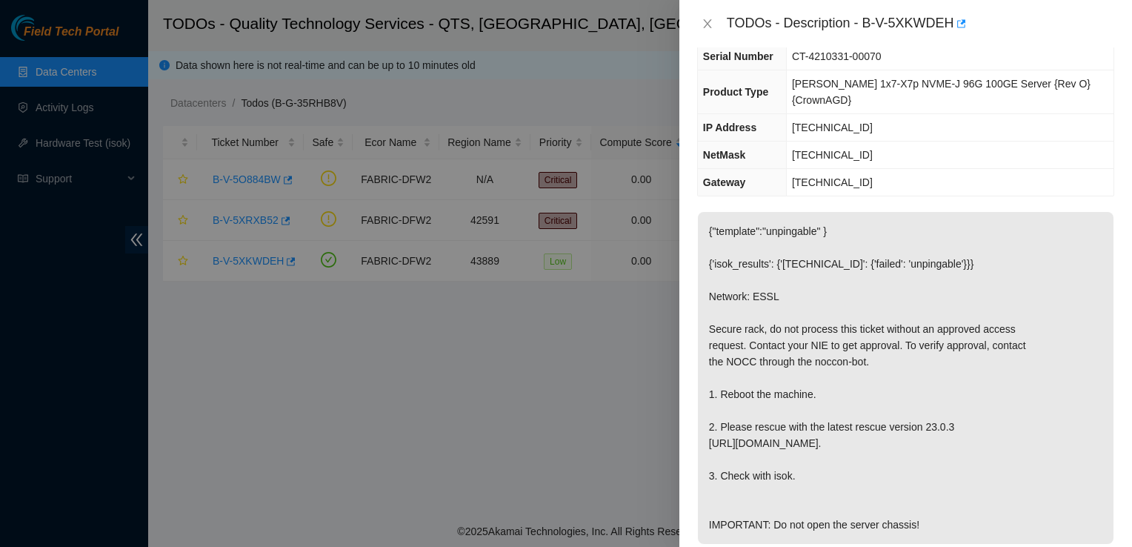
scroll to position [123, 0]
drag, startPoint x: 863, startPoint y: 24, endPoint x: 951, endPoint y: 29, distance: 88.3
click at [951, 29] on div "TODOs - Description - B-V-5XKWDEH" at bounding box center [921, 24] width 388 height 24
copy div "B-V-5XKWDEH"
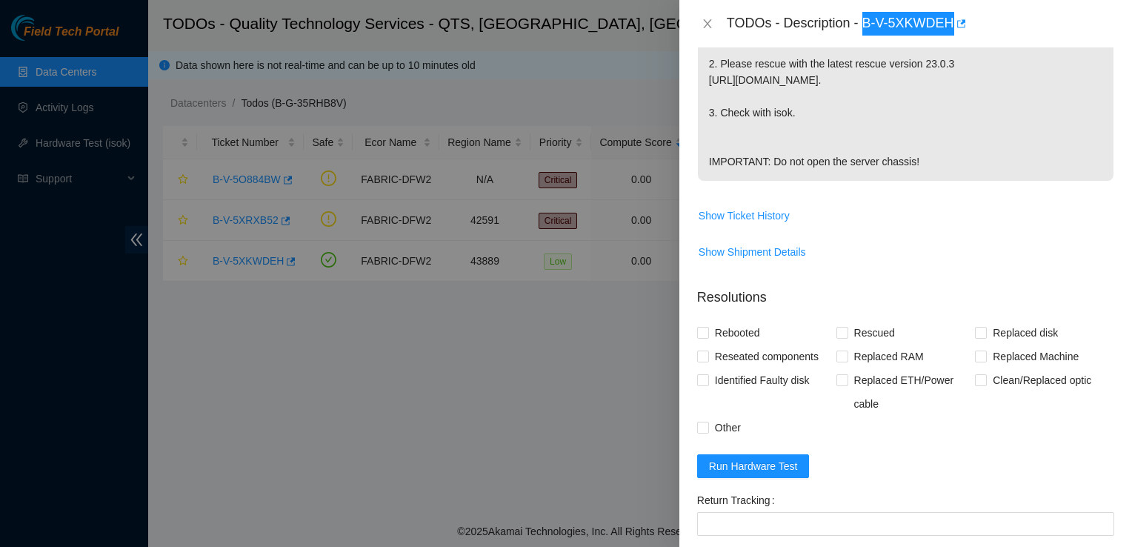
scroll to position [485, 0]
click at [738, 467] on span "Run Hardware Test" at bounding box center [753, 465] width 89 height 16
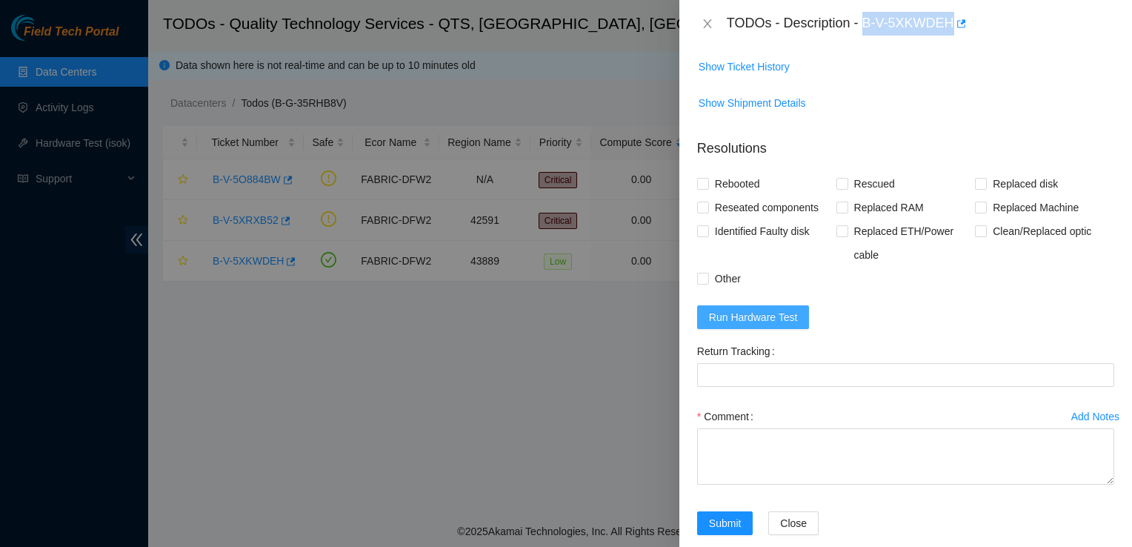
scroll to position [655, 0]
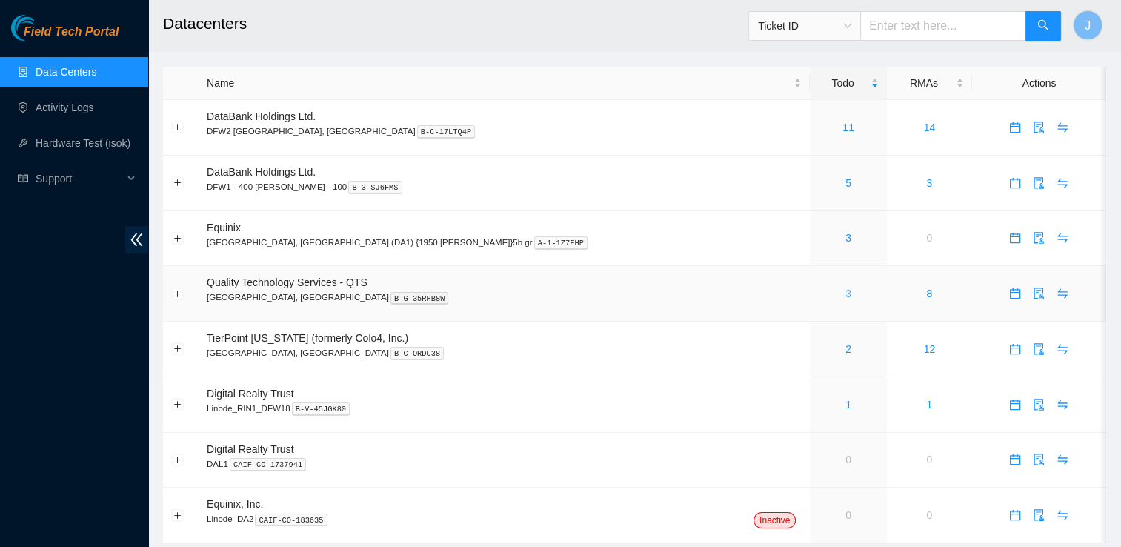
click at [846, 293] on link "3" at bounding box center [849, 294] width 6 height 12
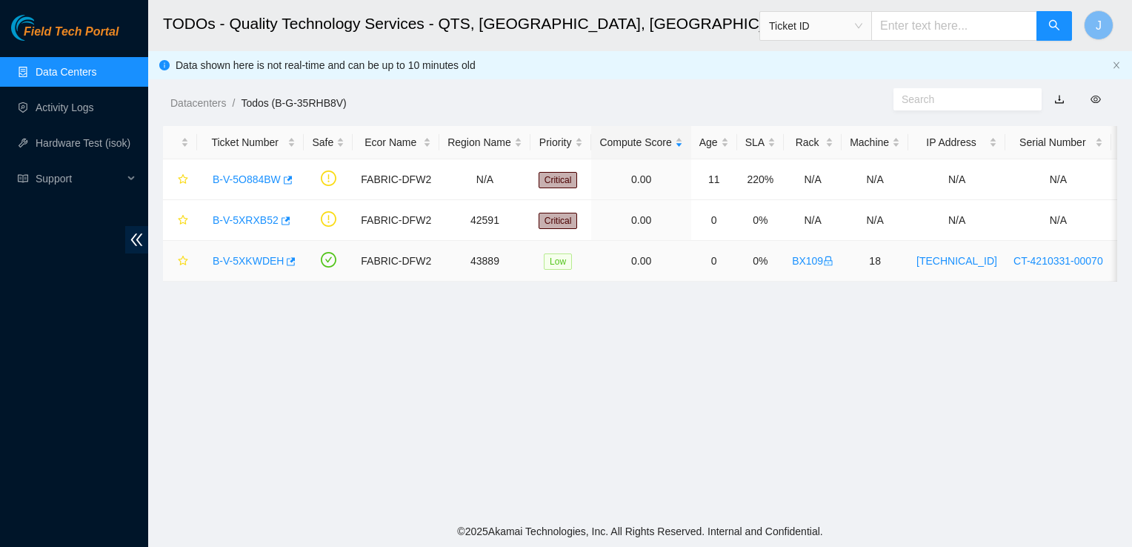
click at [262, 262] on link "B-V-5XKWDEH" at bounding box center [248, 261] width 71 height 12
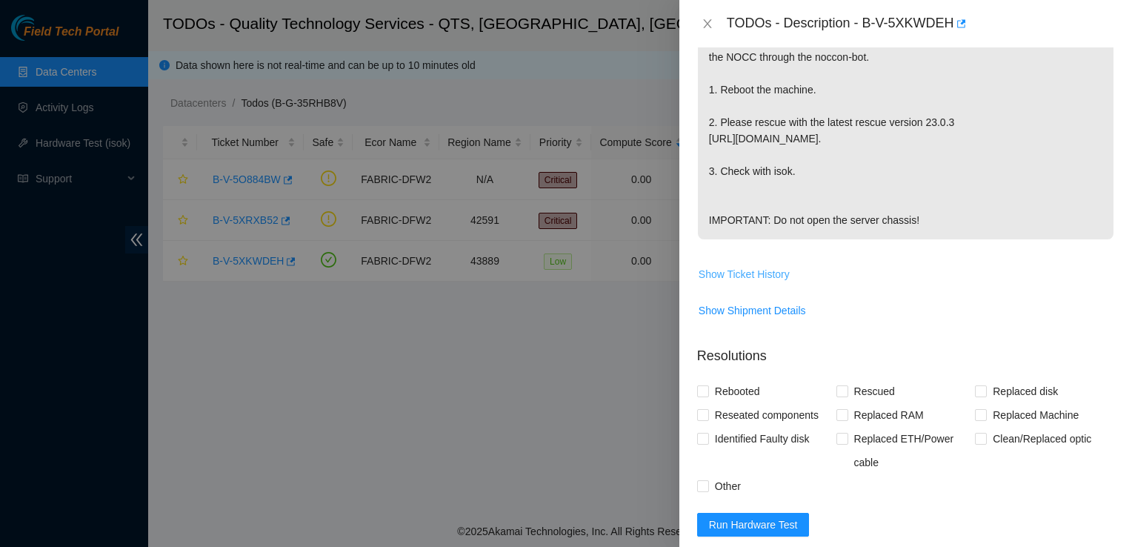
scroll to position [435, 0]
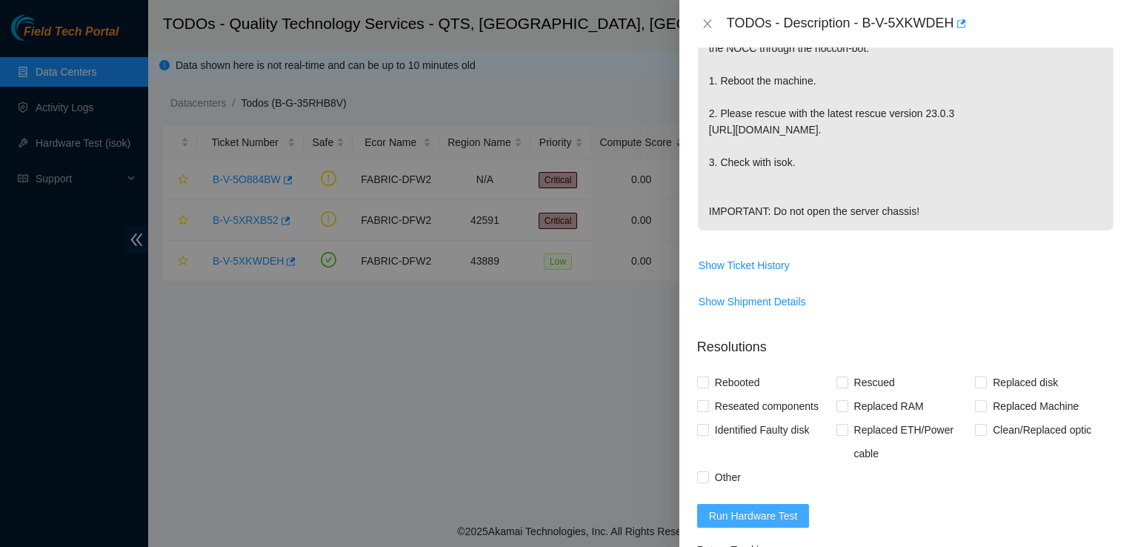
click at [723, 520] on span "Run Hardware Test" at bounding box center [753, 516] width 89 height 16
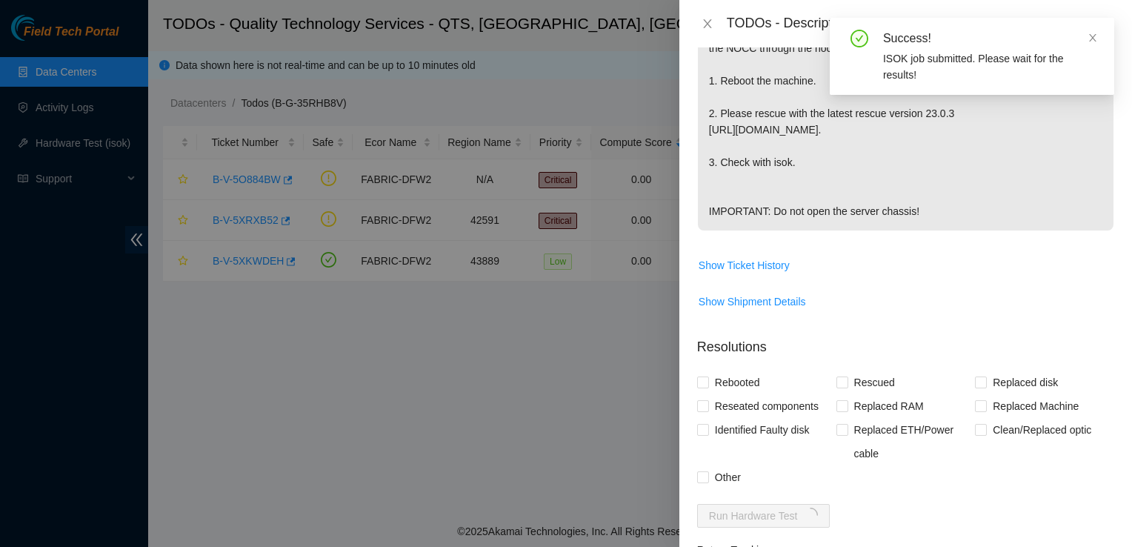
scroll to position [655, 0]
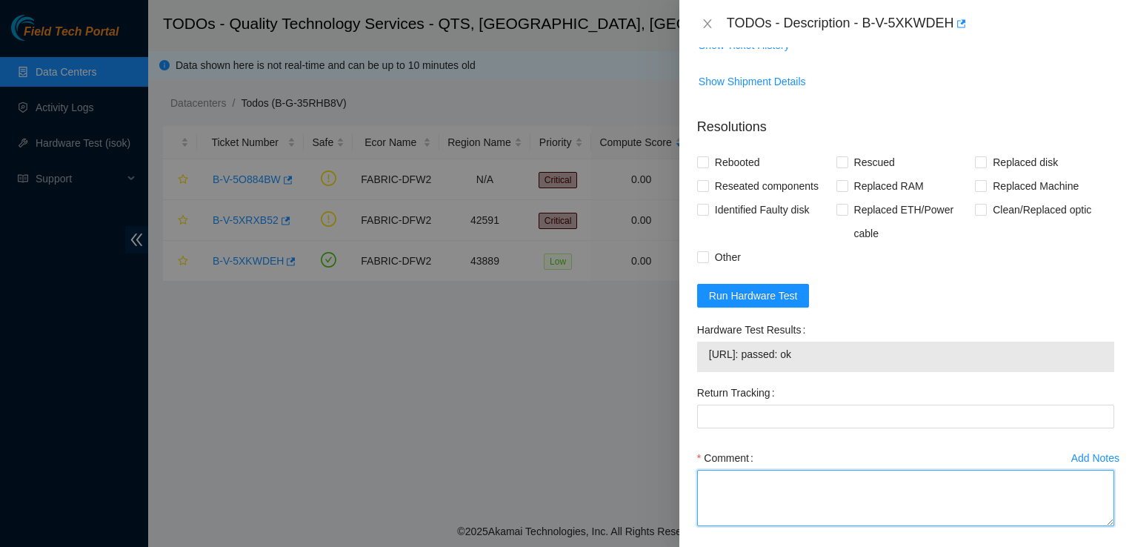
click at [757, 489] on textarea "Comment" at bounding box center [905, 498] width 417 height 56
paste textarea "unlocked ESSL rack, powered down device, rescued, vand tested ISOK and passed."
type textarea "unlocked ESSL rack, powered down device, rescued, vand tested ISOK and passed."
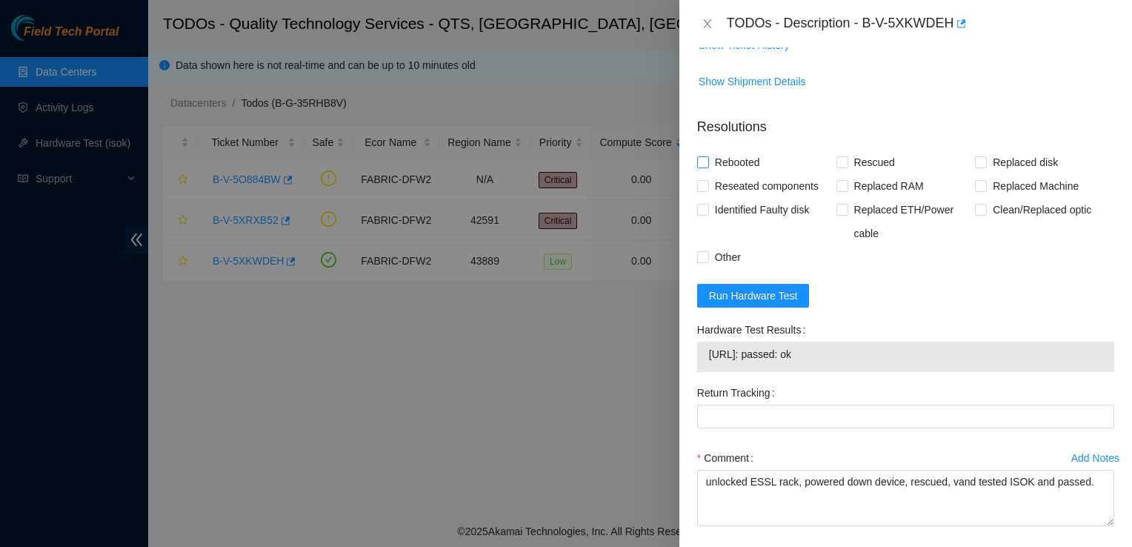
click at [730, 161] on span "Rebooted" at bounding box center [737, 162] width 57 height 24
click at [708, 161] on input "Rebooted" at bounding box center [702, 161] width 10 height 10
checkbox input "true"
click at [848, 167] on span "Rescued" at bounding box center [874, 162] width 53 height 24
click at [844, 167] on input "Rescued" at bounding box center [842, 161] width 10 height 10
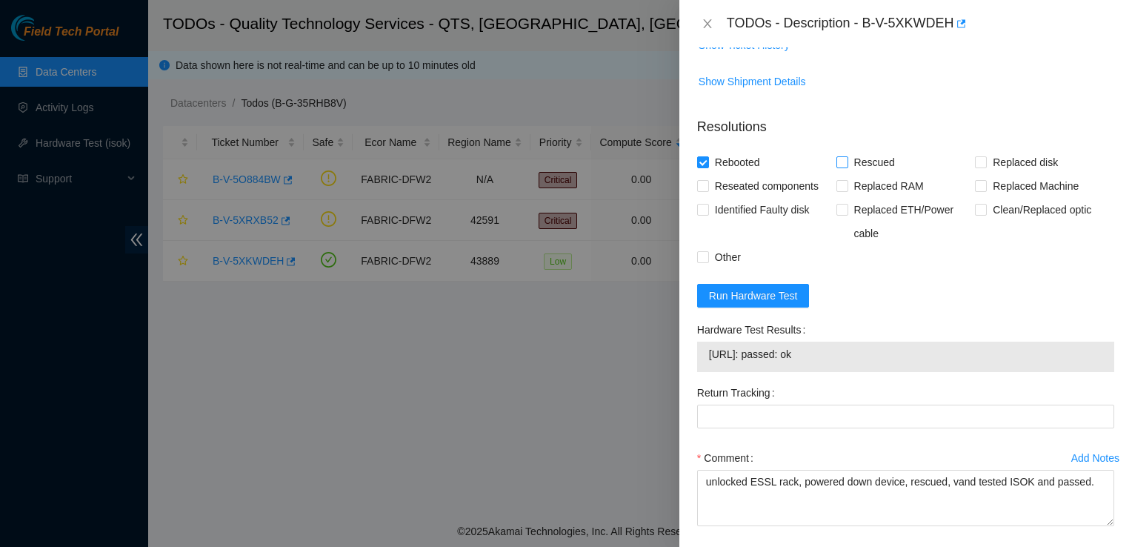
checkbox input "true"
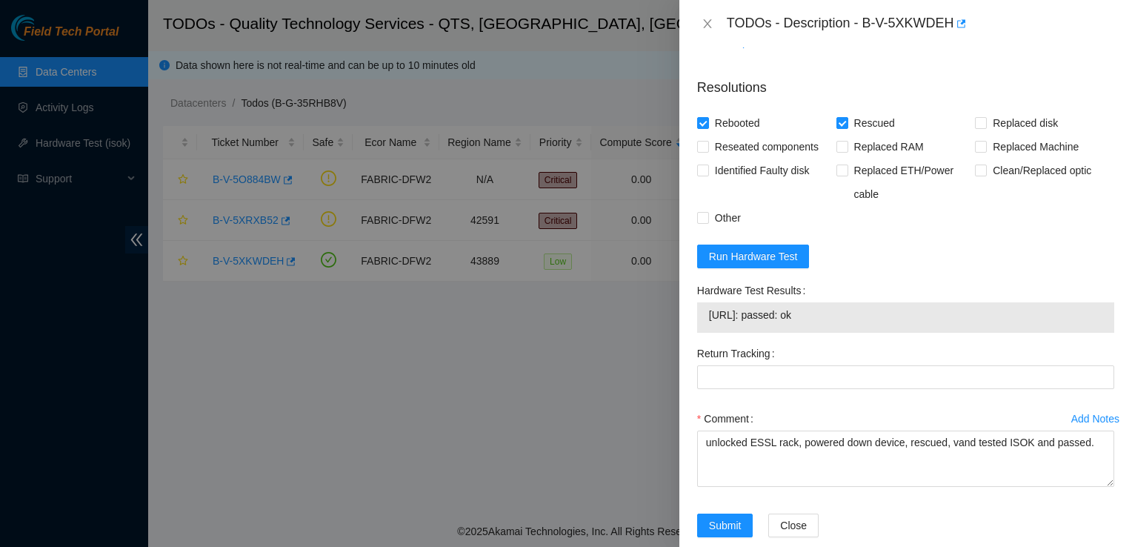
scroll to position [718, 0]
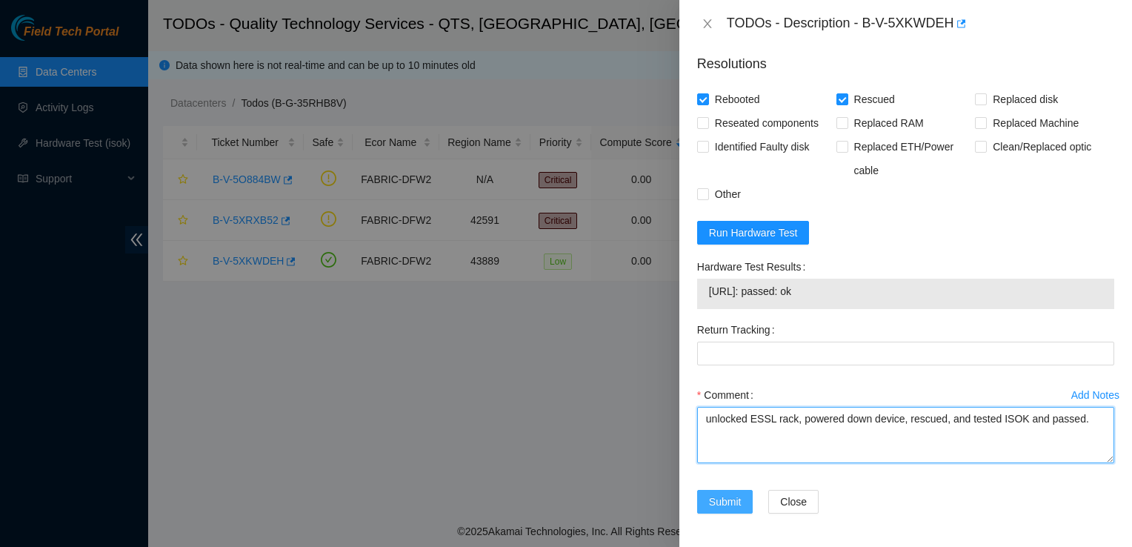
type textarea "unlocked ESSL rack, powered down device, rescued, and tested ISOK and passed."
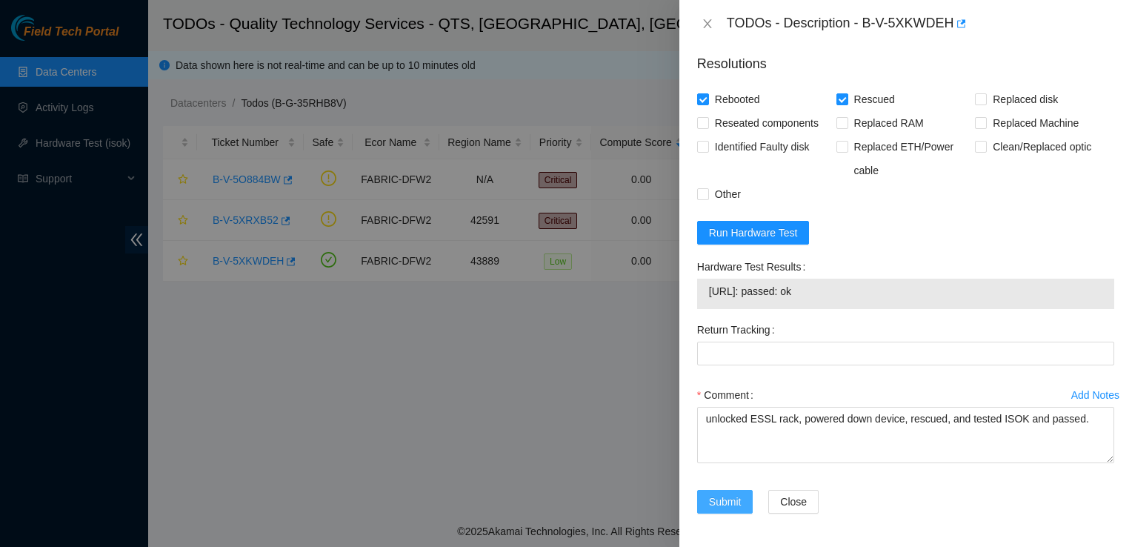
click at [740, 499] on span "Submit" at bounding box center [725, 502] width 33 height 16
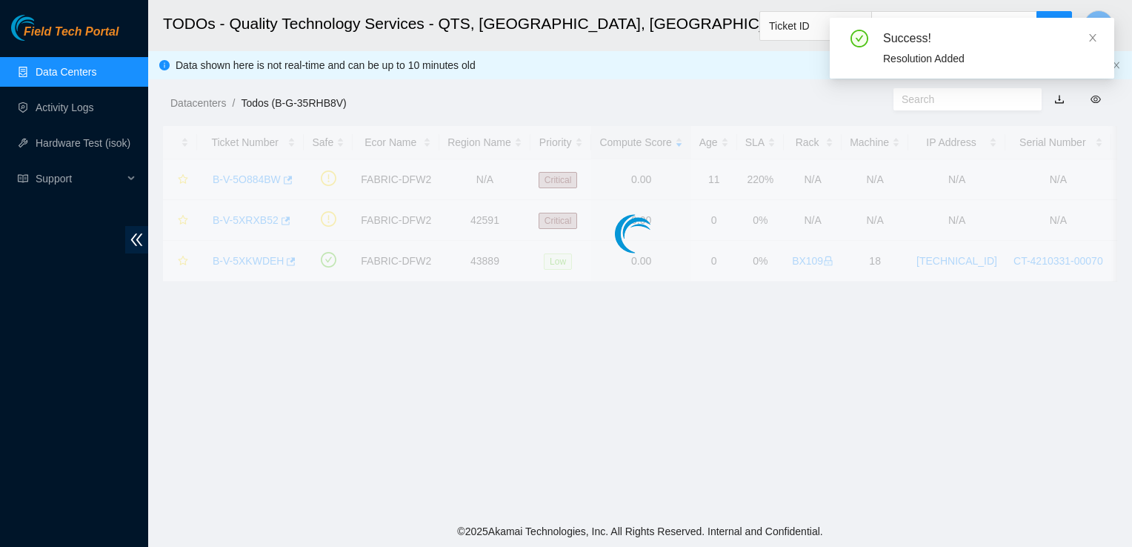
scroll to position [397, 0]
